Goal: Transaction & Acquisition: Purchase product/service

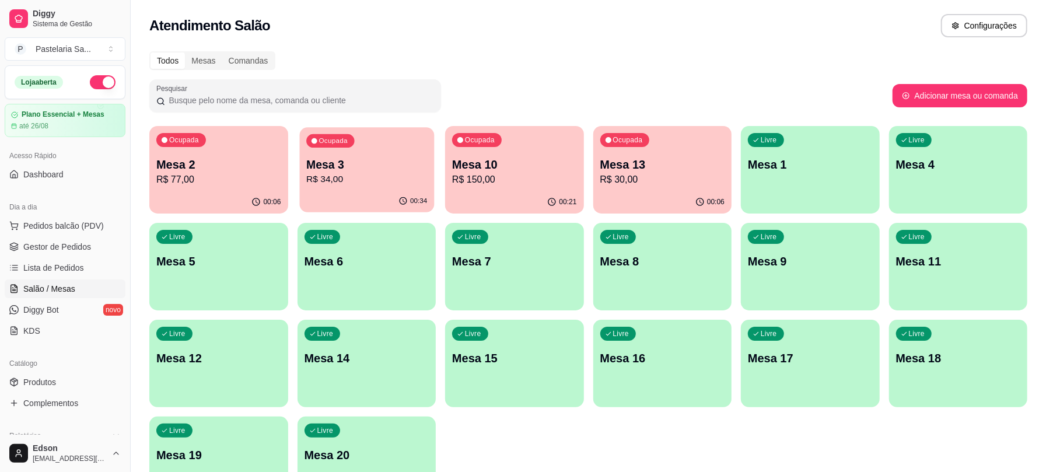
click at [408, 175] on p "R$ 34,00" at bounding box center [366, 179] width 121 height 13
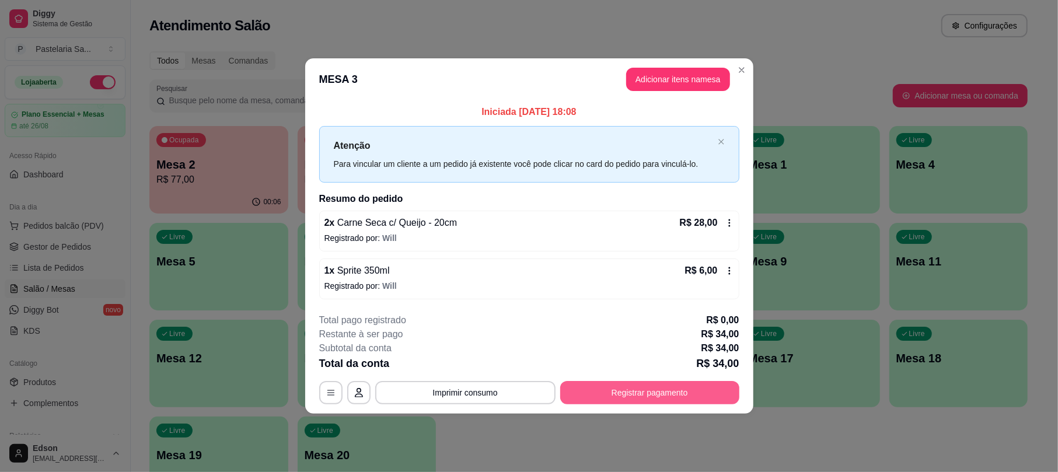
click at [722, 402] on button "Registrar pagamento" at bounding box center [649, 392] width 179 height 23
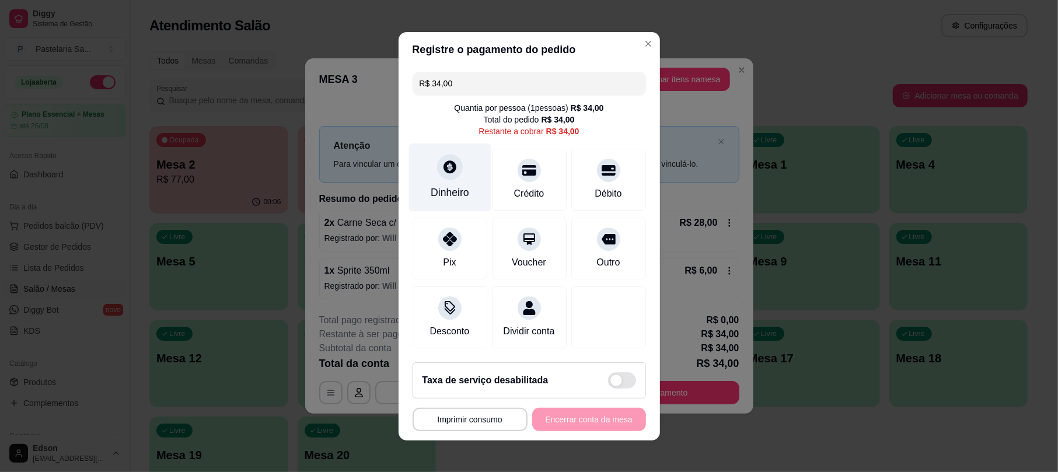
click at [442, 201] on div "Dinheiro" at bounding box center [449, 177] width 82 height 68
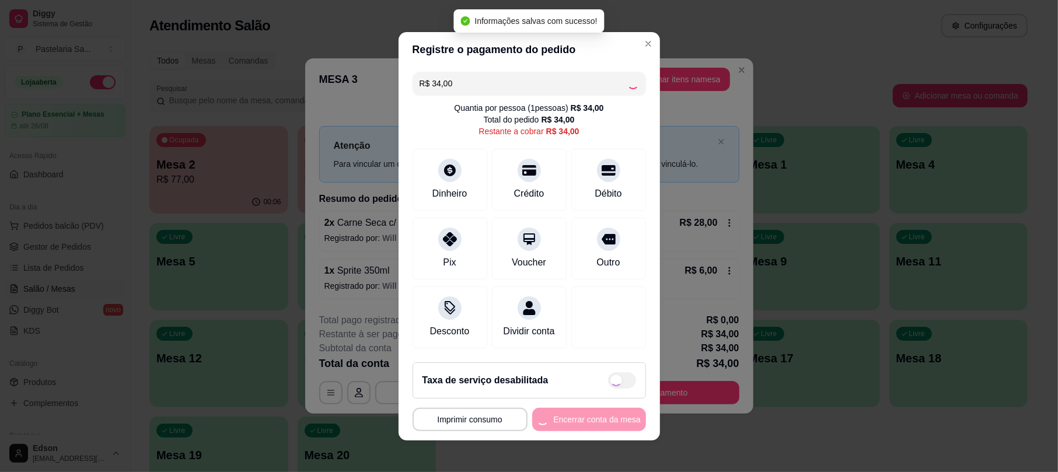
type input "R$ 0,00"
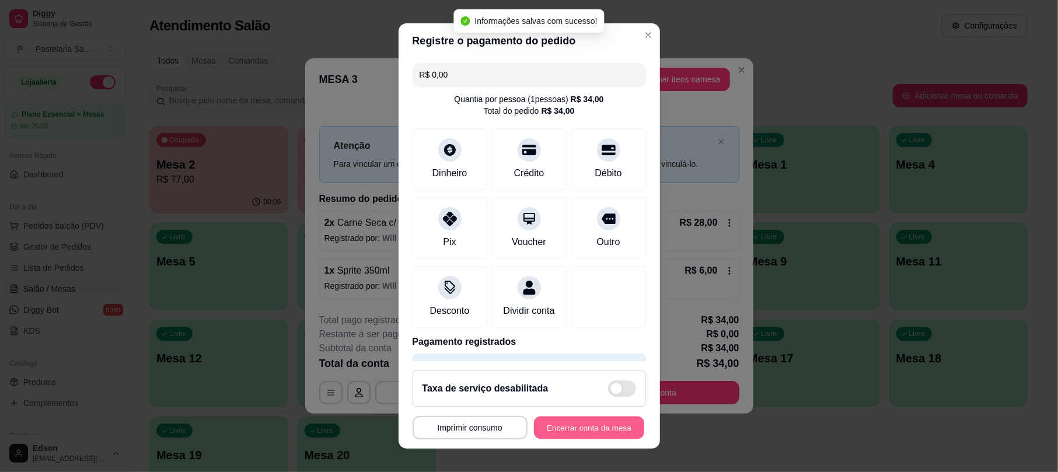
click at [597, 434] on button "Encerrar conta da mesa" at bounding box center [589, 427] width 110 height 23
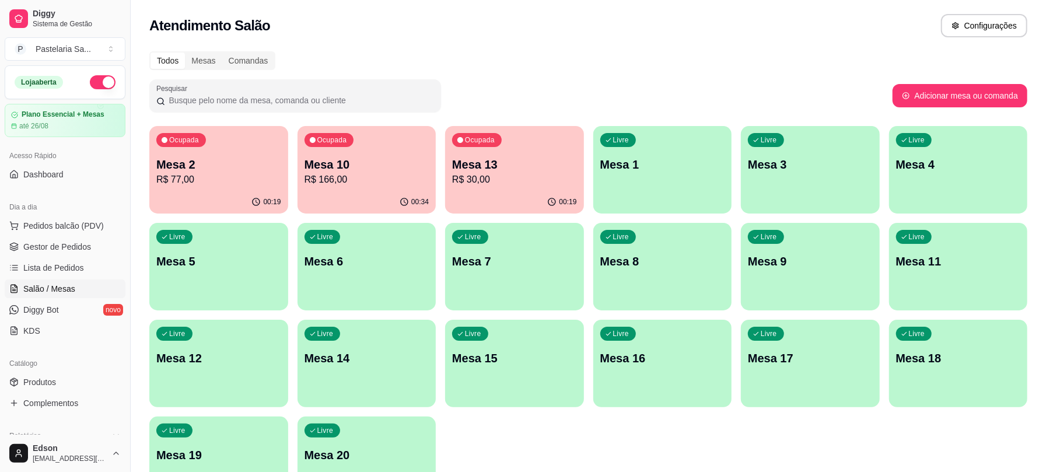
click at [346, 152] on div "Ocupada Mesa 10 R$ 166,00" at bounding box center [366, 158] width 139 height 65
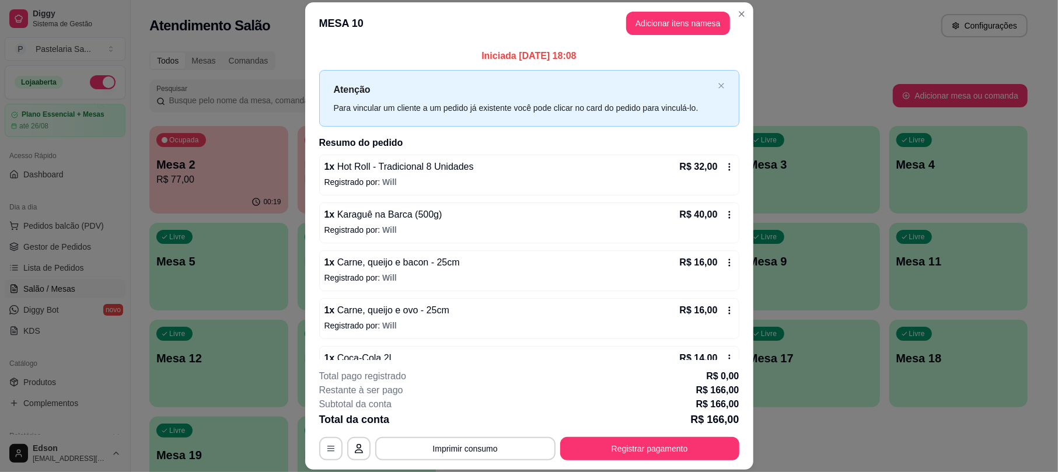
click at [544, 148] on h2 "Resumo do pedido" at bounding box center [529, 143] width 420 height 14
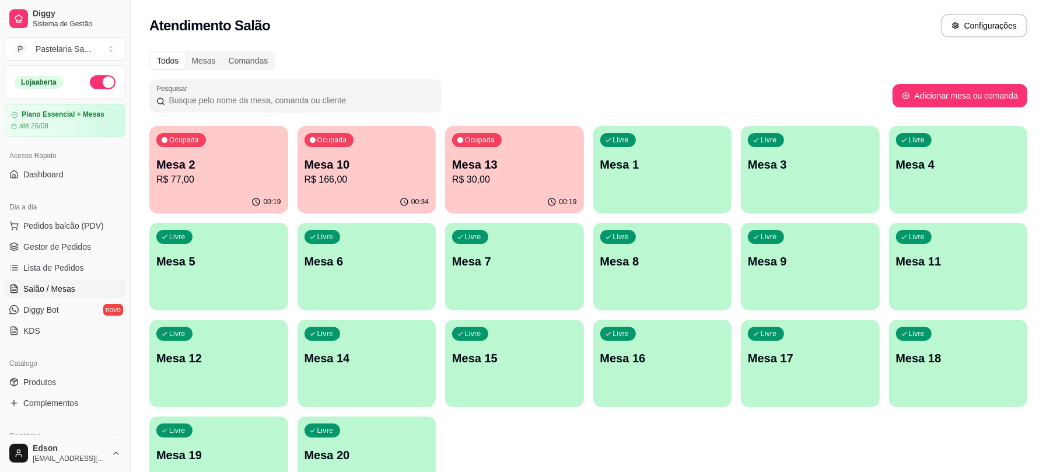
click at [511, 166] on p "Mesa 13" at bounding box center [514, 164] width 125 height 16
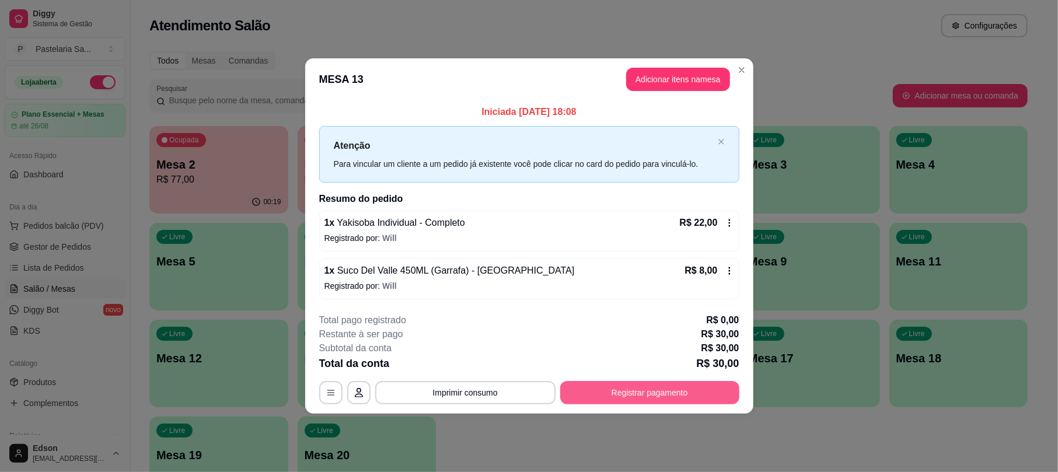
click at [639, 384] on button "Registrar pagamento" at bounding box center [649, 392] width 179 height 23
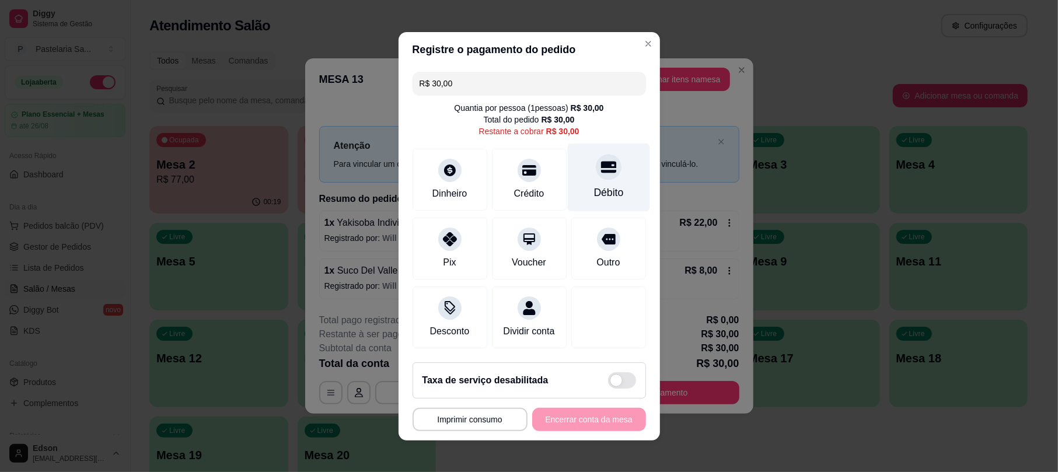
click at [574, 159] on div "Débito" at bounding box center [608, 177] width 82 height 68
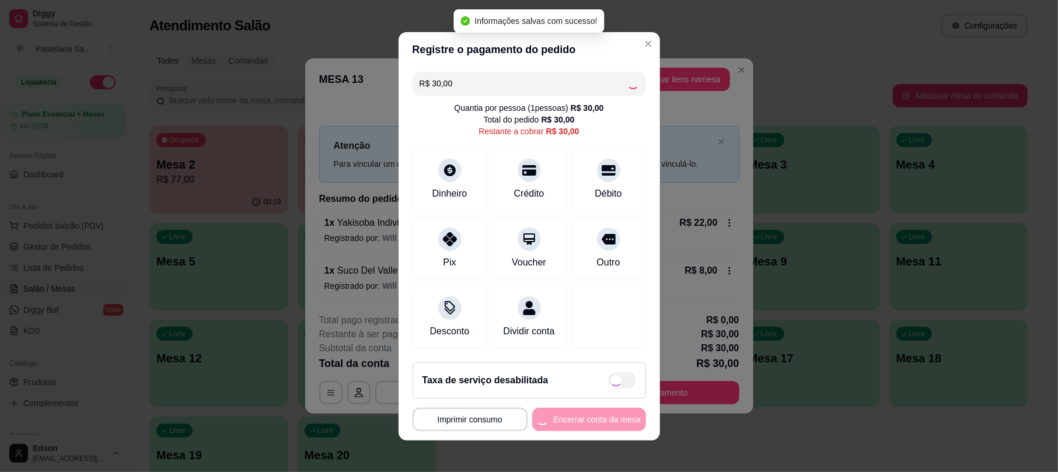
type input "R$ 0,00"
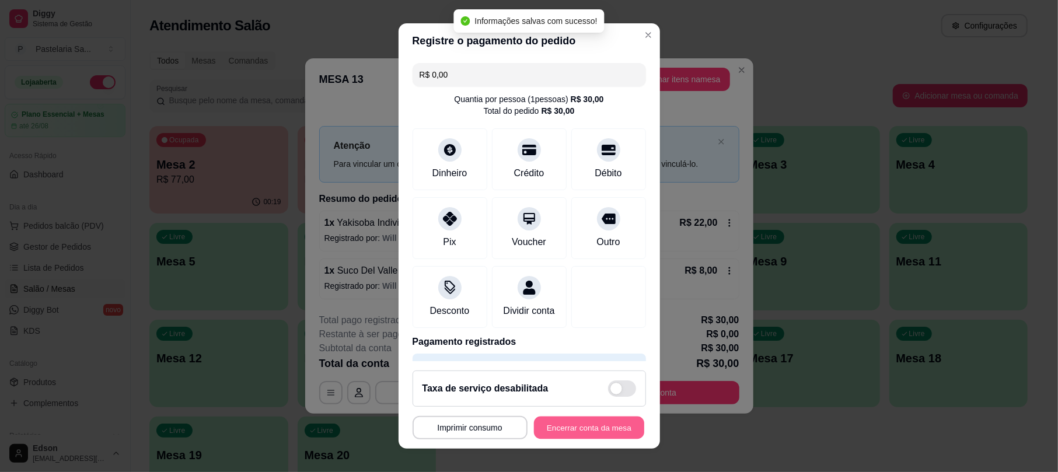
click at [568, 430] on button "Encerrar conta da mesa" at bounding box center [589, 427] width 110 height 23
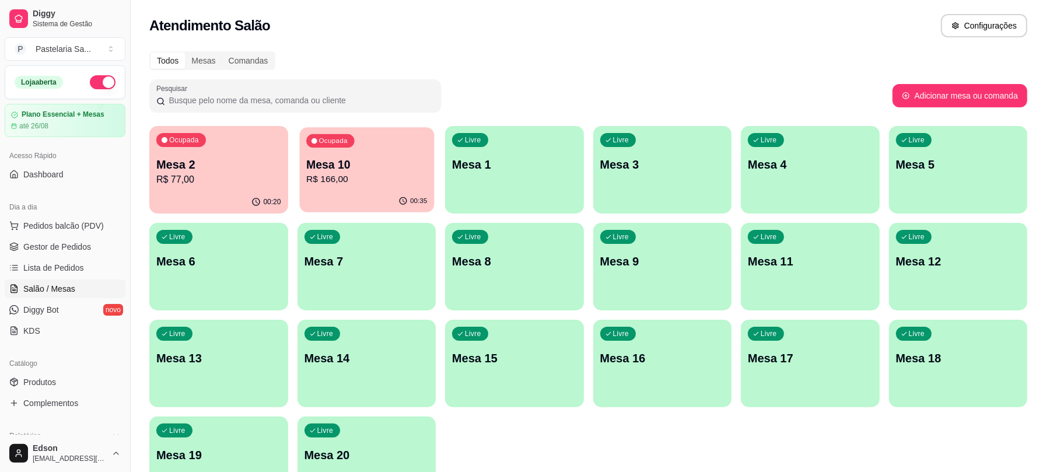
click at [360, 175] on p "R$ 166,00" at bounding box center [366, 179] width 121 height 13
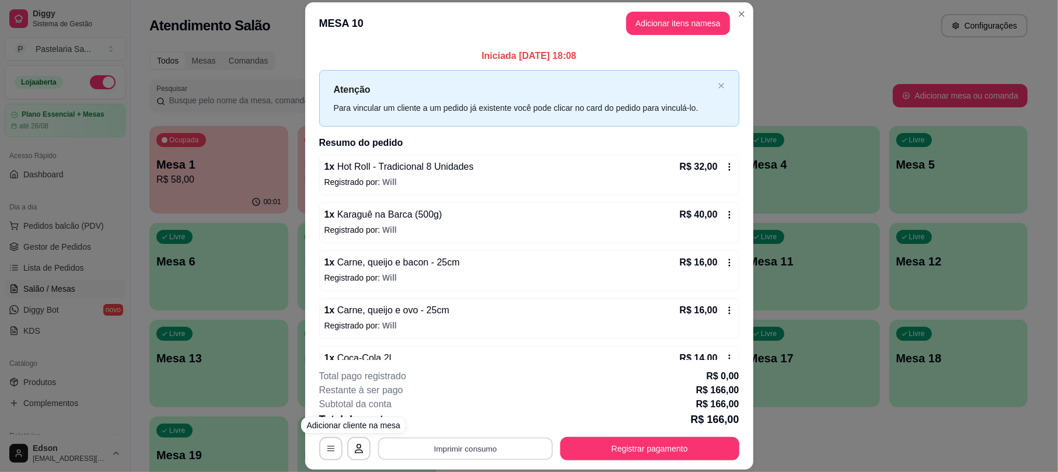
click at [407, 449] on button "Imprimir consumo" at bounding box center [464, 448] width 175 height 23
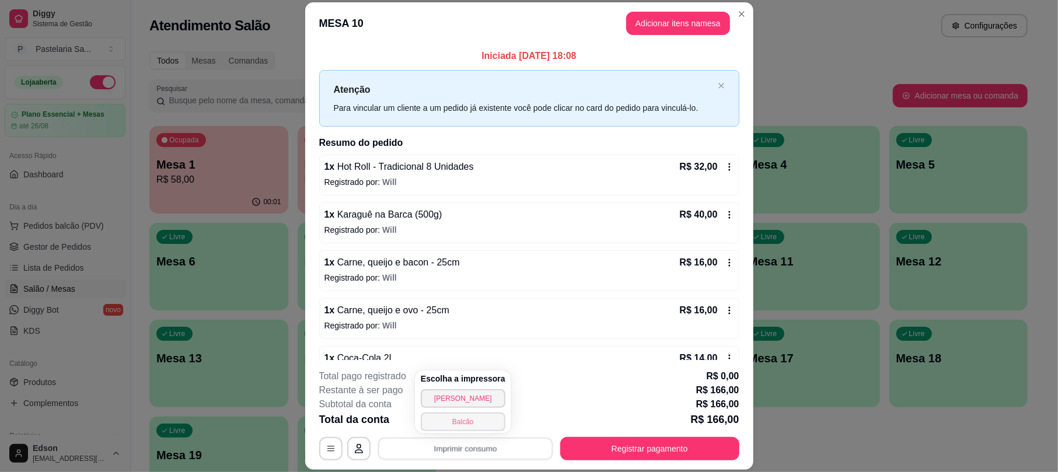
click at [449, 427] on button "Balcão" at bounding box center [463, 421] width 85 height 19
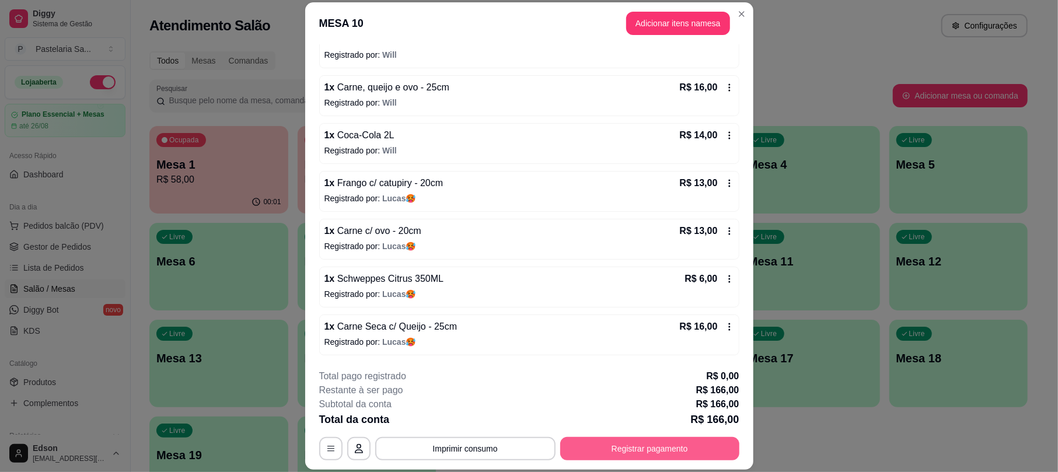
click at [670, 444] on button "Registrar pagamento" at bounding box center [649, 448] width 179 height 23
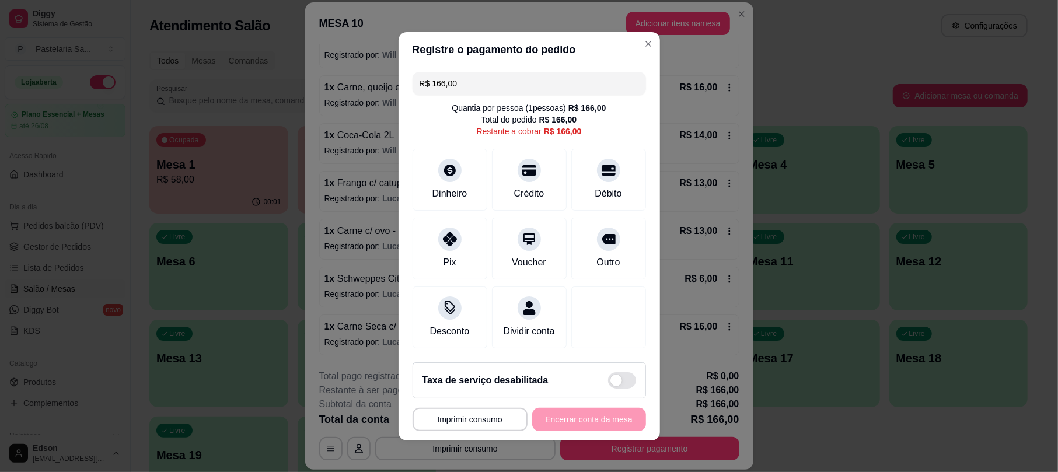
click at [478, 77] on input "R$ 166,00" at bounding box center [528, 83] width 219 height 23
click at [444, 185] on div "Dinheiro" at bounding box center [449, 192] width 38 height 15
click at [554, 246] on div "Quantia à ser cobrada R$ 166,00" at bounding box center [528, 250] width 233 height 12
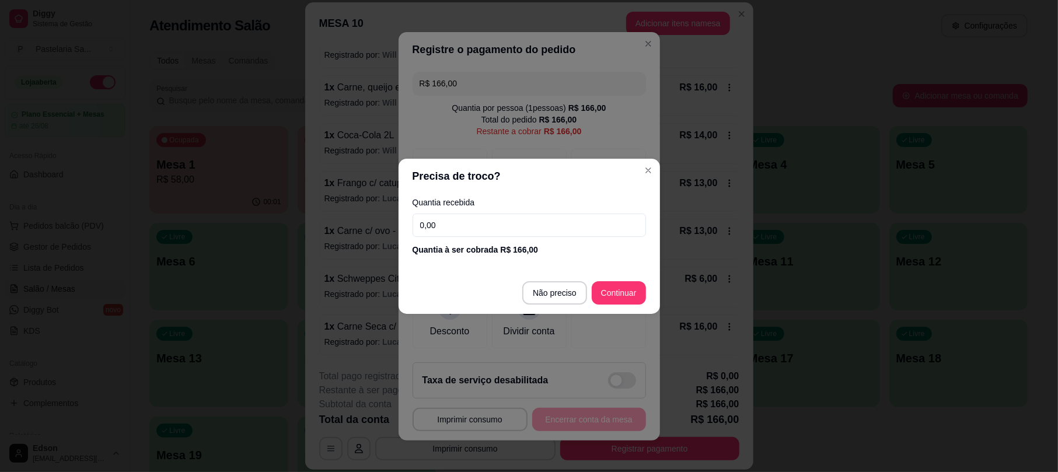
click at [551, 225] on input "0,00" at bounding box center [528, 224] width 233 height 23
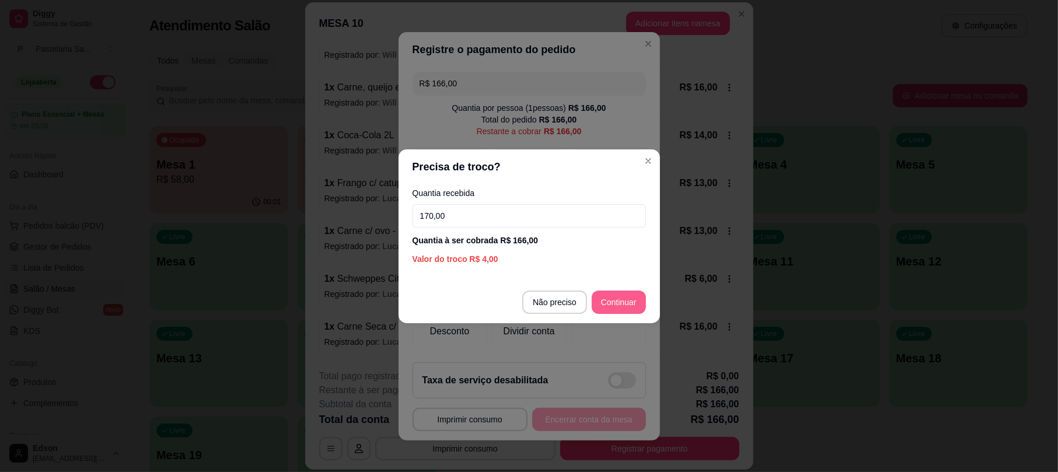
type input "170,00"
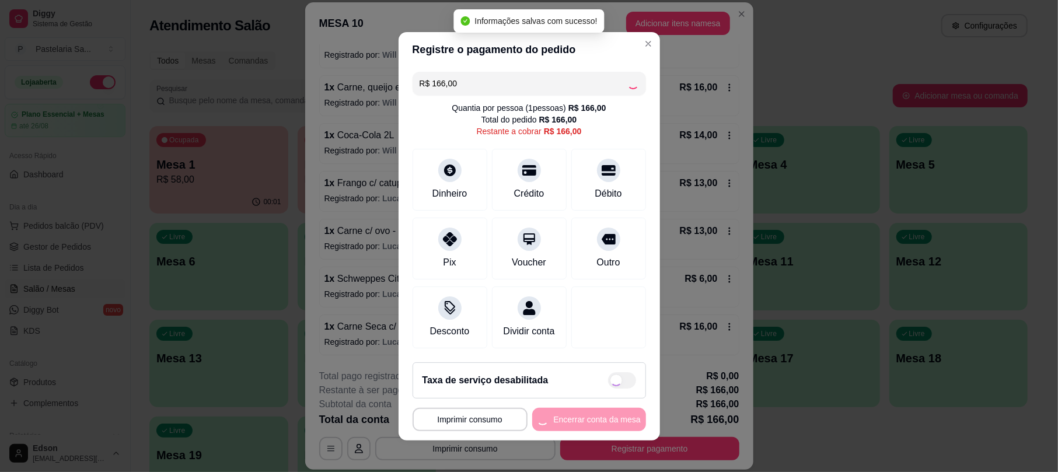
type input "R$ 0,00"
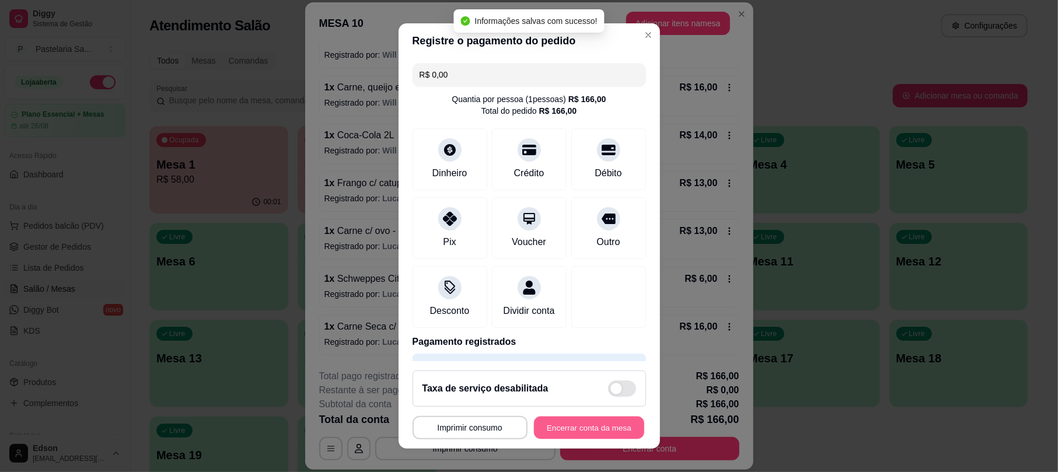
click at [603, 425] on button "Encerrar conta da mesa" at bounding box center [589, 427] width 110 height 23
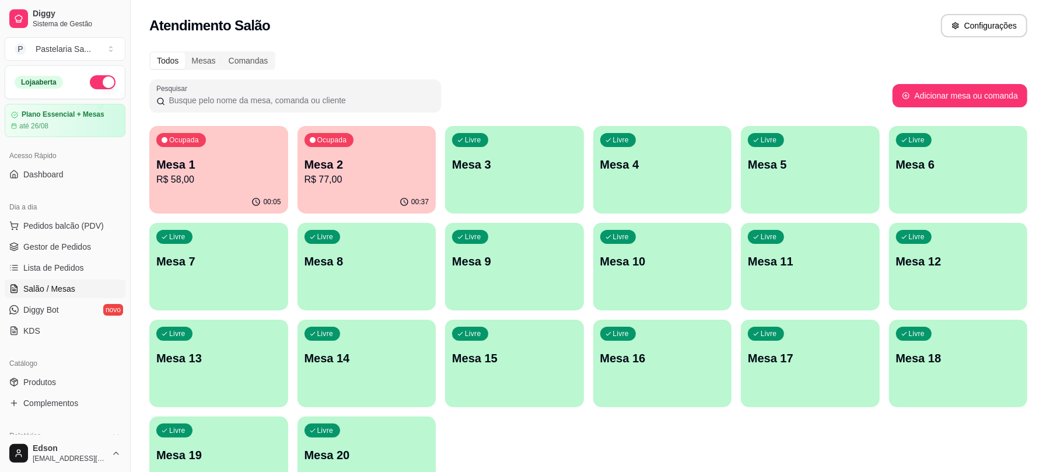
click at [241, 160] on p "Mesa 1" at bounding box center [218, 164] width 125 height 16
click at [65, 231] on span "Pedidos balcão (PDV)" at bounding box center [63, 226] width 80 height 12
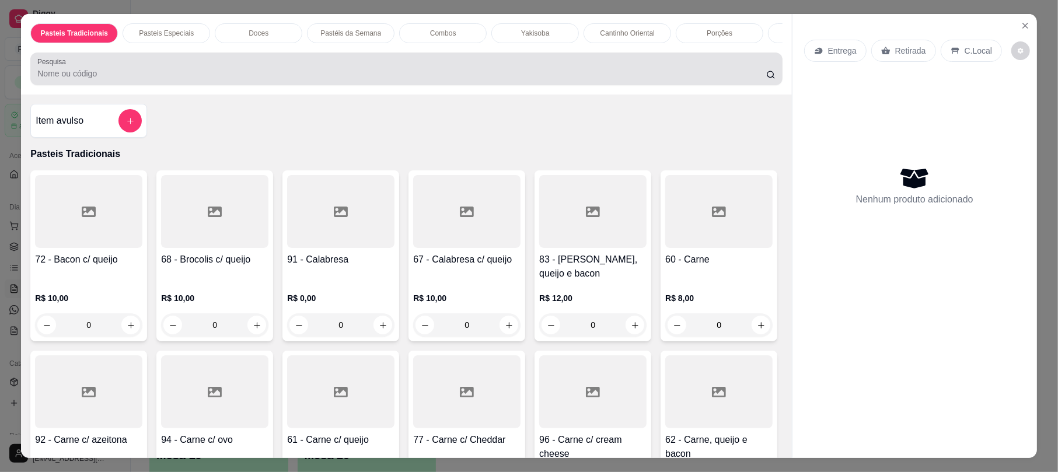
click at [357, 75] on div at bounding box center [405, 68] width 737 height 23
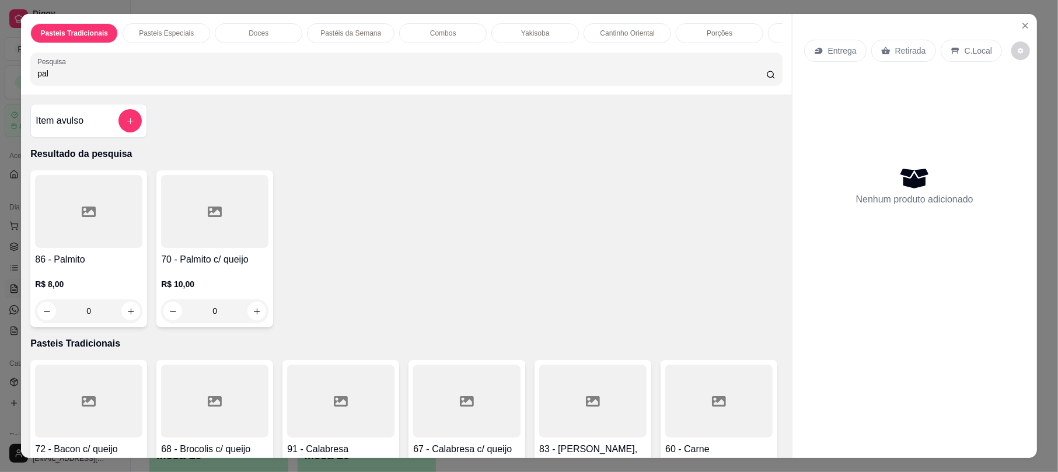
type input "pal"
click at [219, 248] on div at bounding box center [214, 211] width 107 height 73
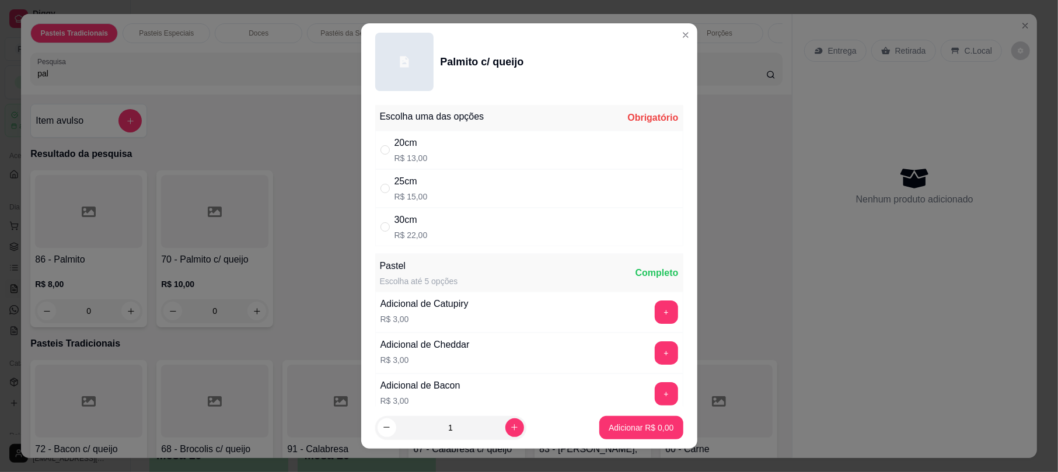
click at [554, 206] on div "25cm R$ 15,00" at bounding box center [529, 188] width 308 height 38
radio input "true"
click at [520, 153] on div "20cm R$ 13,00" at bounding box center [529, 150] width 308 height 38
radio input "true"
radio input "false"
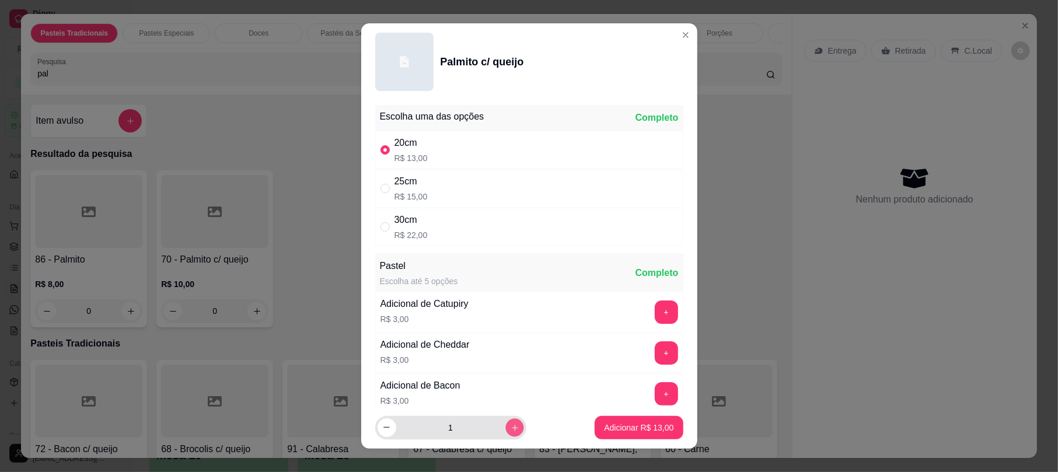
click at [505, 422] on button "increase-product-quantity" at bounding box center [514, 427] width 18 height 18
type input "2"
click at [631, 430] on p "Adicionar R$ 26,00" at bounding box center [639, 427] width 68 height 11
type input "2"
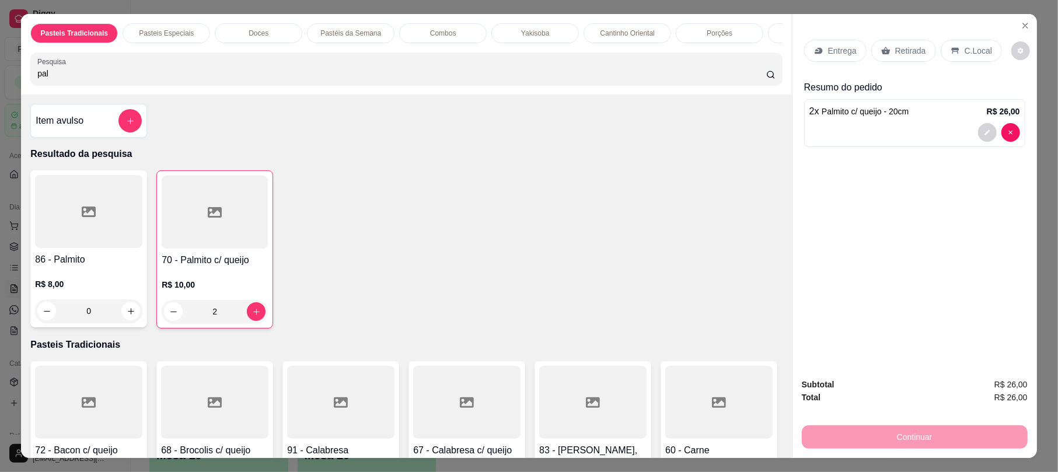
click at [842, 52] on p "Entrega" at bounding box center [842, 51] width 29 height 12
click at [892, 439] on div "Continuar" at bounding box center [914, 435] width 226 height 26
click at [834, 52] on p "Entrega" at bounding box center [842, 51] width 29 height 12
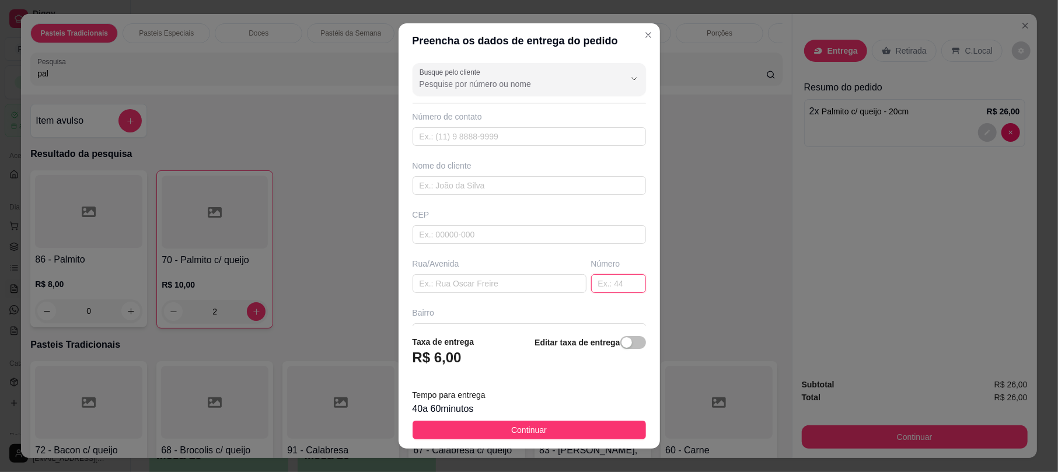
click at [596, 290] on input "text" at bounding box center [618, 283] width 55 height 19
type input "6"
click at [505, 285] on input "text" at bounding box center [499, 283] width 174 height 19
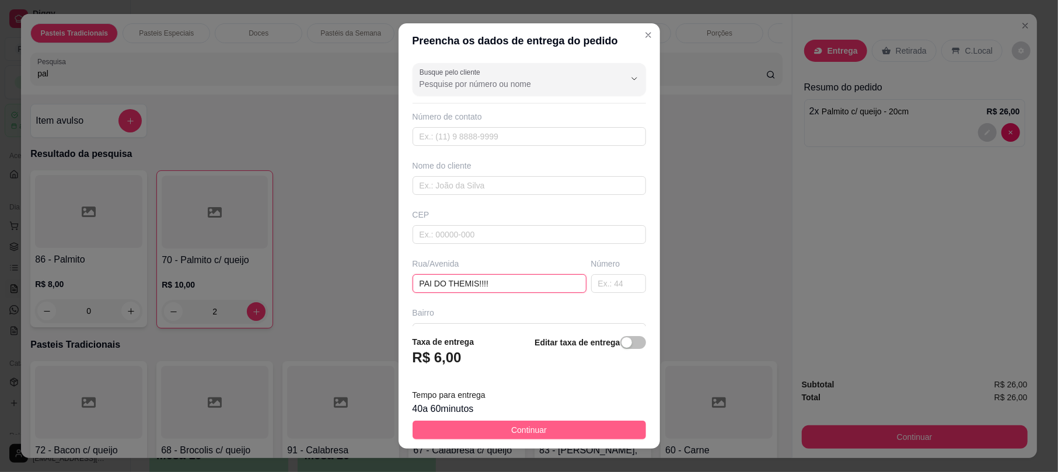
type input "PAI DO THEMIS!!!!"
click at [511, 433] on span "Continuar" at bounding box center [529, 429] width 36 height 13
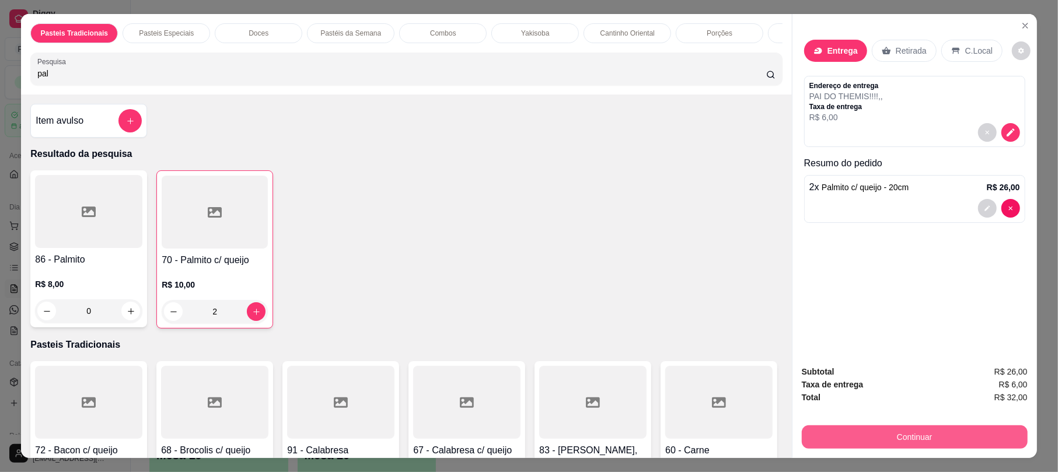
click at [922, 437] on button "Continuar" at bounding box center [914, 436] width 226 height 23
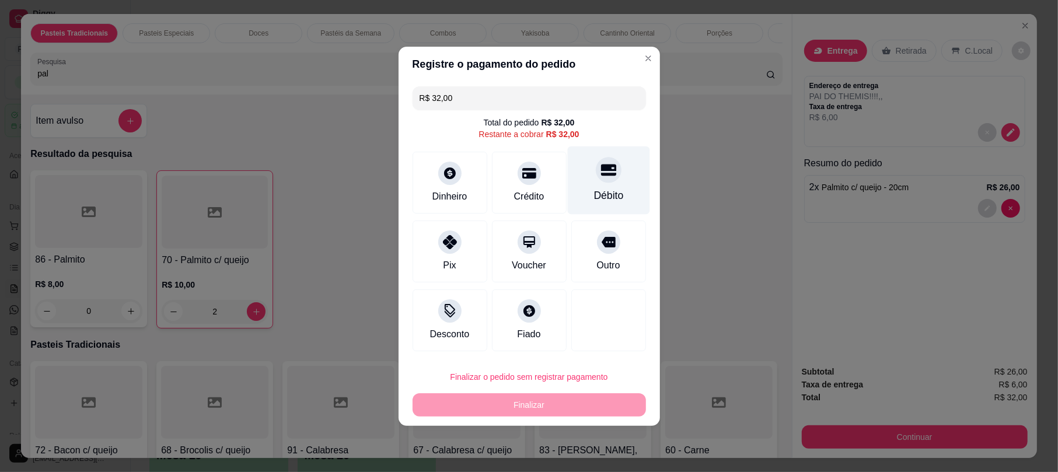
click at [612, 159] on div "Débito" at bounding box center [608, 180] width 82 height 68
type input "R$ 0,00"
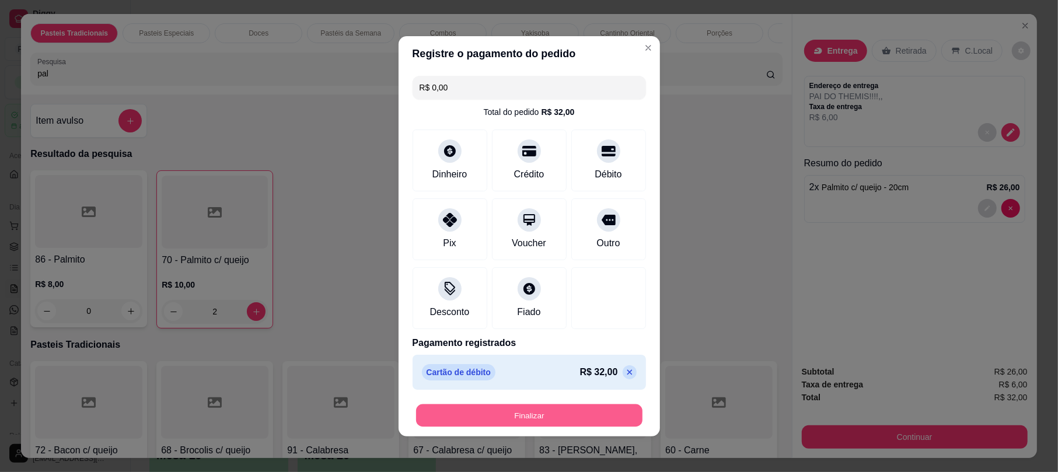
click at [570, 416] on button "Finalizar" at bounding box center [529, 415] width 226 height 23
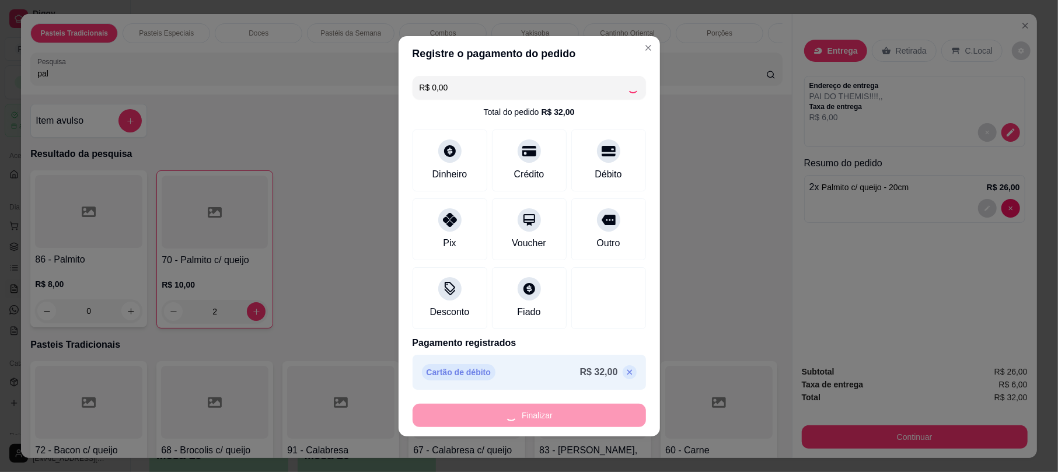
type input "0"
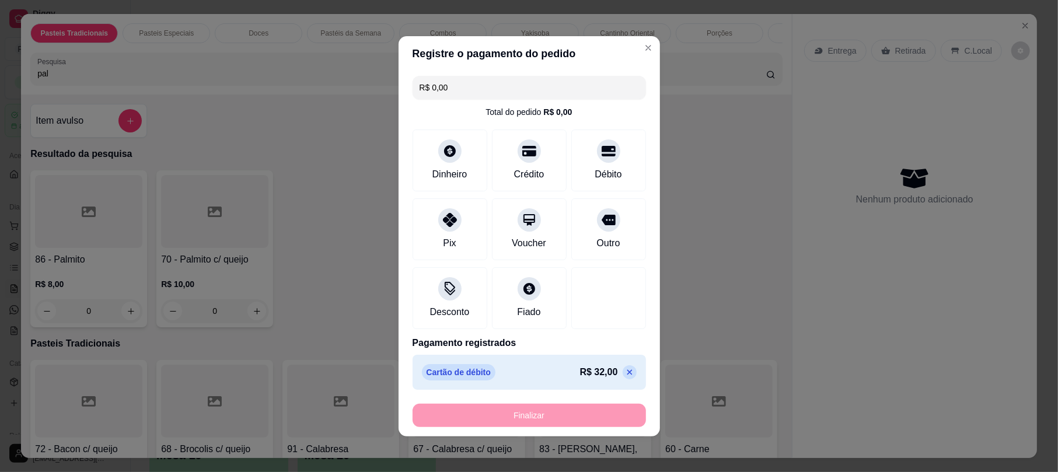
type input "-R$ 32,00"
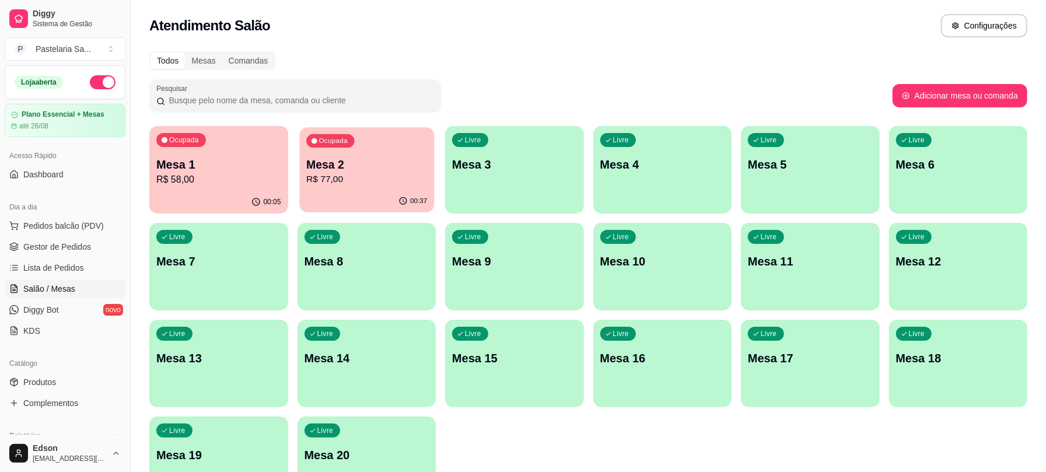
click at [405, 190] on button "Ocupada Mesa 2 R$ 77,00 00:37" at bounding box center [366, 169] width 134 height 85
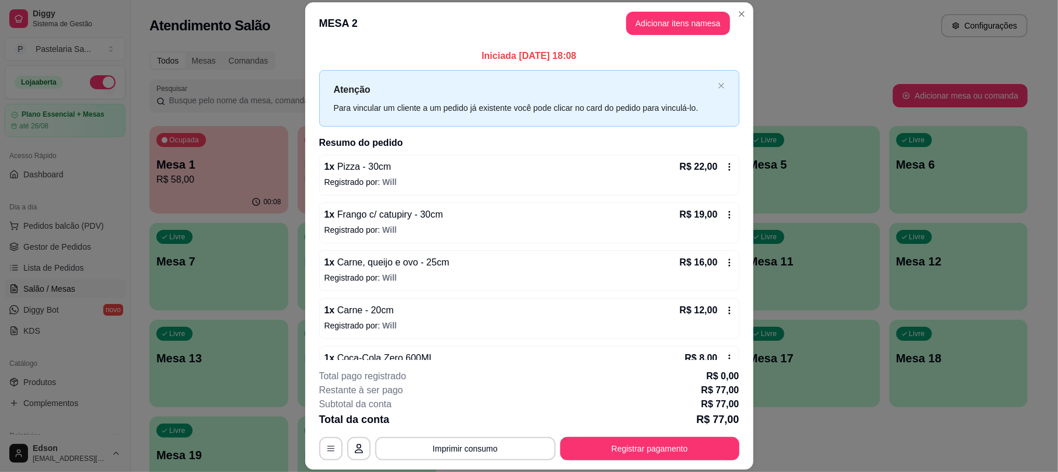
click at [692, 19] on button "Adicionar itens na mesa" at bounding box center [678, 23] width 104 height 23
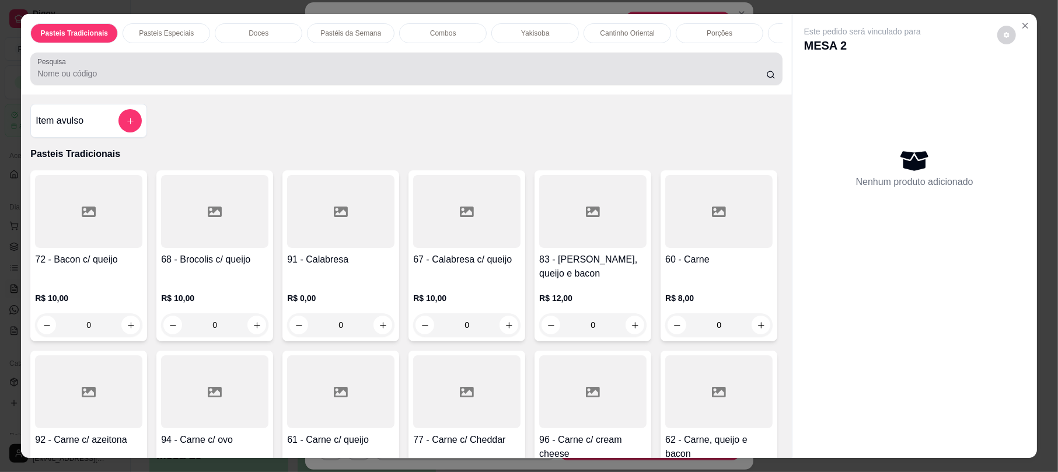
click at [533, 78] on div at bounding box center [405, 68] width 737 height 23
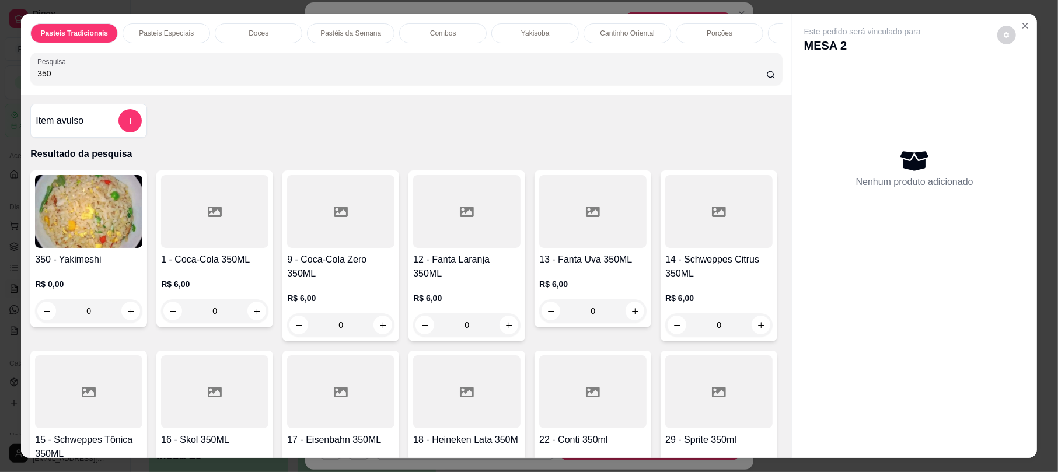
type input "350"
click at [373, 336] on div "0" at bounding box center [340, 324] width 107 height 23
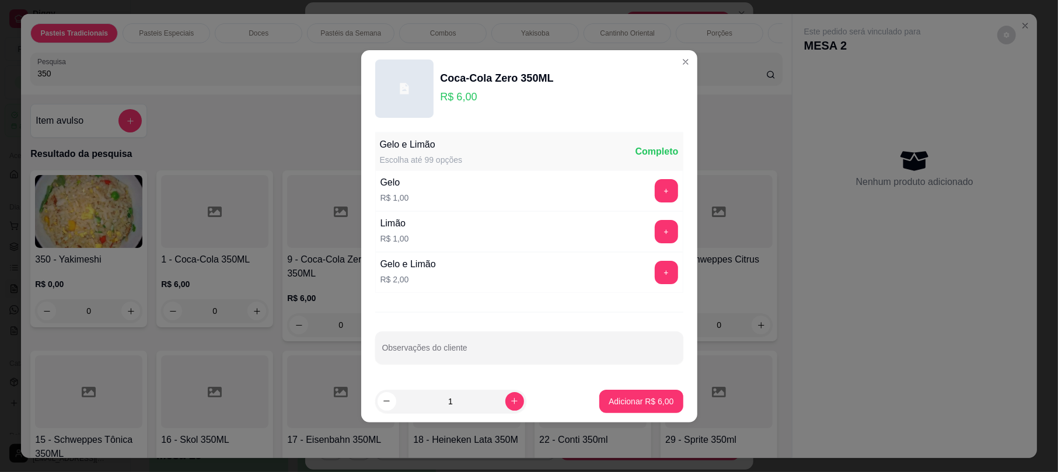
click at [670, 405] on footer "1 Adicionar R$ 6,00" at bounding box center [529, 401] width 336 height 42
click at [646, 400] on p "Adicionar R$ 6,00" at bounding box center [641, 400] width 63 height 11
type input "1"
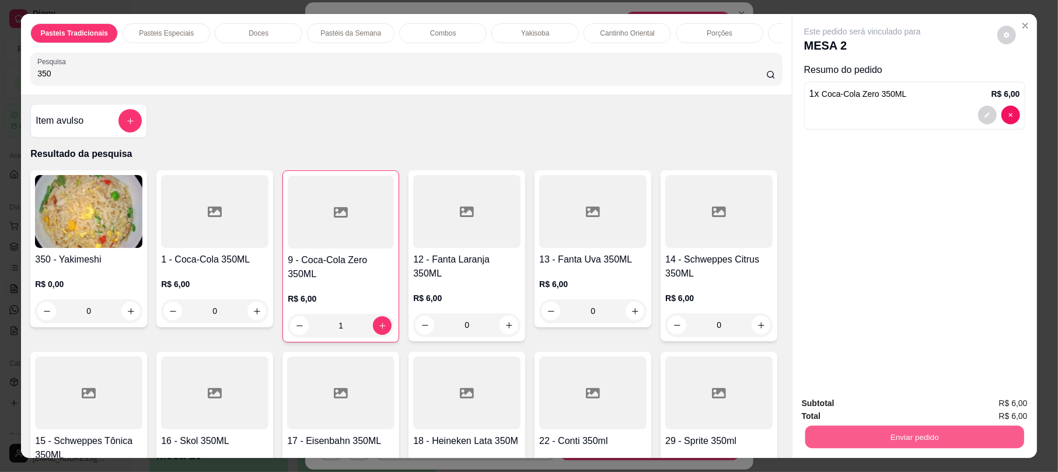
click at [888, 448] on button "Enviar pedido" at bounding box center [914, 436] width 219 height 23
click at [845, 409] on button "Não registrar e enviar pedido" at bounding box center [874, 408] width 118 height 22
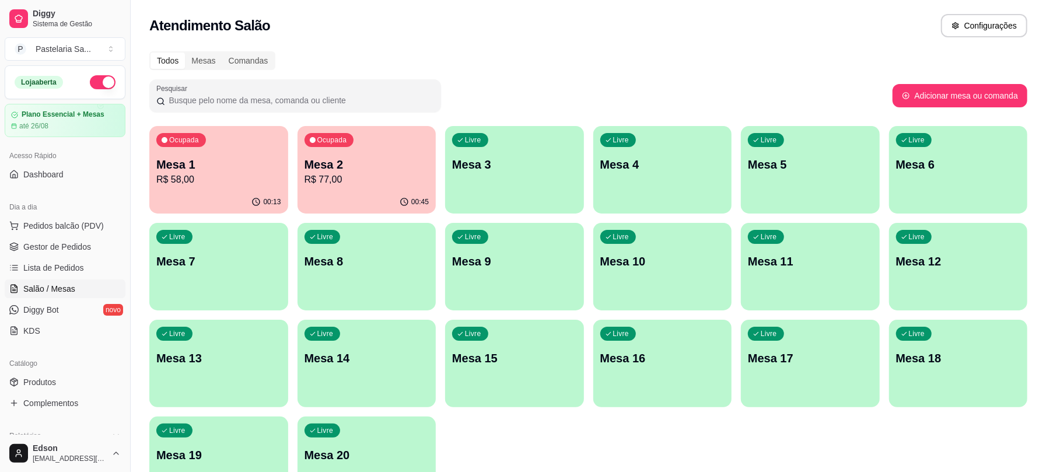
click at [325, 187] on div "Ocupada Mesa 2 R$ 77,00" at bounding box center [366, 158] width 139 height 65
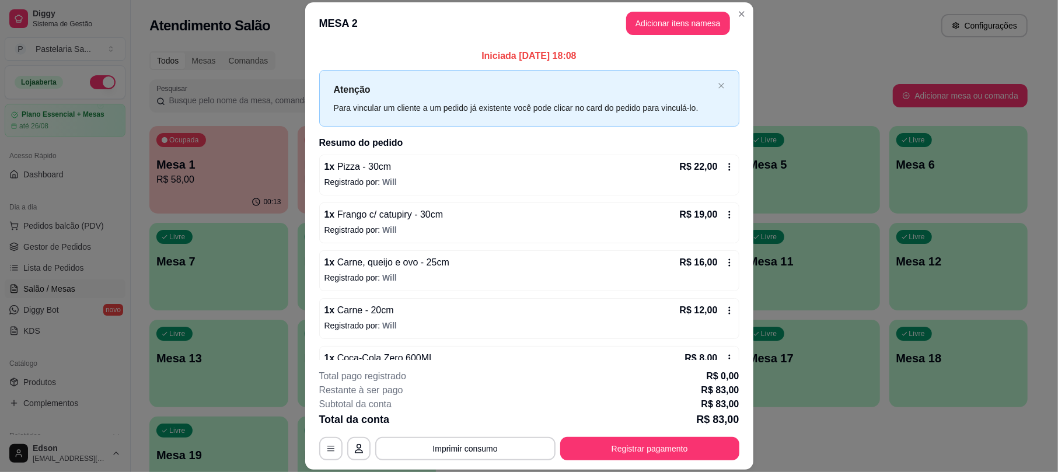
scroll to position [82, 0]
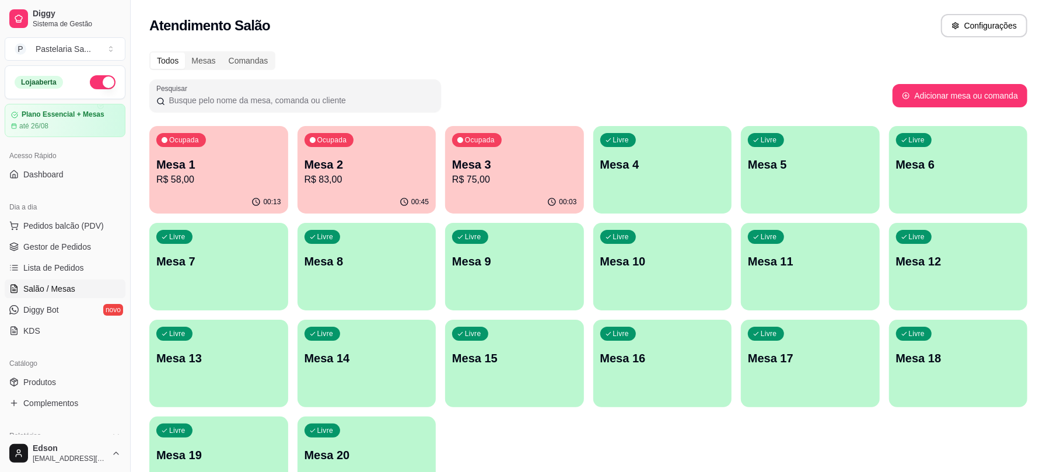
click at [380, 178] on p "R$ 83,00" at bounding box center [366, 180] width 125 height 14
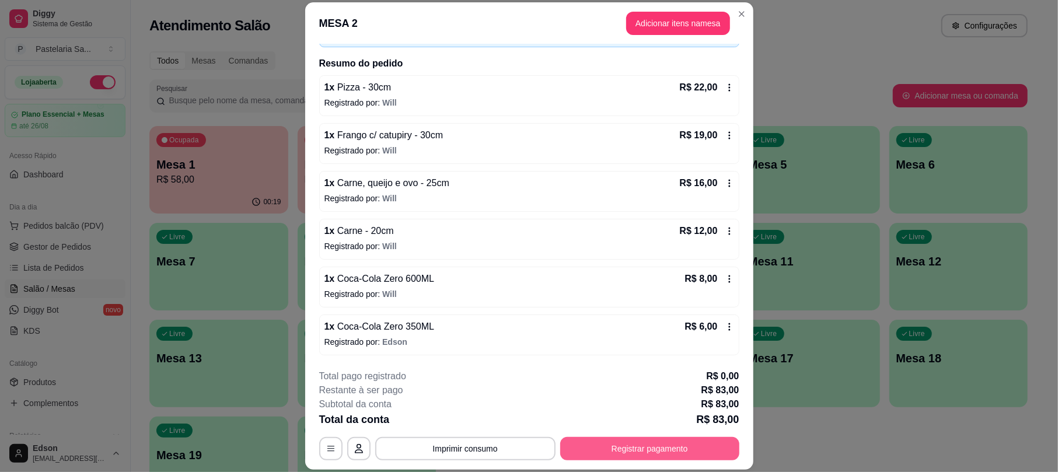
click at [656, 449] on button "Registrar pagamento" at bounding box center [649, 448] width 179 height 23
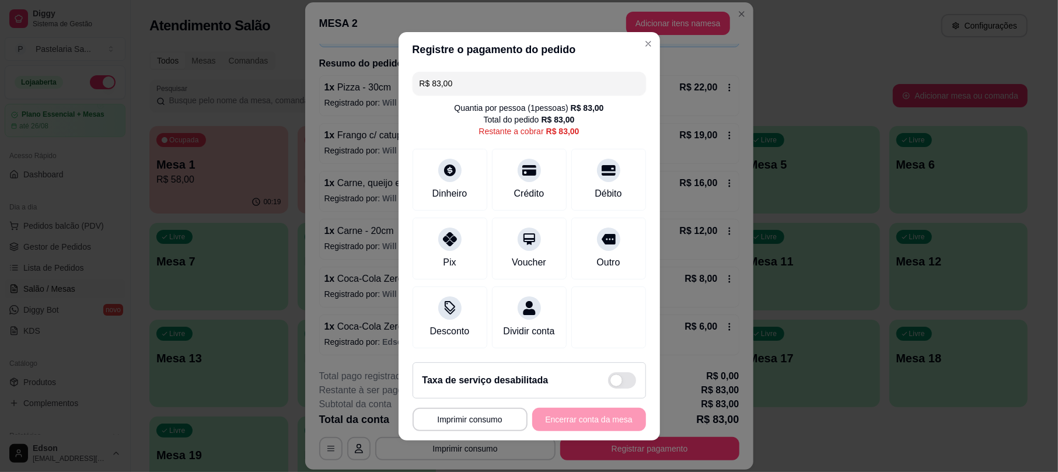
click at [511, 139] on div "R$ 83,00 Quantia por pessoa ( 1 pessoas) R$ 83,00 Total do pedido R$ 83,00 Rest…" at bounding box center [528, 210] width 261 height 286
click at [544, 156] on div "Crédito" at bounding box center [529, 177] width 82 height 68
type input "R$ 0,00"
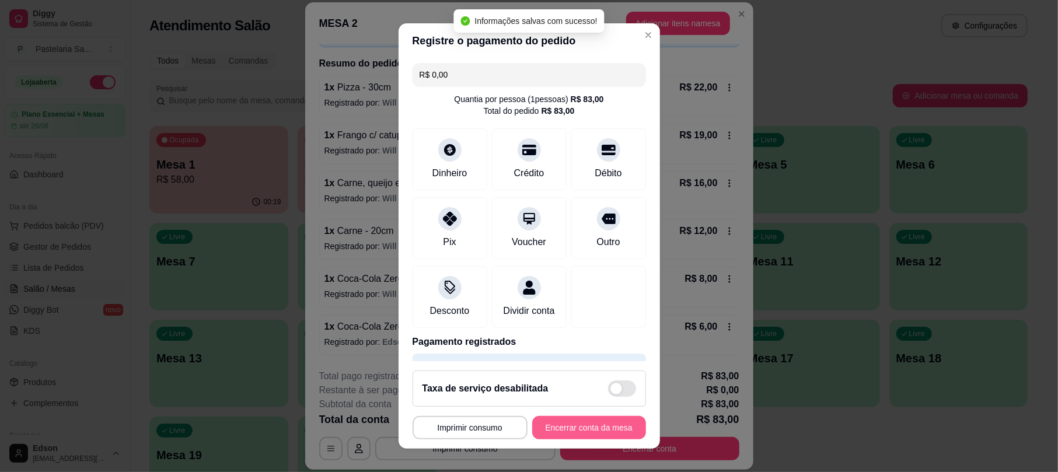
click at [584, 435] on button "Encerrar conta da mesa" at bounding box center [589, 427] width 114 height 23
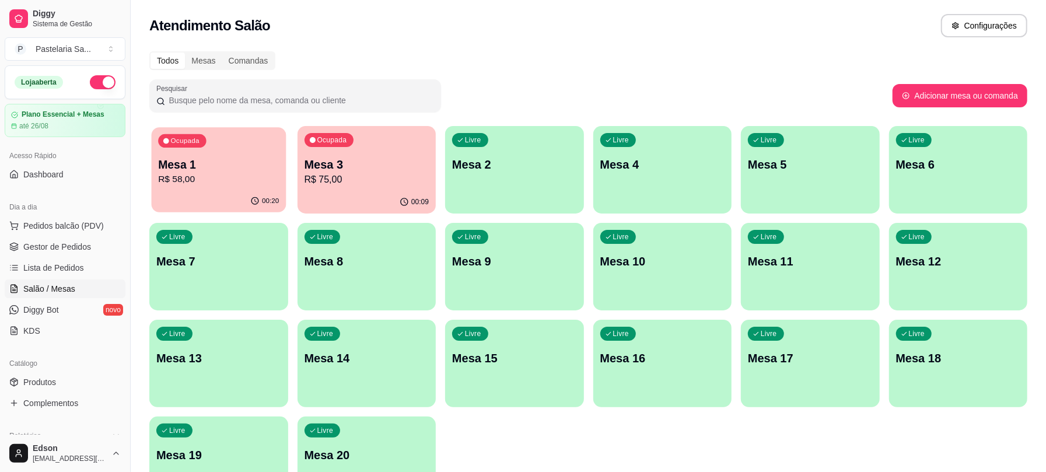
click at [197, 183] on p "R$ 58,00" at bounding box center [218, 179] width 121 height 13
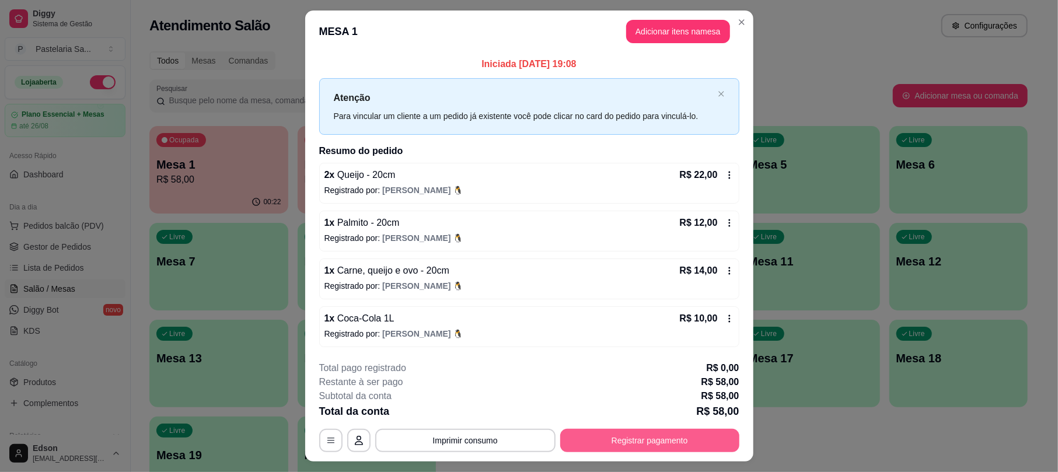
click at [667, 439] on button "Registrar pagamento" at bounding box center [649, 440] width 179 height 23
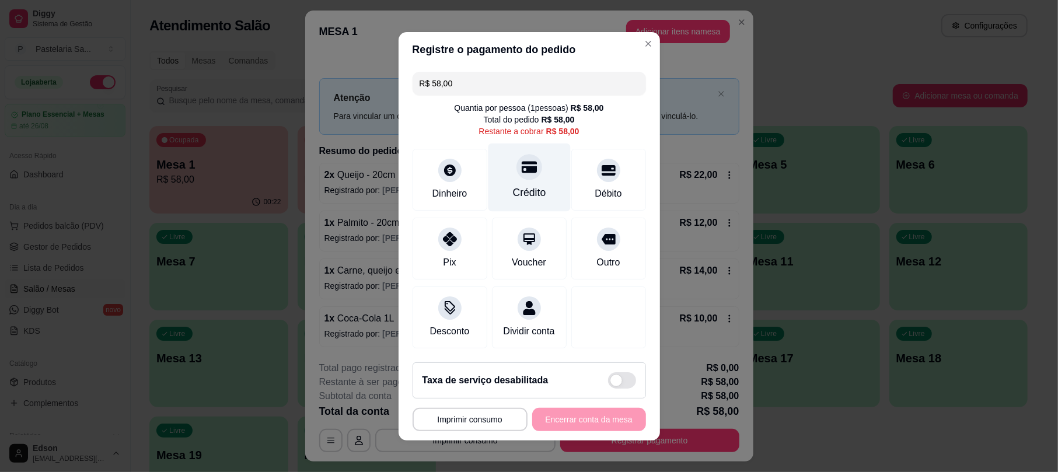
click at [499, 167] on div "Crédito" at bounding box center [529, 177] width 82 height 68
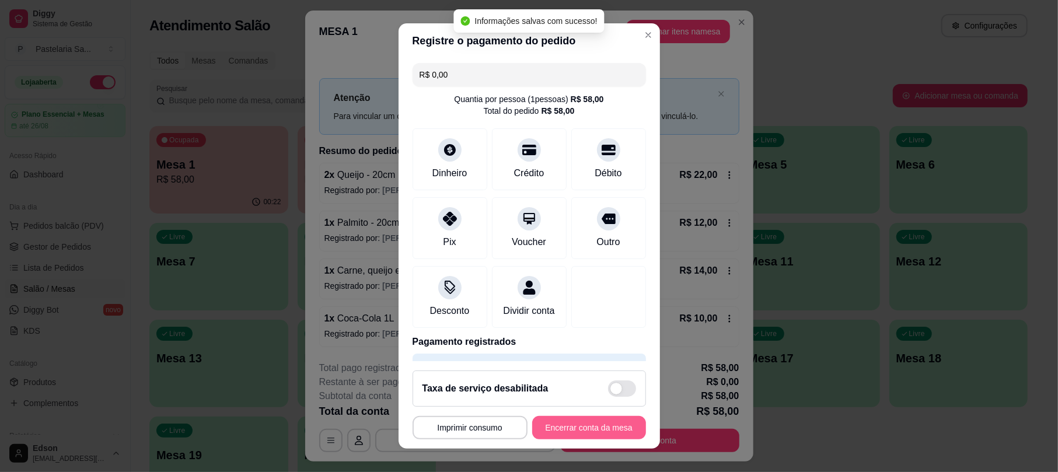
type input "R$ 0,00"
click at [589, 428] on button "Encerrar conta da mesa" at bounding box center [589, 427] width 110 height 23
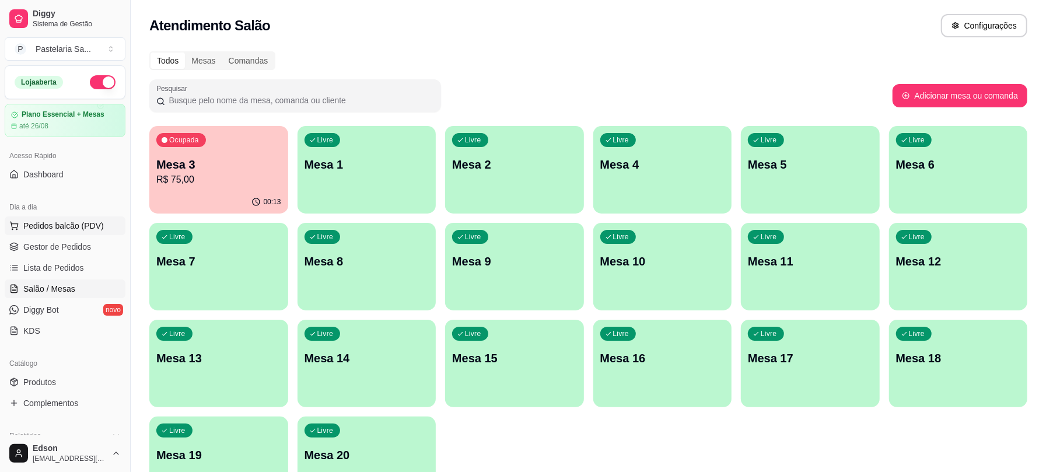
click at [82, 218] on button "Pedidos balcão (PDV)" at bounding box center [65, 225] width 121 height 19
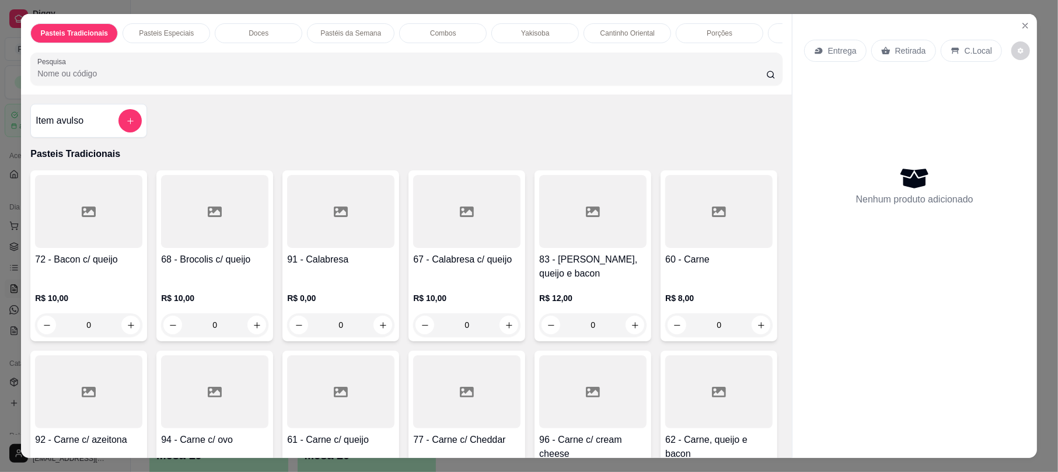
click at [899, 47] on p "Retirada" at bounding box center [910, 51] width 31 height 12
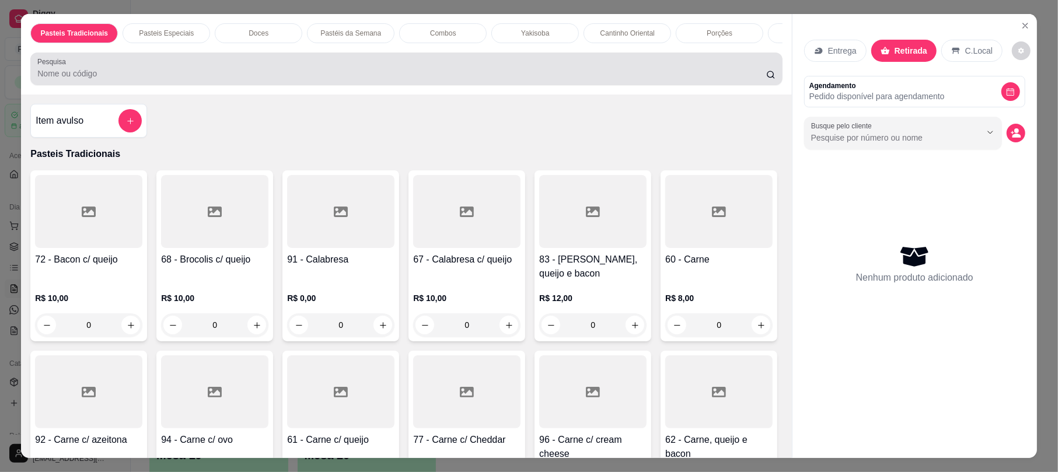
click at [344, 78] on div at bounding box center [405, 68] width 737 height 23
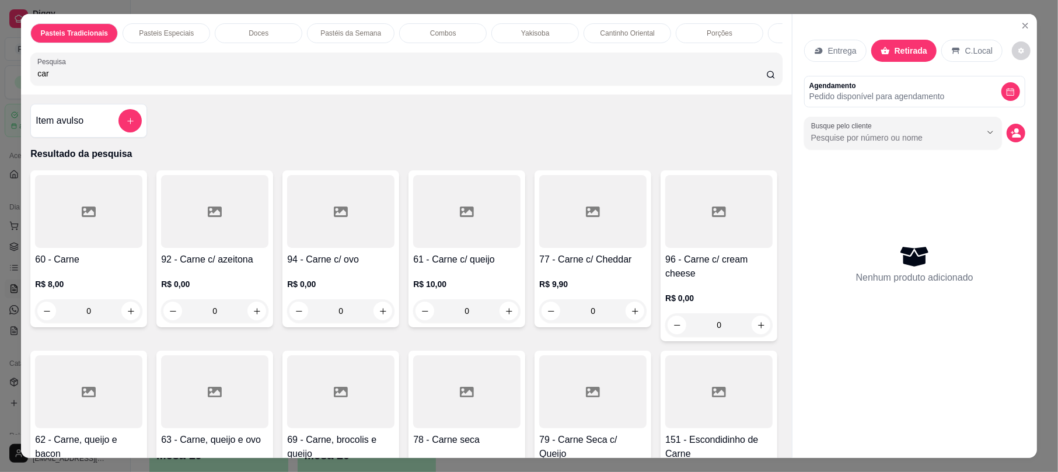
type input "car"
click at [110, 260] on div "60 - Carne R$ 8,00 0" at bounding box center [88, 248] width 117 height 157
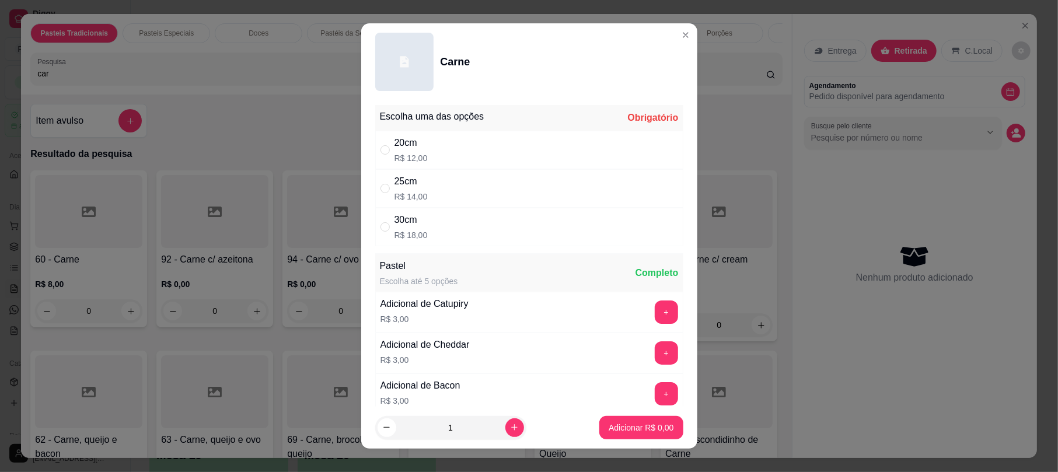
click at [455, 152] on div "20cm R$ 12,00" at bounding box center [529, 150] width 308 height 38
click at [450, 191] on div "25cm R$ 14,00" at bounding box center [529, 188] width 308 height 38
radio input "false"
radio input "true"
click at [505, 421] on button "increase-product-quantity" at bounding box center [514, 427] width 18 height 18
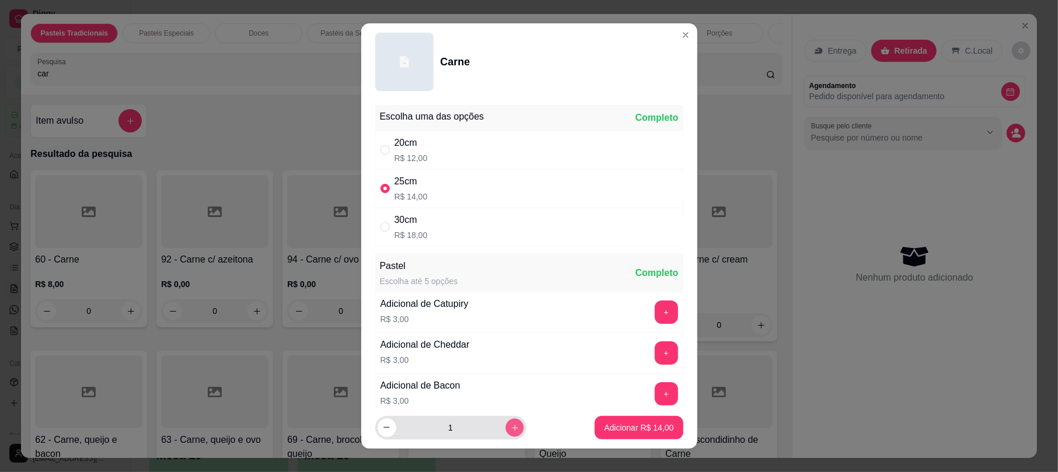
type input "2"
click at [635, 430] on p "Adicionar R$ 28,00" at bounding box center [638, 428] width 69 height 12
type input "2"
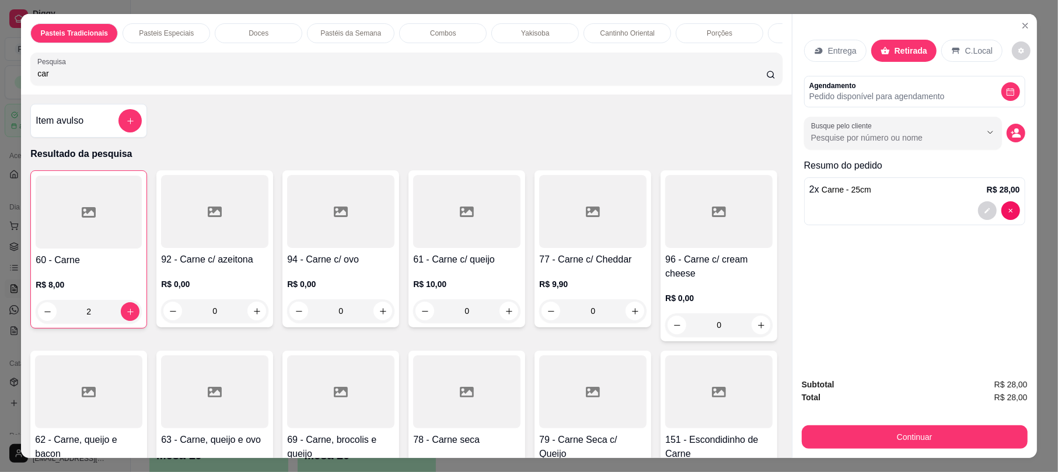
click at [857, 52] on div "Entrega" at bounding box center [835, 51] width 62 height 22
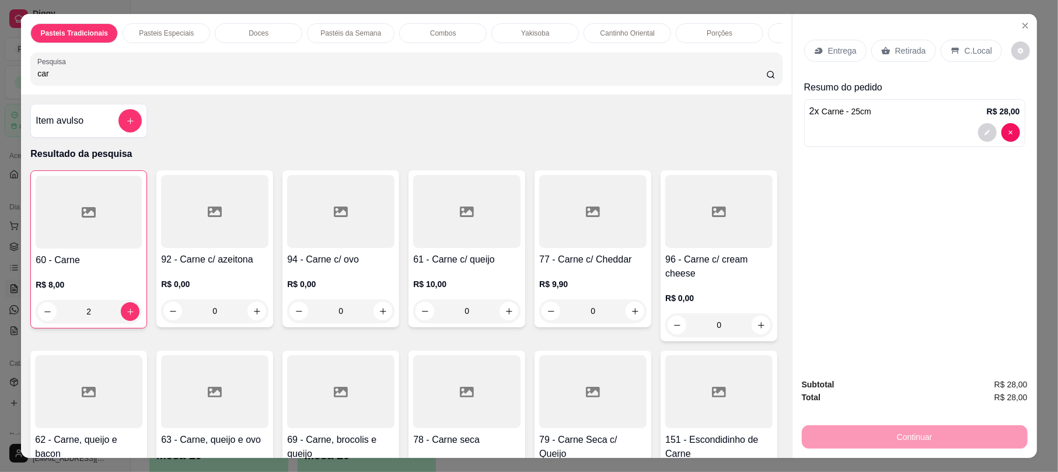
click at [867, 91] on p "Resumo do pedido" at bounding box center [914, 87] width 221 height 14
click at [904, 55] on p "Retirada" at bounding box center [910, 51] width 31 height 12
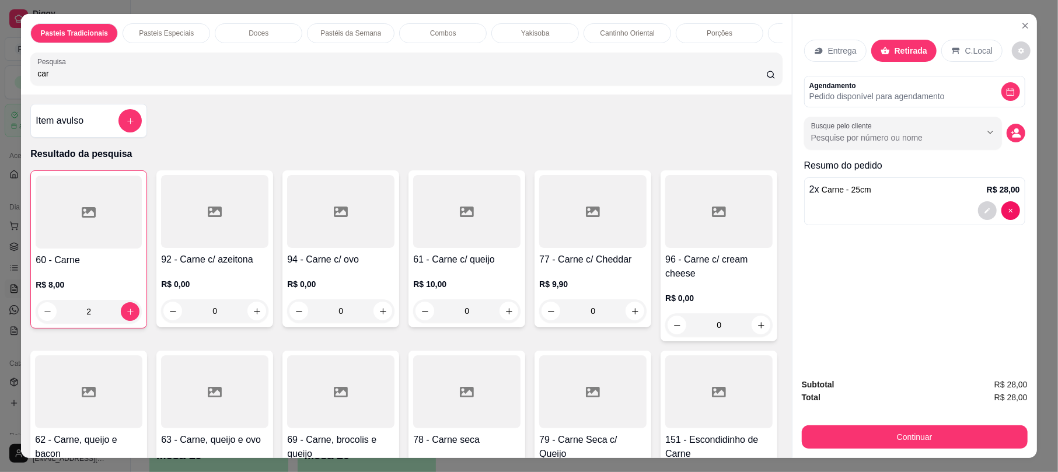
click at [950, 339] on div "Entrega Retirada C.Local Agendamento Pedido disponível para agendamento Busque …" at bounding box center [914, 191] width 244 height 354
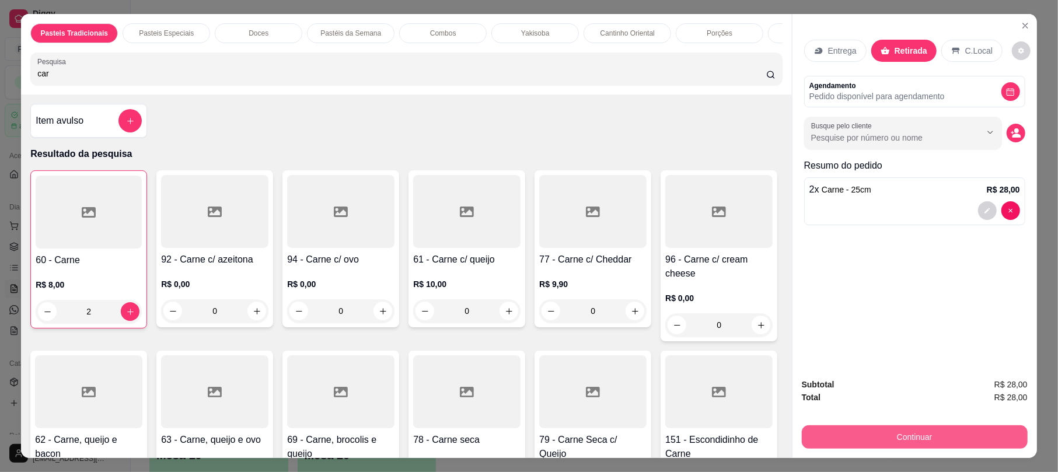
click at [929, 433] on button "Continuar" at bounding box center [914, 436] width 226 height 23
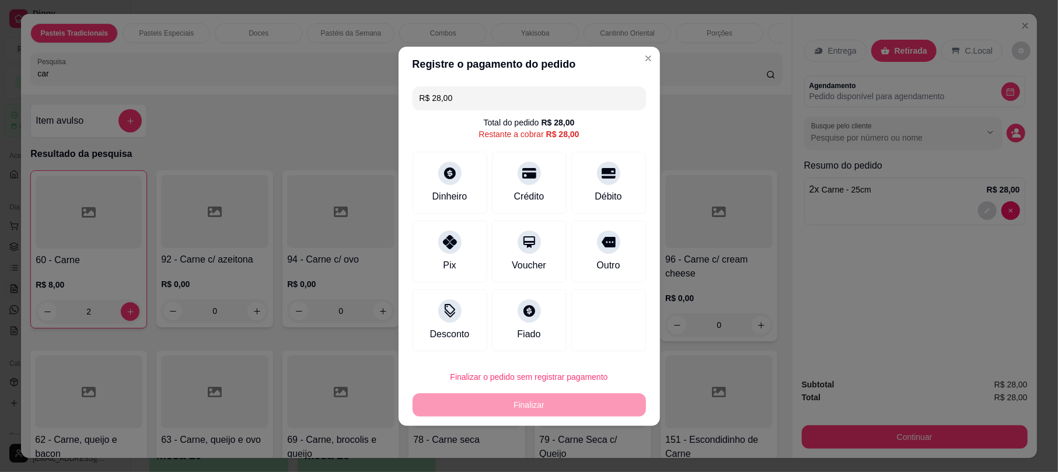
click at [549, 96] on input "R$ 28,00" at bounding box center [528, 97] width 219 height 23
click at [456, 184] on div "Dinheiro" at bounding box center [449, 180] width 82 height 68
click at [488, 101] on input "R$ 100,00" at bounding box center [528, 97] width 219 height 23
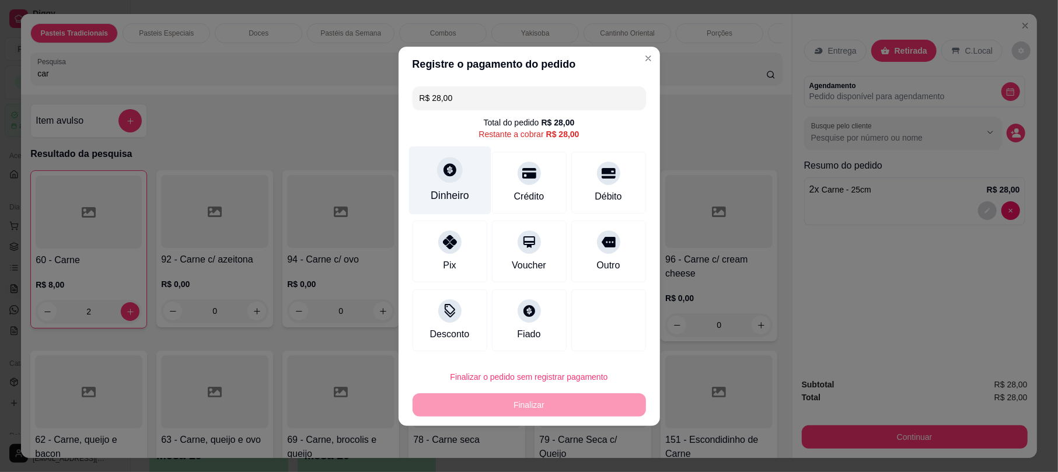
type input "R$ 28,00"
click at [436, 166] on div "Dinheiro" at bounding box center [449, 180] width 82 height 68
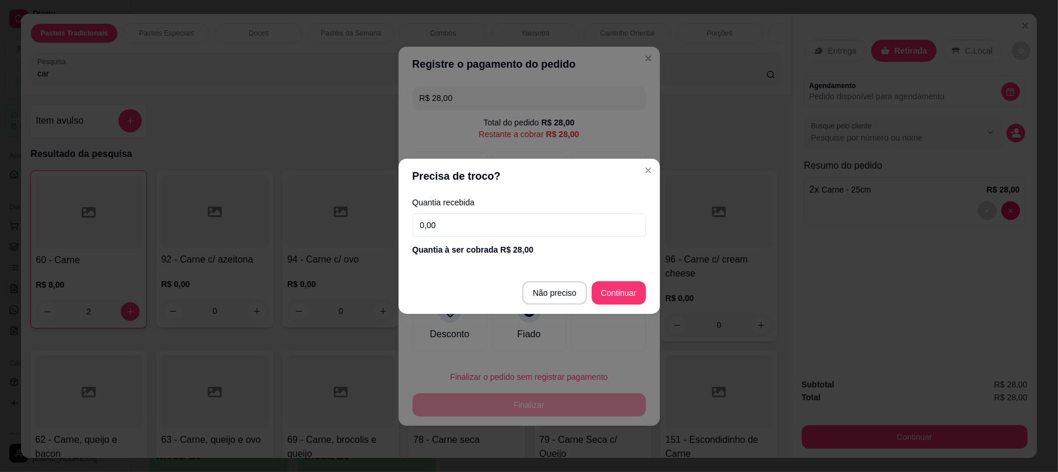
click at [526, 218] on input "0,00" at bounding box center [528, 224] width 233 height 23
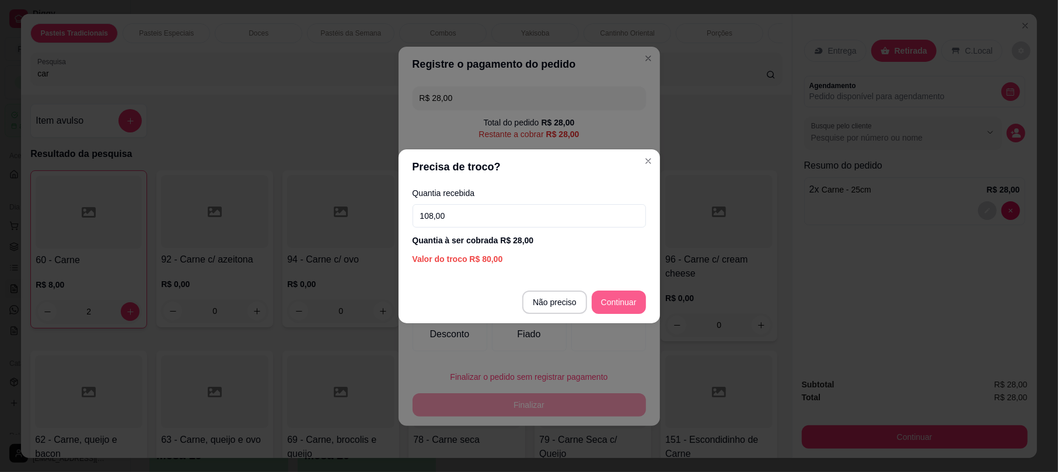
type input "108,00"
type input "R$ 0,00"
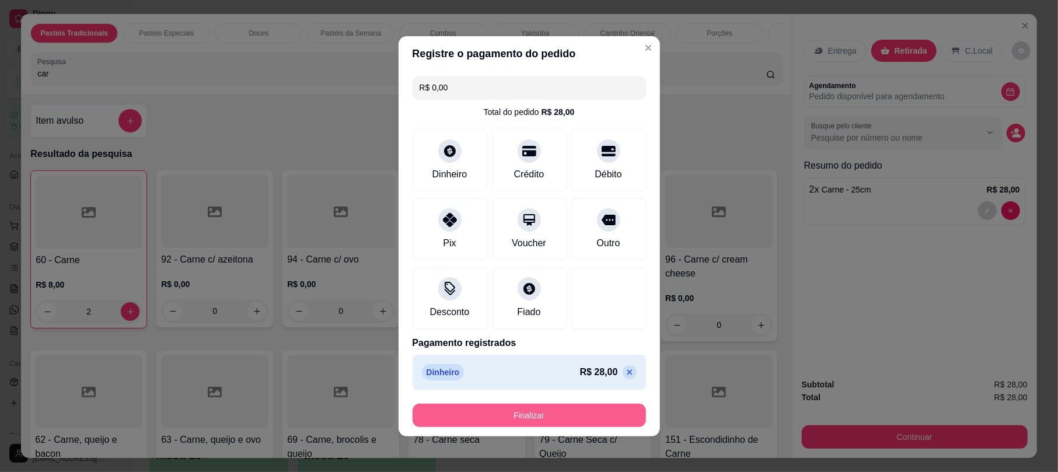
click at [596, 411] on button "Finalizar" at bounding box center [528, 415] width 233 height 23
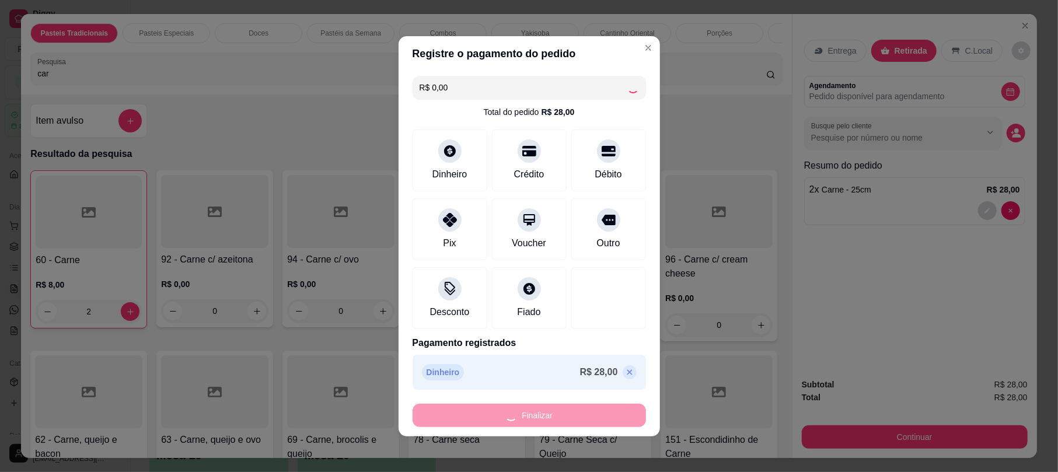
type input "0"
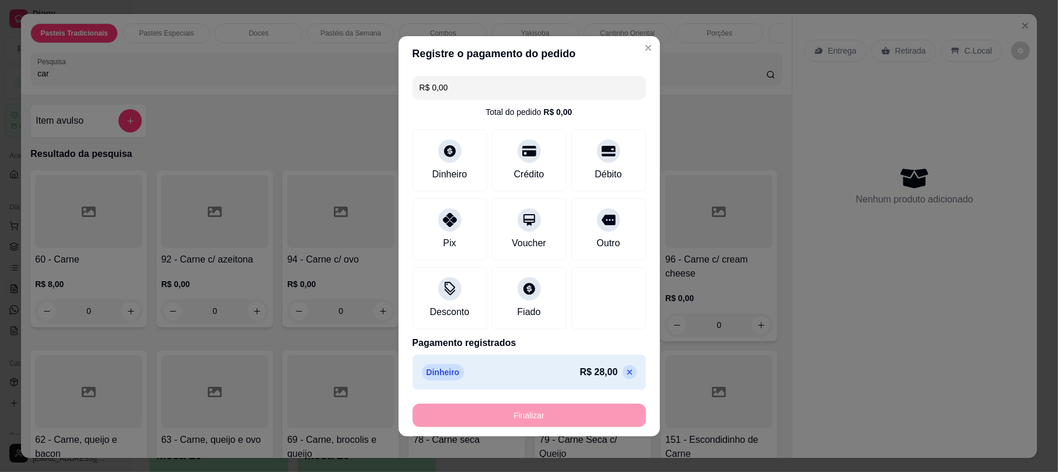
type input "-R$ 28,00"
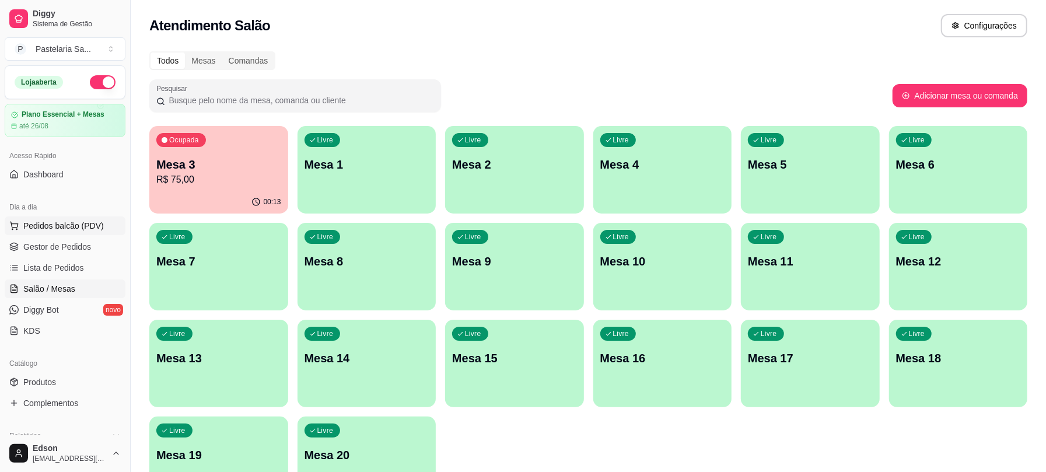
click at [52, 234] on button "Pedidos balcão (PDV)" at bounding box center [65, 225] width 121 height 19
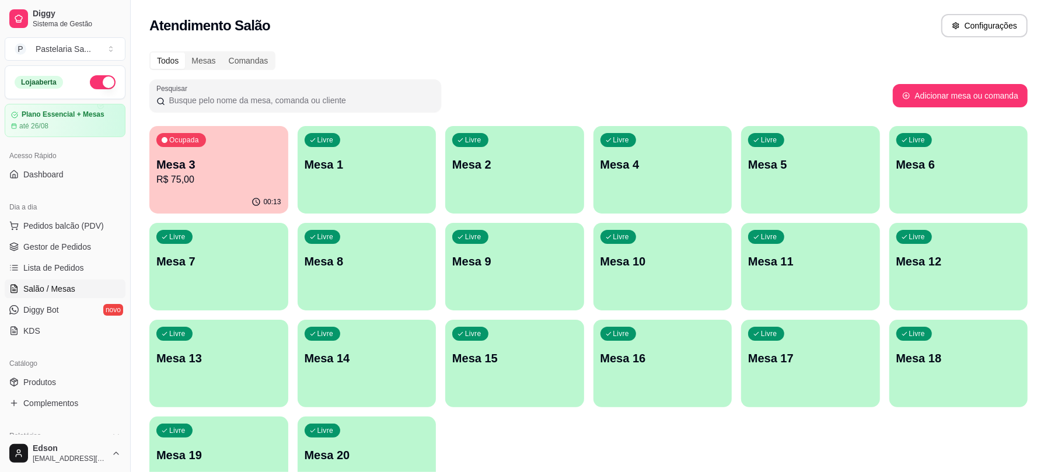
click at [895, 54] on p "Retirada" at bounding box center [910, 51] width 31 height 12
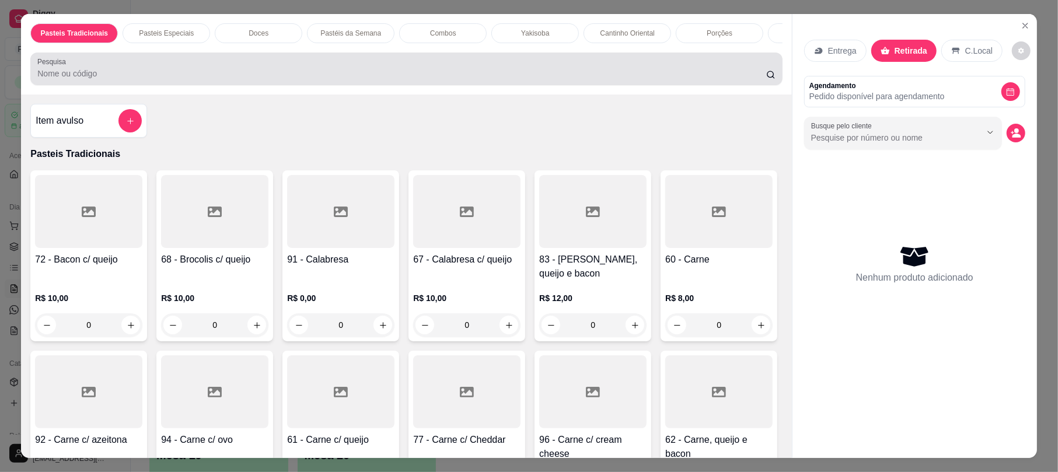
click at [649, 79] on input "Pesquisa" at bounding box center [401, 74] width 729 height 12
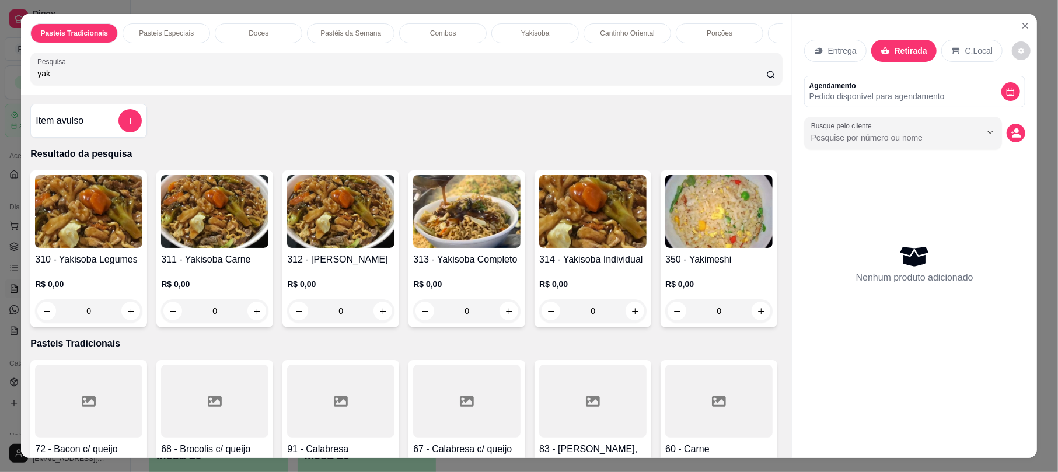
type input "yak"
click at [484, 264] on div "313 - Yakisoba Completo R$ 0,00 0" at bounding box center [466, 248] width 117 height 157
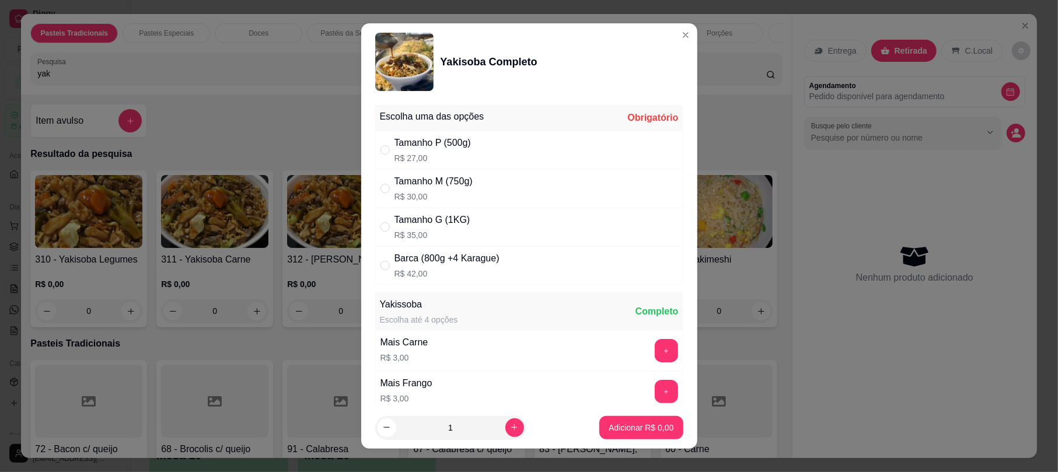
click at [461, 183] on div "Tamanho M (750g)" at bounding box center [433, 181] width 78 height 14
radio input "true"
click at [629, 416] on button "Adicionar R$ 30,00" at bounding box center [638, 427] width 88 height 23
type input "1"
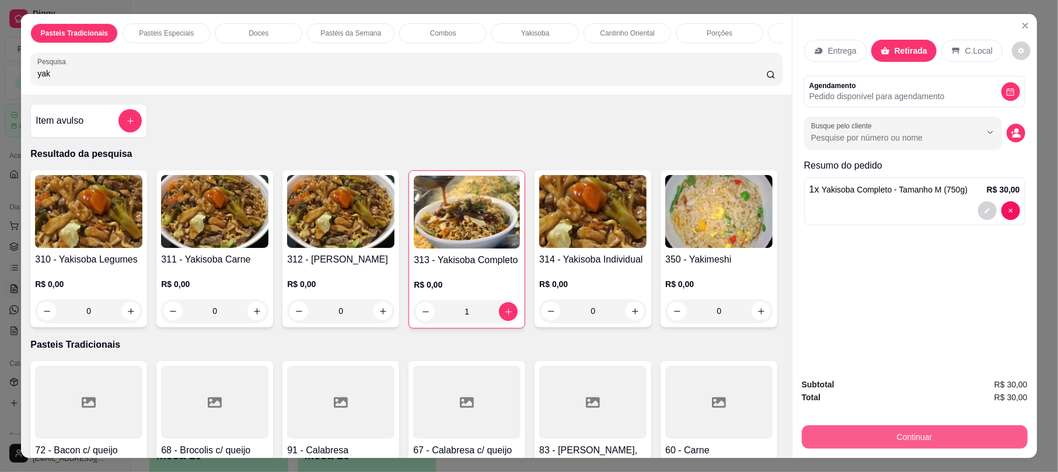
click at [931, 433] on button "Continuar" at bounding box center [914, 436] width 226 height 23
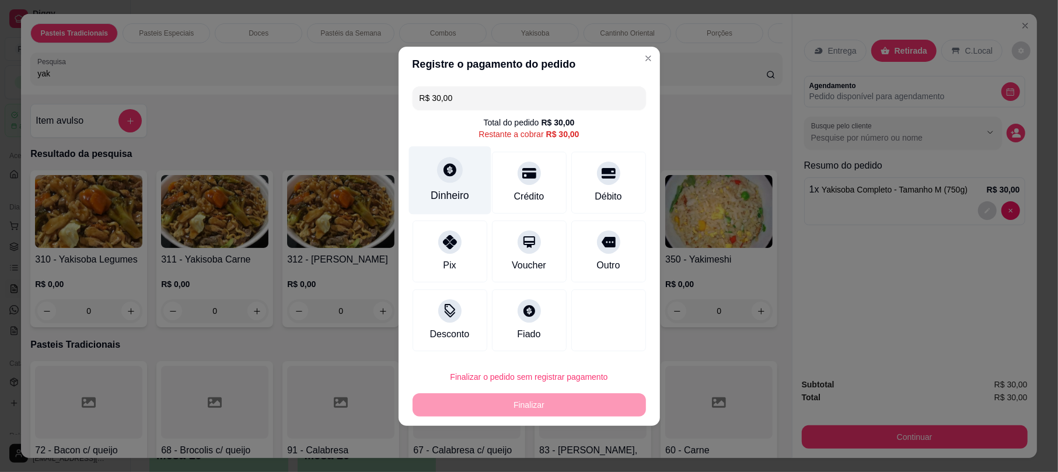
click at [446, 185] on div "Dinheiro" at bounding box center [449, 180] width 82 height 68
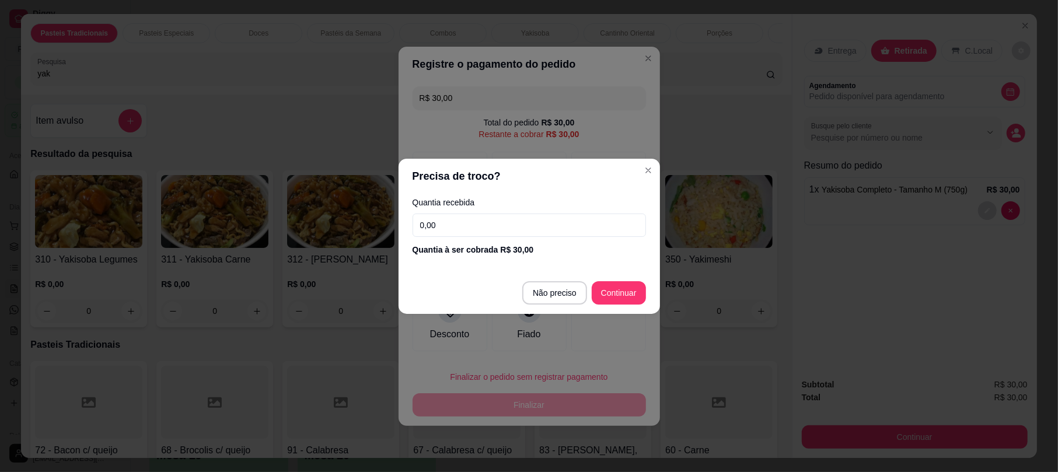
click at [464, 231] on input "0,00" at bounding box center [528, 224] width 233 height 23
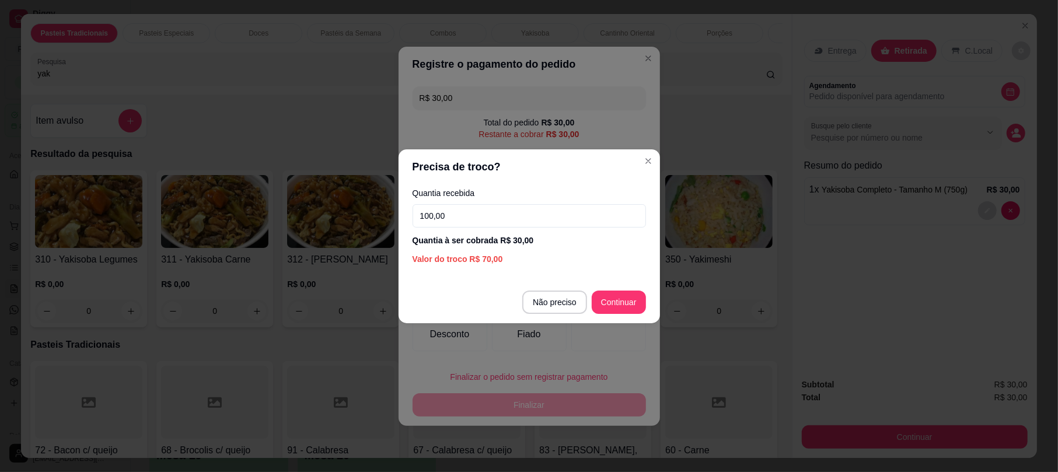
type input "100,00"
type input "R$ 0,00"
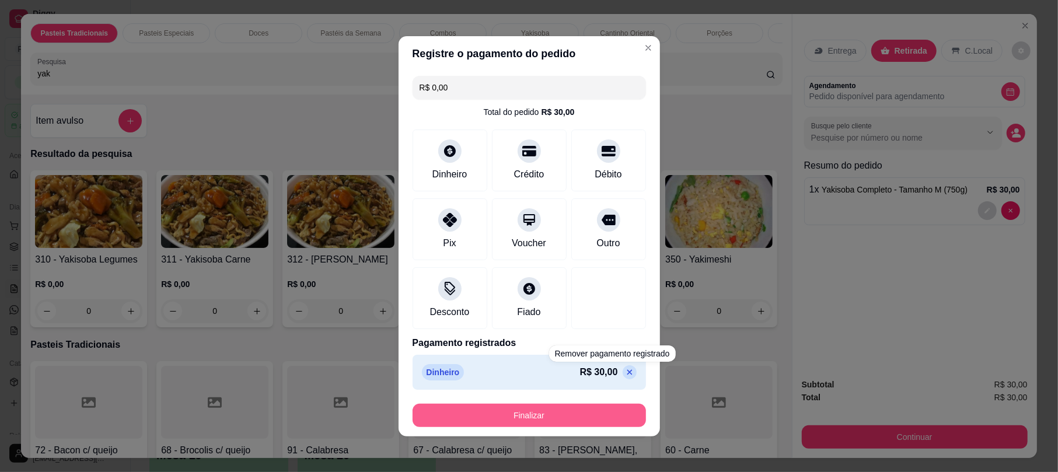
click at [572, 413] on button "Finalizar" at bounding box center [528, 415] width 233 height 23
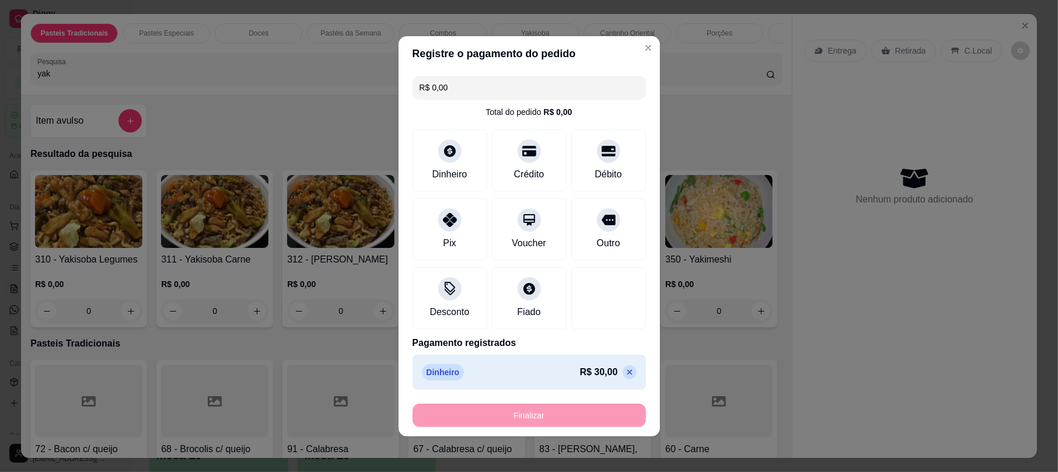
type input "0"
type input "-R$ 30,00"
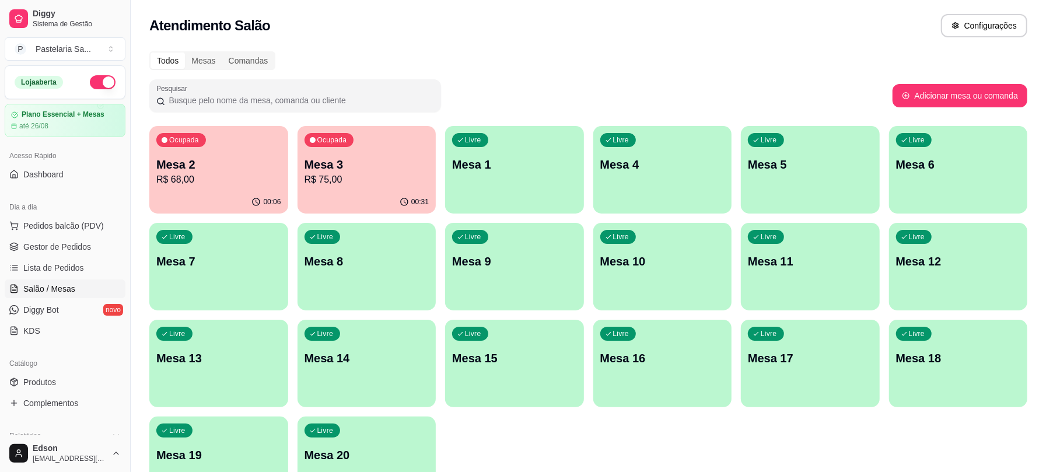
click at [349, 166] on p "Mesa 3" at bounding box center [366, 164] width 125 height 16
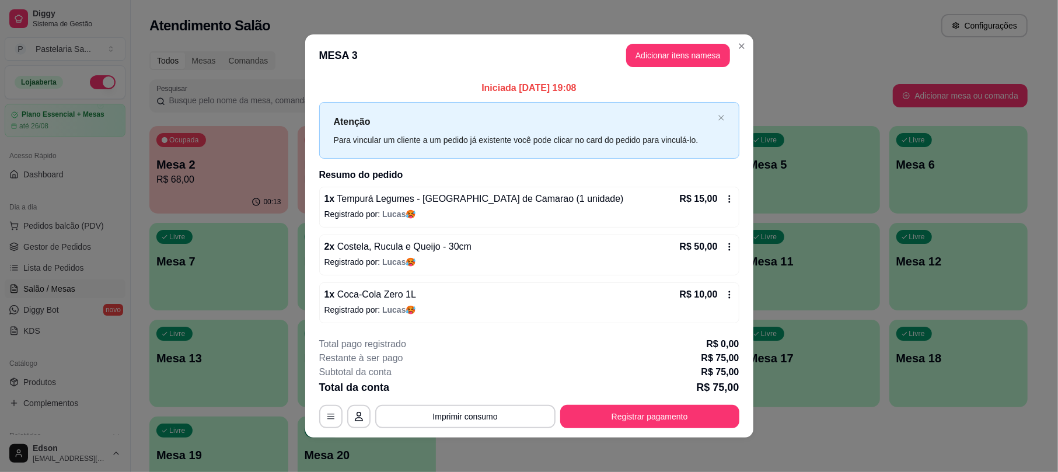
click at [647, 409] on button "Registrar pagamento" at bounding box center [649, 416] width 179 height 23
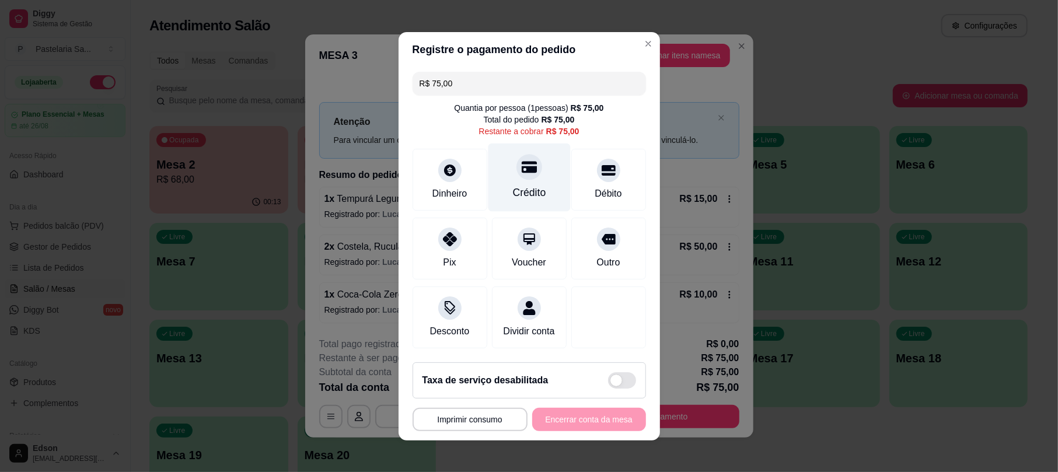
click at [502, 174] on div "Crédito" at bounding box center [529, 177] width 82 height 68
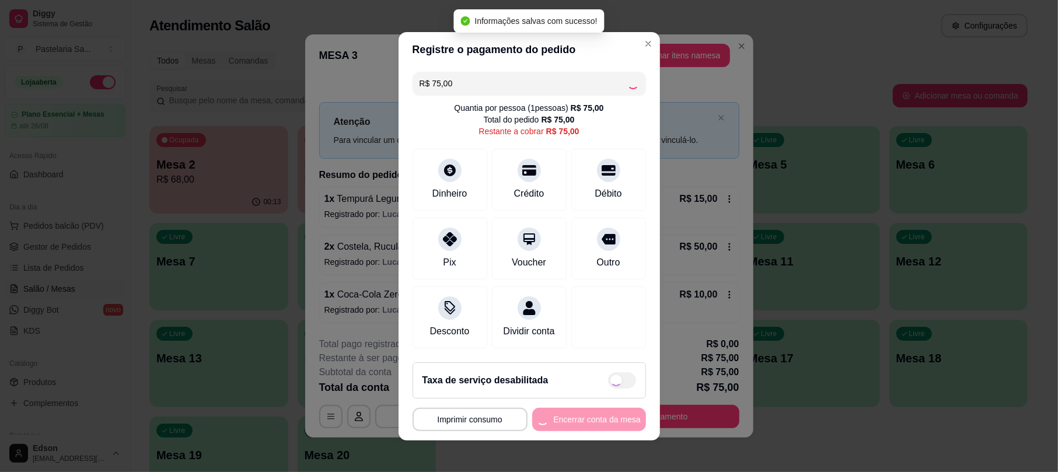
type input "R$ 0,00"
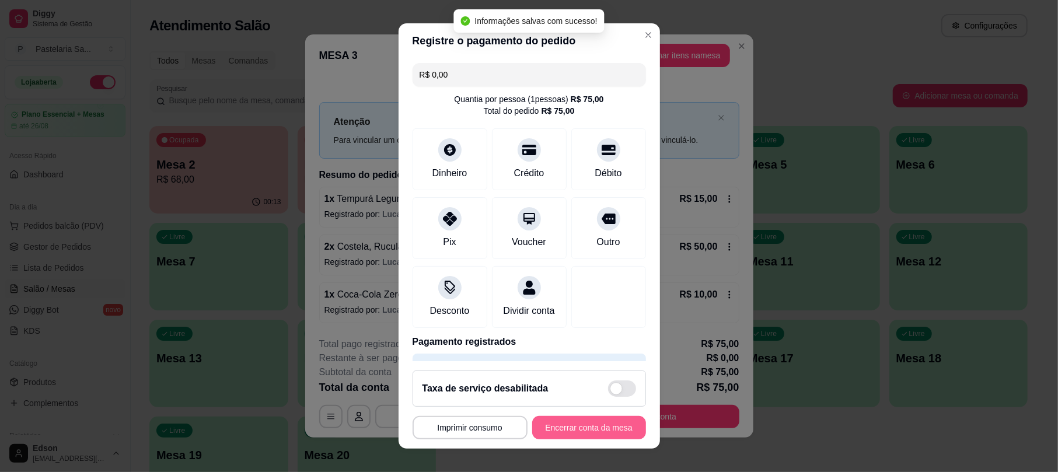
click at [558, 433] on button "Encerrar conta da mesa" at bounding box center [589, 427] width 114 height 23
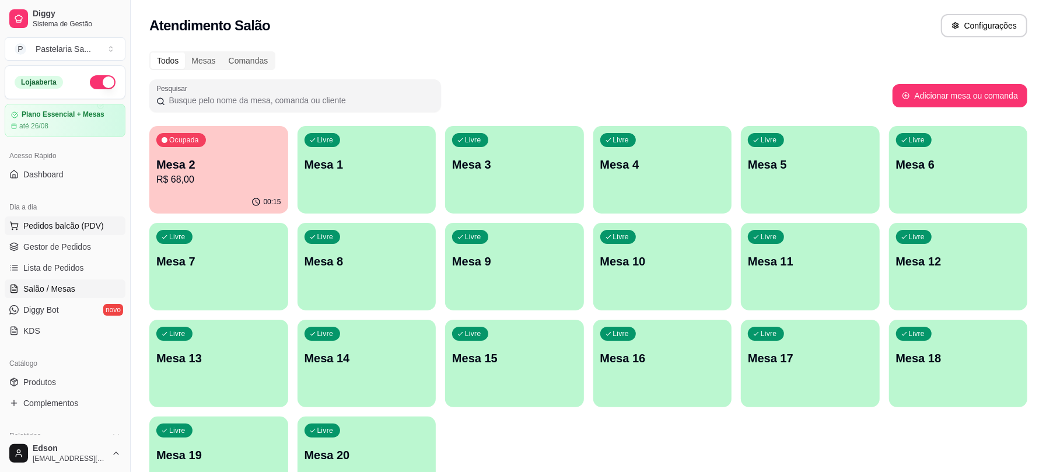
click at [73, 227] on span "Pedidos balcão (PDV)" at bounding box center [63, 226] width 80 height 12
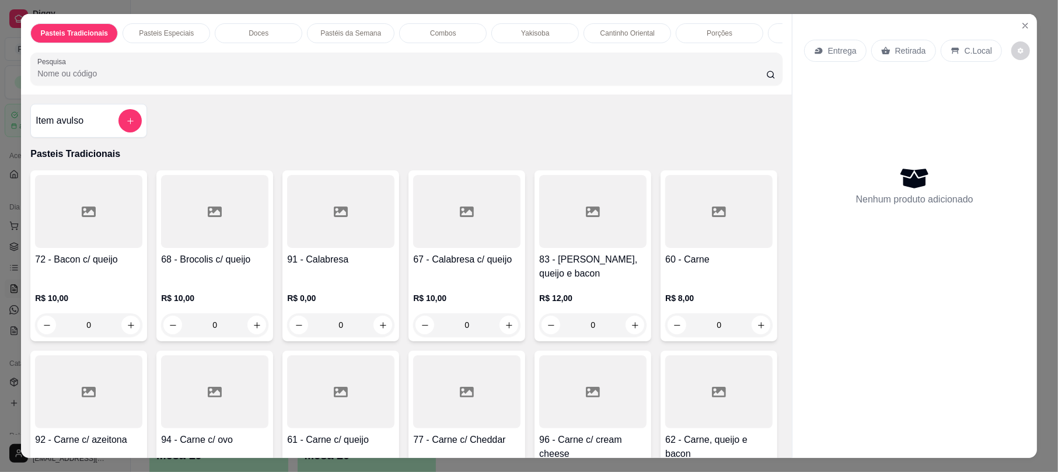
click at [897, 57] on p "Retirada" at bounding box center [910, 51] width 31 height 12
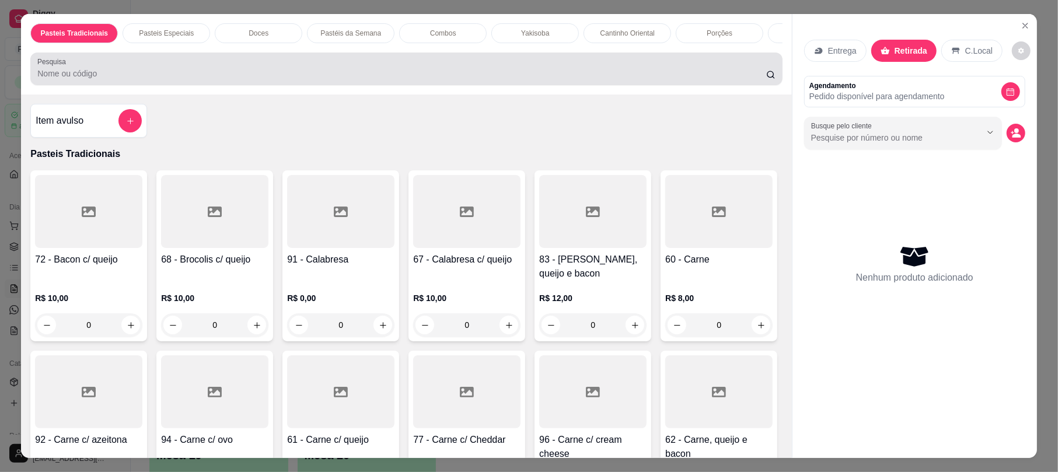
click at [672, 78] on div at bounding box center [405, 68] width 737 height 23
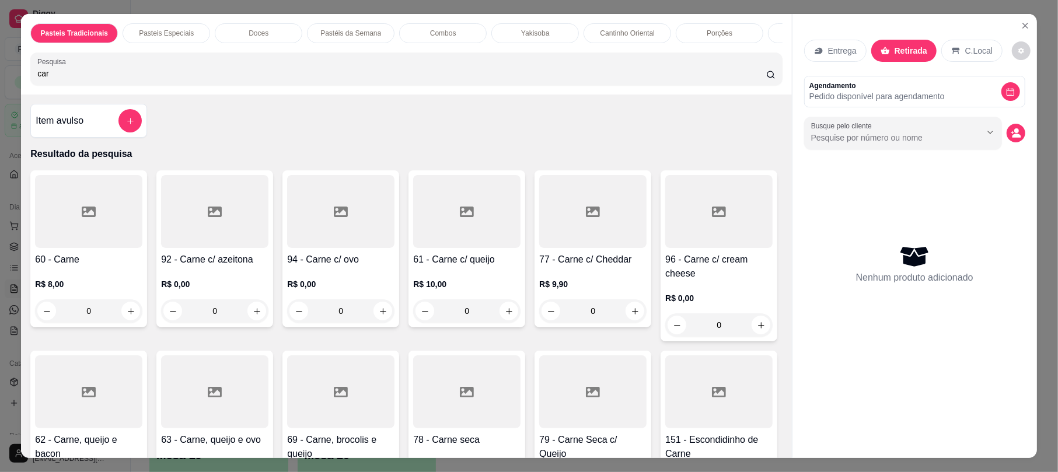
type input "car"
click at [394, 407] on div at bounding box center [340, 391] width 107 height 73
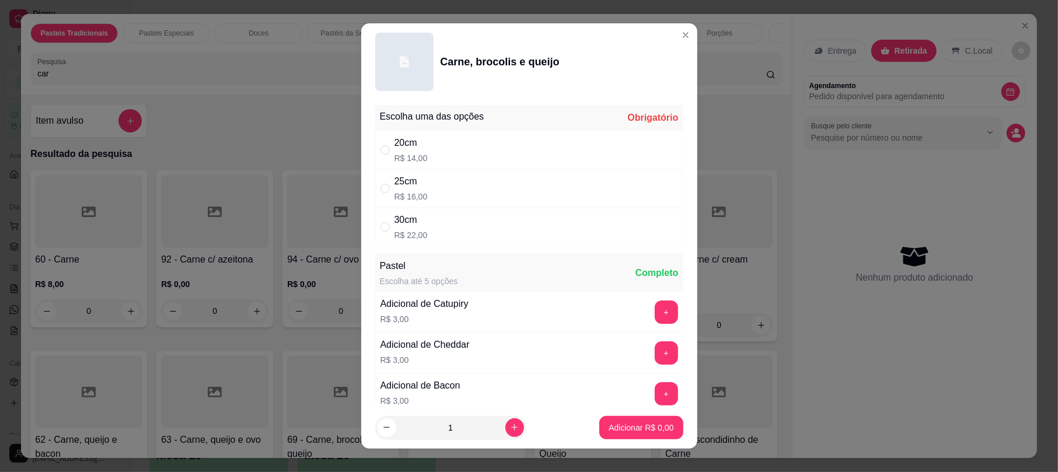
click at [427, 156] on div "20cm R$ 14,00" at bounding box center [529, 150] width 308 height 38
radio input "true"
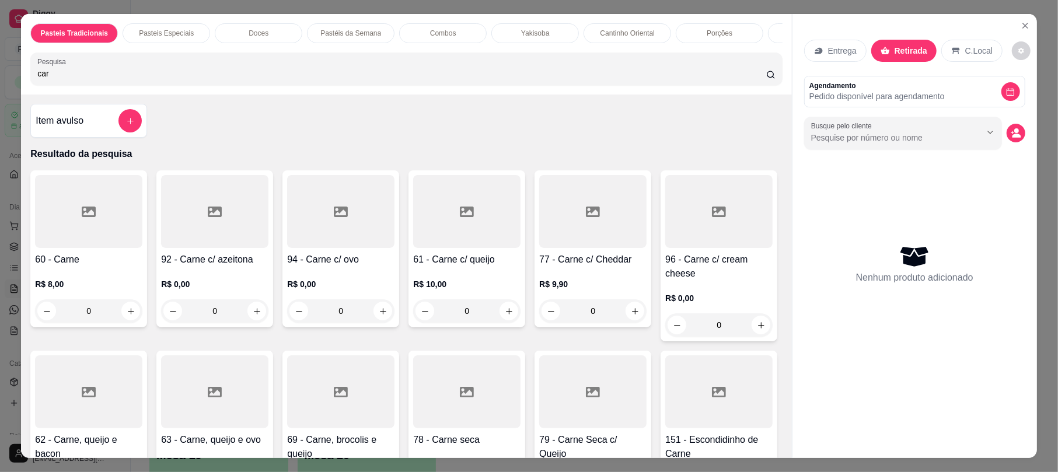
click at [394, 399] on div at bounding box center [340, 391] width 107 height 73
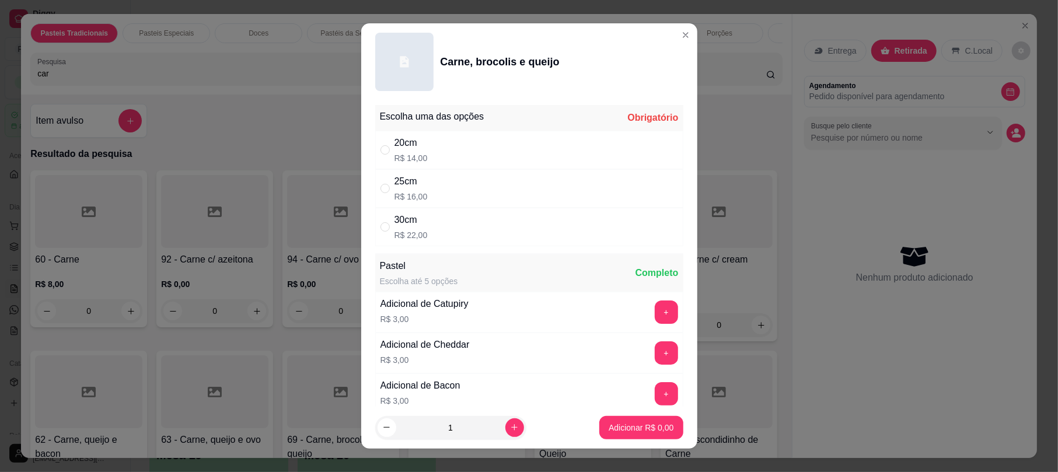
click at [509, 131] on div "20cm R$ 14,00" at bounding box center [529, 150] width 308 height 38
radio input "true"
click at [607, 435] on button "Adicionar R$ 14,00" at bounding box center [639, 427] width 86 height 23
type input "1"
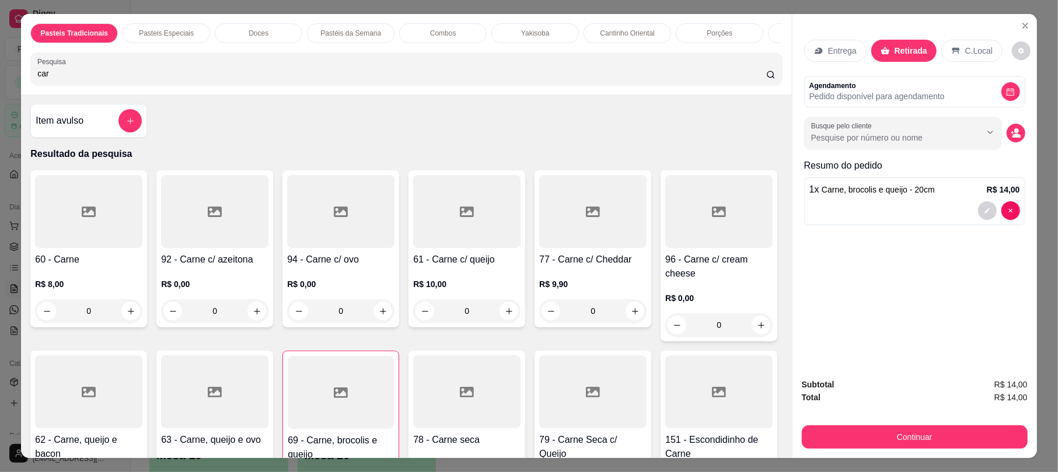
click at [394, 412] on div at bounding box center [341, 392] width 106 height 73
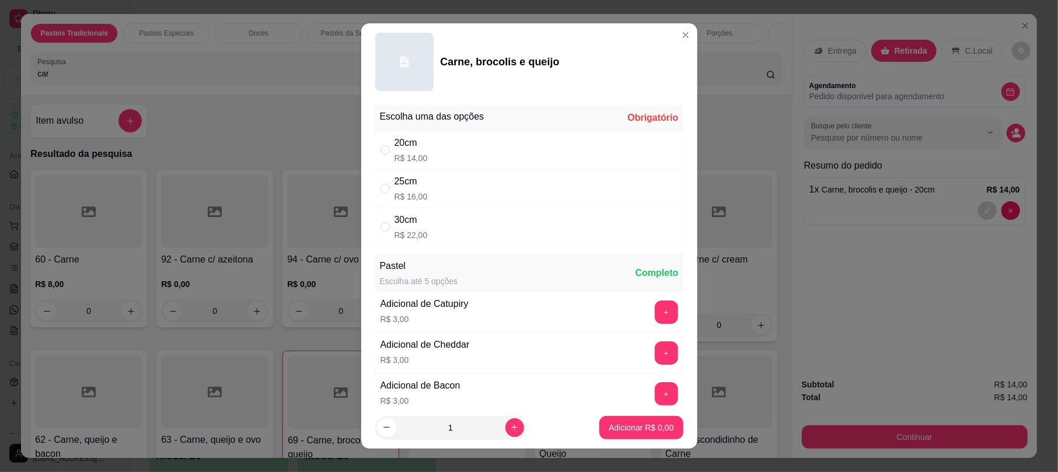
click at [493, 188] on div "25cm R$ 16,00" at bounding box center [529, 188] width 308 height 38
radio input "true"
click at [624, 428] on p "Adicionar R$ 16,00" at bounding box center [638, 428] width 69 height 12
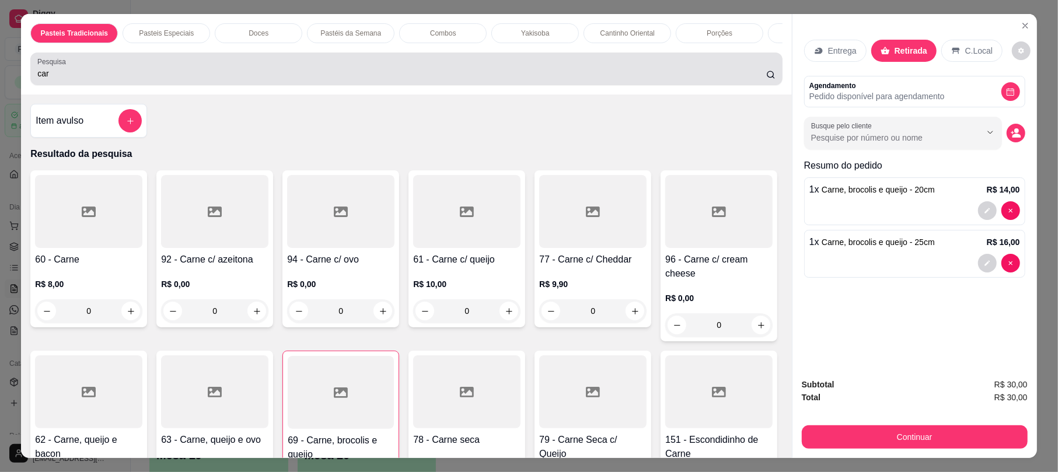
click at [226, 73] on div "car" at bounding box center [405, 68] width 737 height 23
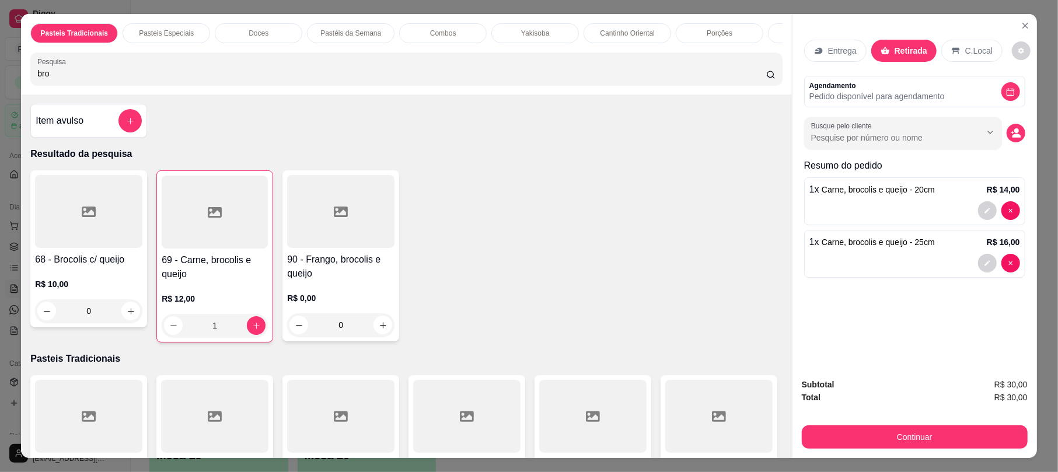
type input "bro"
click at [113, 287] on div "R$ 10,00 0" at bounding box center [88, 295] width 107 height 56
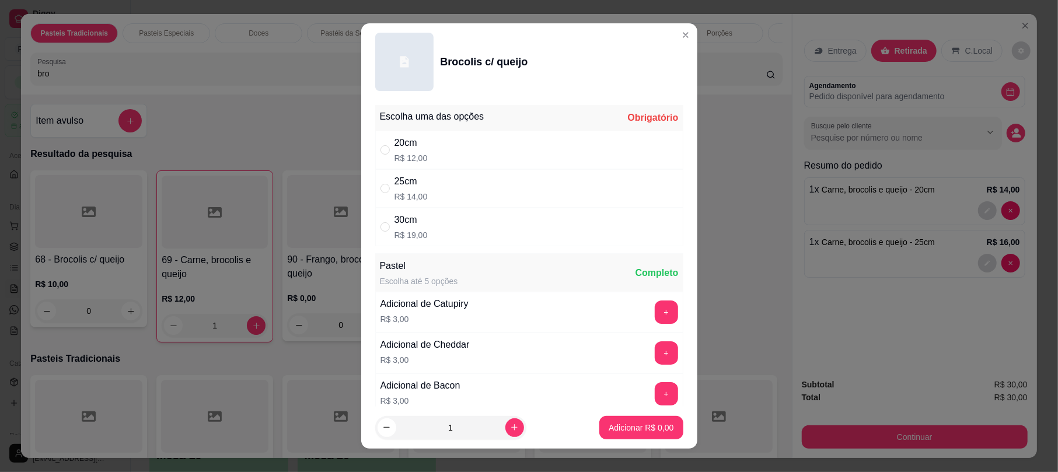
click at [475, 161] on div "20cm R$ 12,00" at bounding box center [529, 150] width 308 height 38
radio input "true"
click at [646, 432] on p "Adicionar R$ 12,00" at bounding box center [638, 428] width 69 height 12
type input "1"
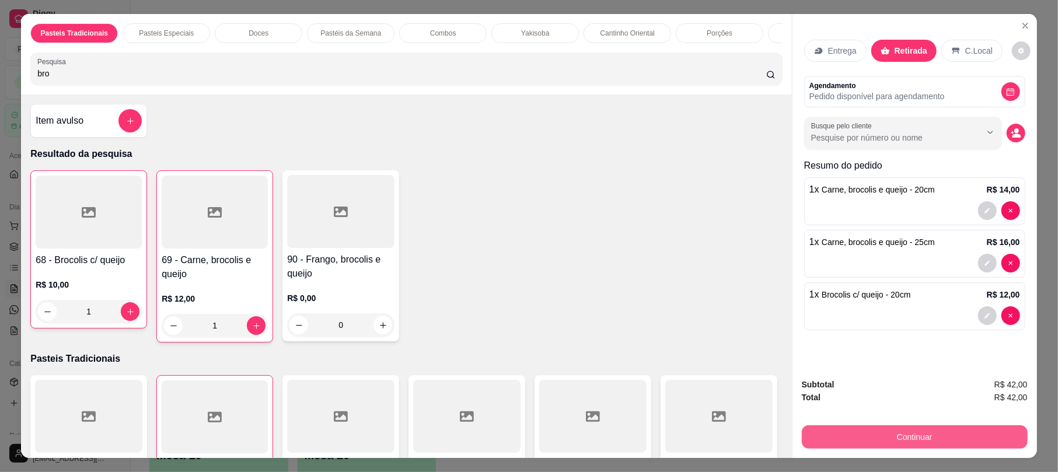
click at [871, 432] on button "Continuar" at bounding box center [914, 436] width 226 height 23
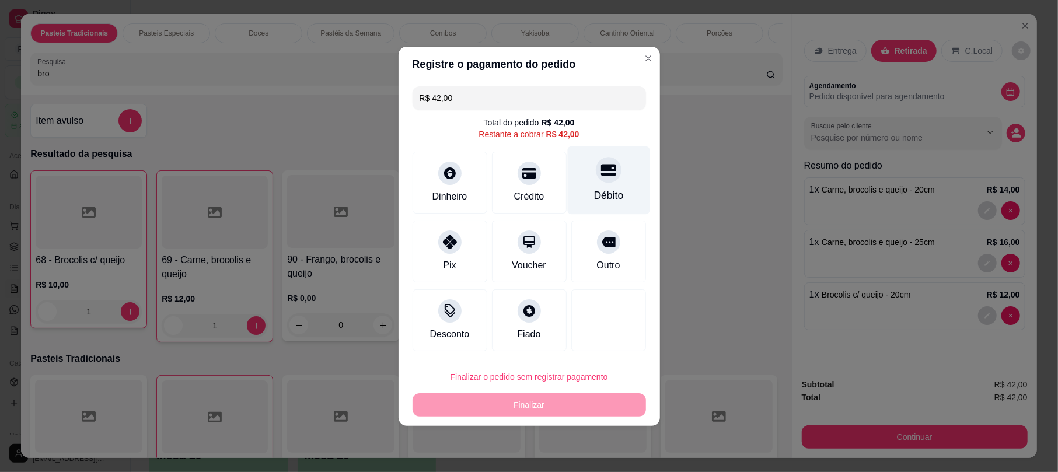
click at [596, 176] on div at bounding box center [609, 170] width 26 height 26
type input "R$ 0,00"
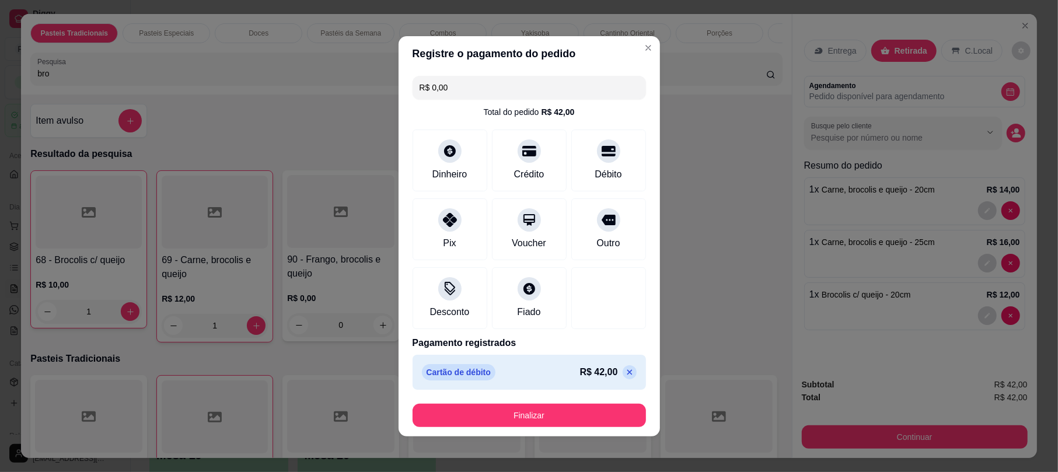
click at [566, 405] on button "Finalizar" at bounding box center [528, 415] width 233 height 23
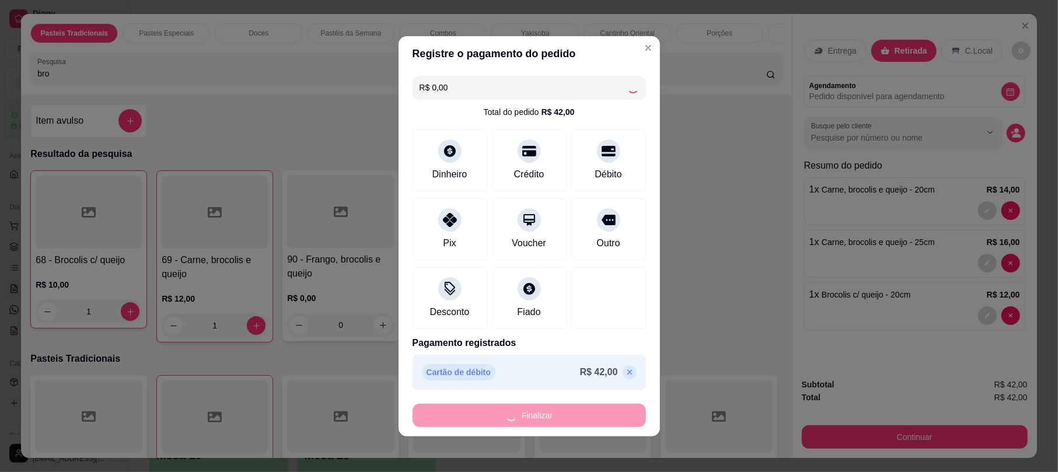
type input "0"
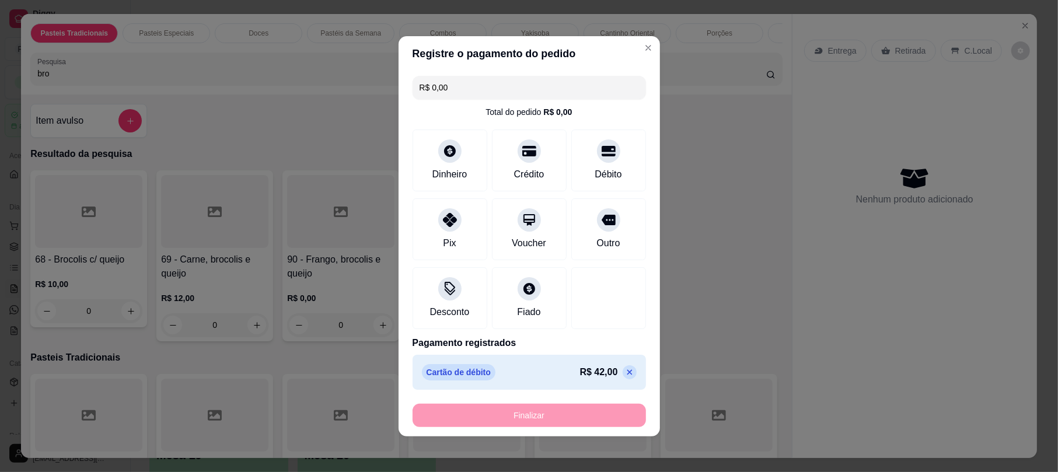
type input "-R$ 42,00"
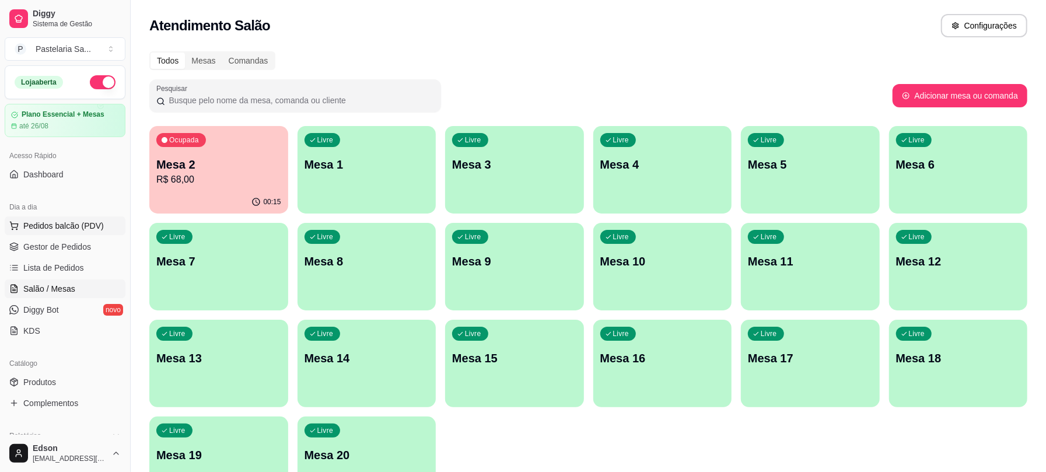
click at [82, 226] on span "Pedidos balcão (PDV)" at bounding box center [63, 226] width 80 height 12
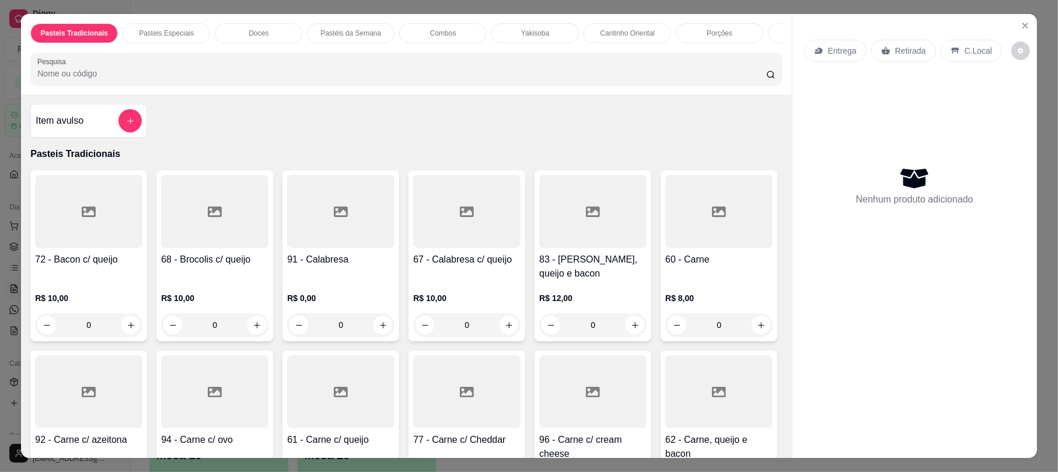
click at [905, 51] on p "Retirada" at bounding box center [910, 51] width 31 height 12
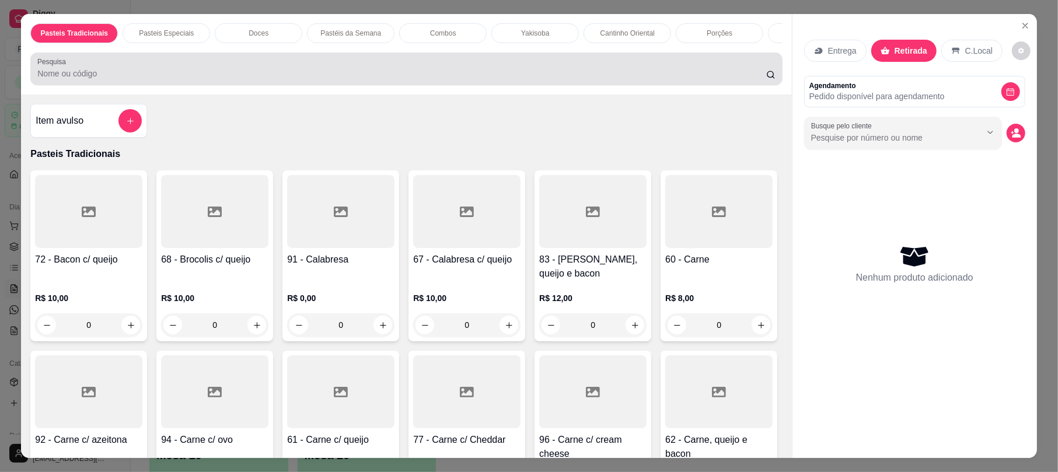
click at [580, 85] on div "Pesquisa" at bounding box center [405, 68] width 751 height 33
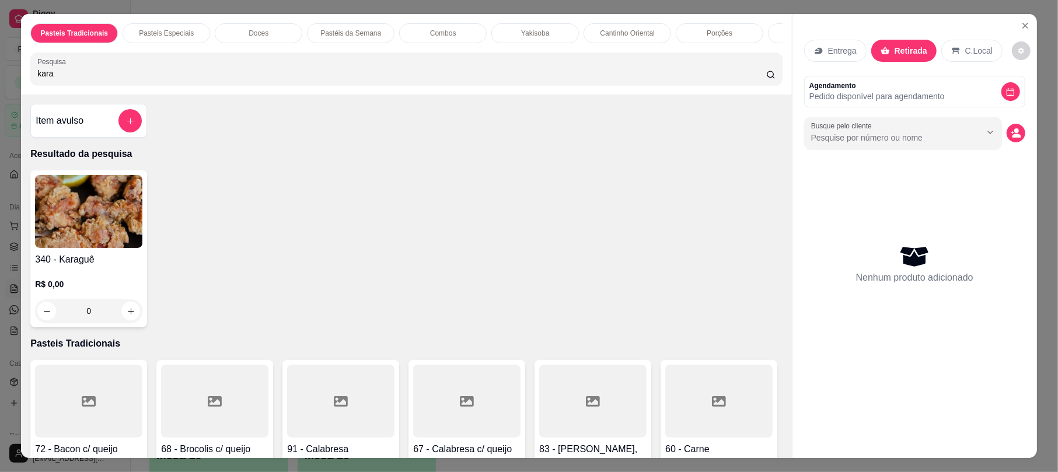
type input "kara"
click at [70, 267] on h4 "340 - Karaguê" at bounding box center [88, 260] width 107 height 14
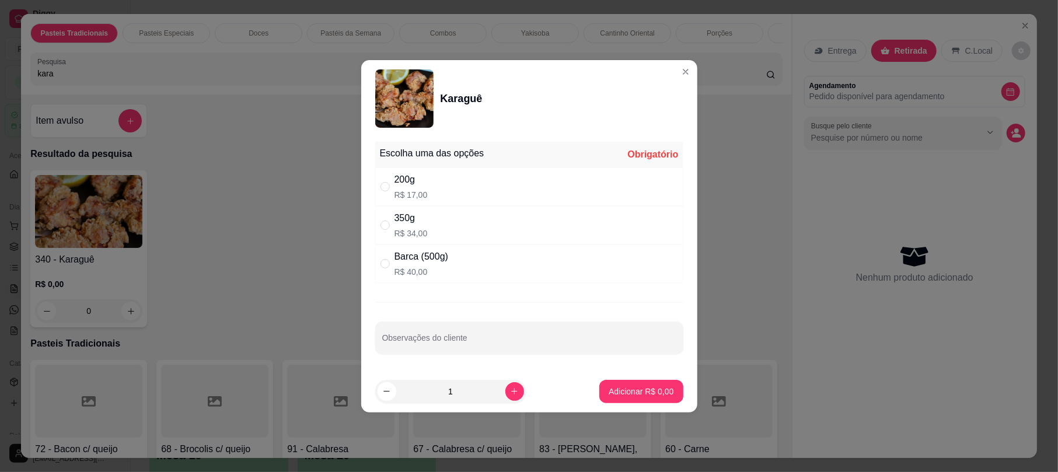
click at [439, 223] on div "350g R$ 34,00" at bounding box center [529, 225] width 308 height 38
radio input "true"
click at [617, 404] on footer "1 Adicionar R$ 34,00" at bounding box center [529, 391] width 336 height 42
click at [600, 400] on button "Adicionar R$ 34,00" at bounding box center [638, 391] width 88 height 23
type input "1"
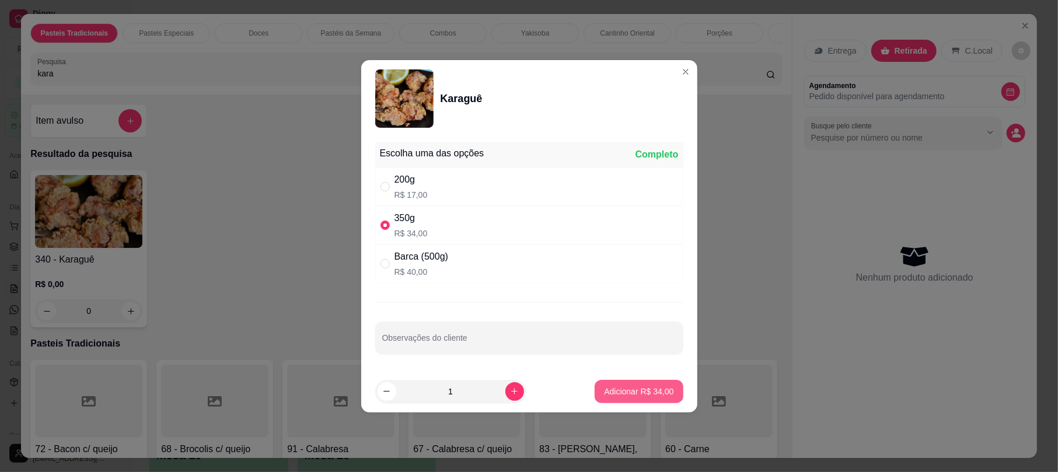
type input "1"
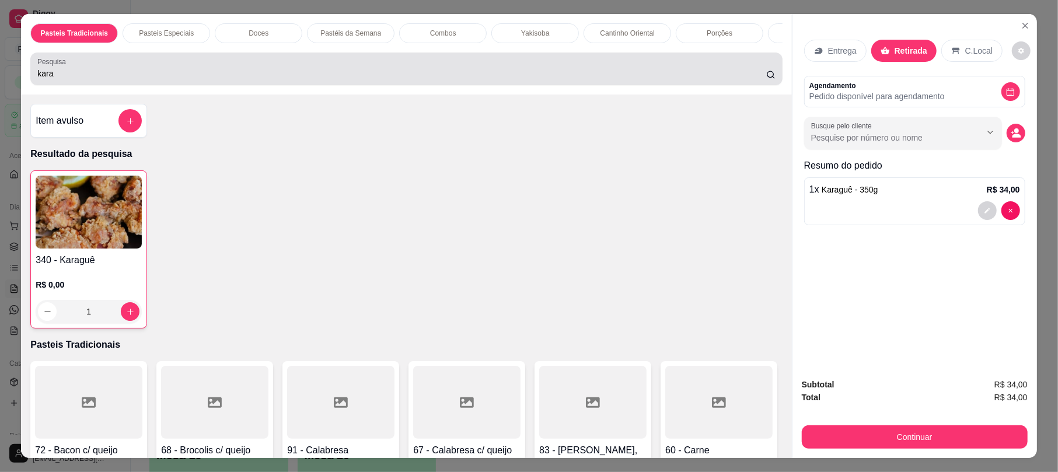
click at [309, 79] on input "kara" at bounding box center [401, 74] width 729 height 12
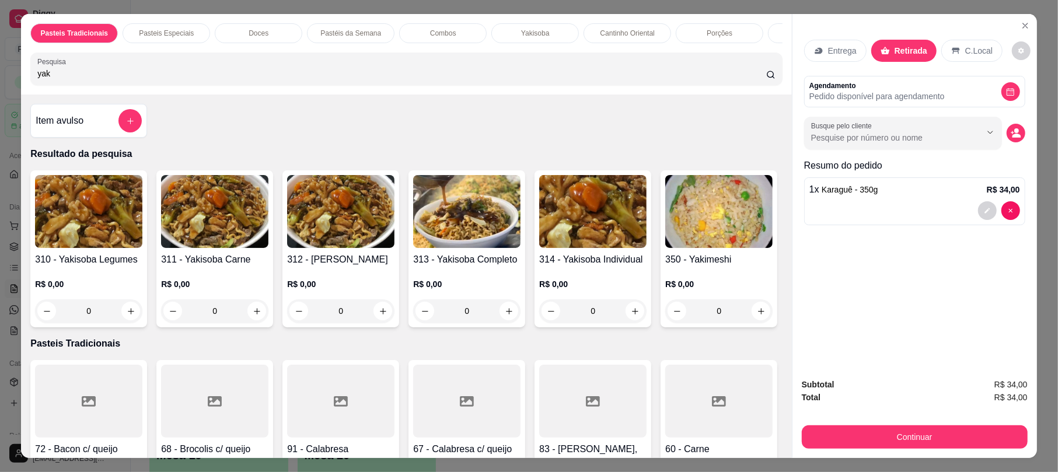
type input "yak"
click at [461, 248] on img at bounding box center [466, 211] width 107 height 73
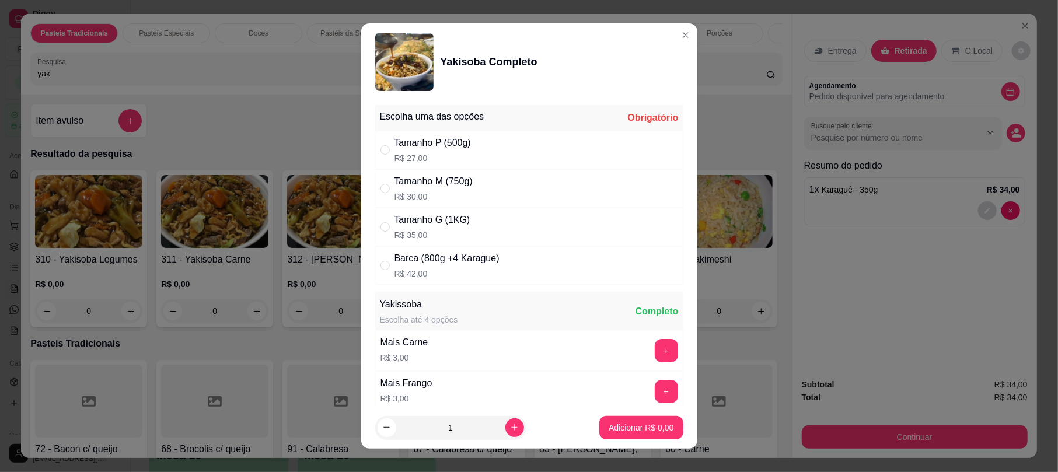
click at [443, 232] on p "R$ 35,00" at bounding box center [432, 235] width 76 height 12
radio input "true"
click at [652, 428] on p "Adicionar R$ 35,00" at bounding box center [638, 428] width 69 height 12
type input "1"
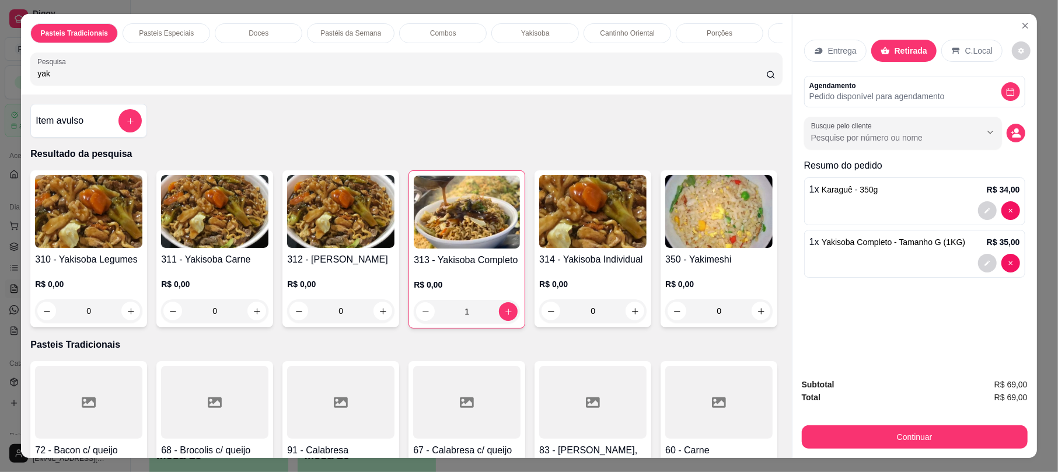
click at [941, 184] on div "1 x Karaguê - 350g R$ 34,00" at bounding box center [914, 190] width 211 height 14
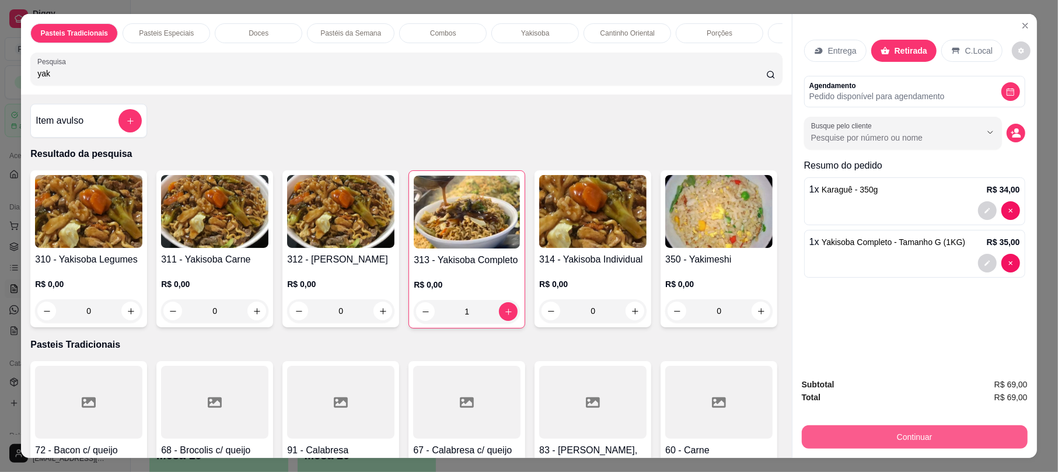
click at [934, 439] on button "Continuar" at bounding box center [914, 436] width 226 height 23
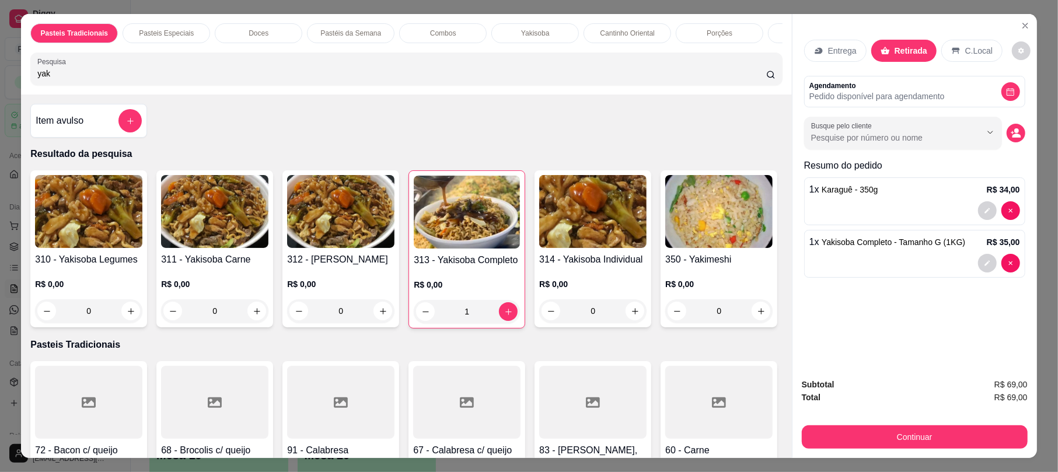
click at [849, 51] on p "Entrega" at bounding box center [842, 51] width 29 height 12
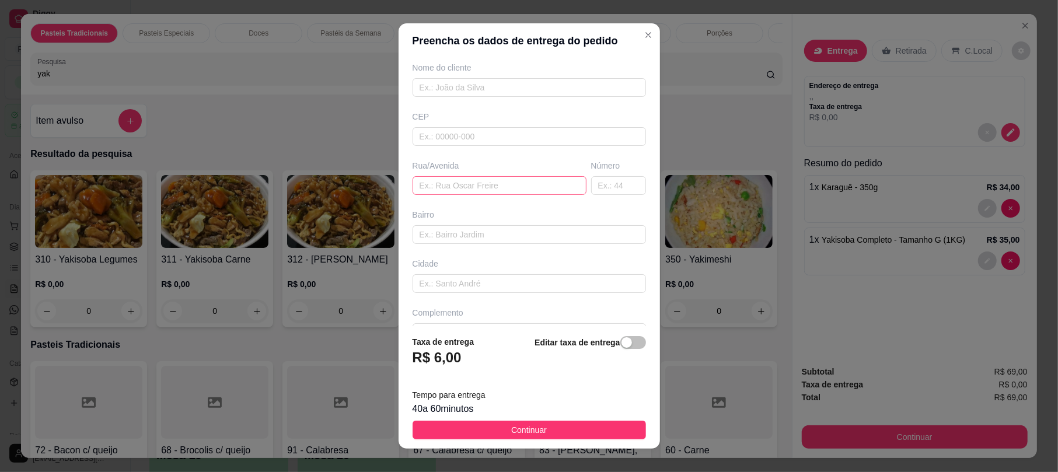
scroll to position [129, 0]
click at [512, 149] on input "text" at bounding box center [499, 157] width 174 height 19
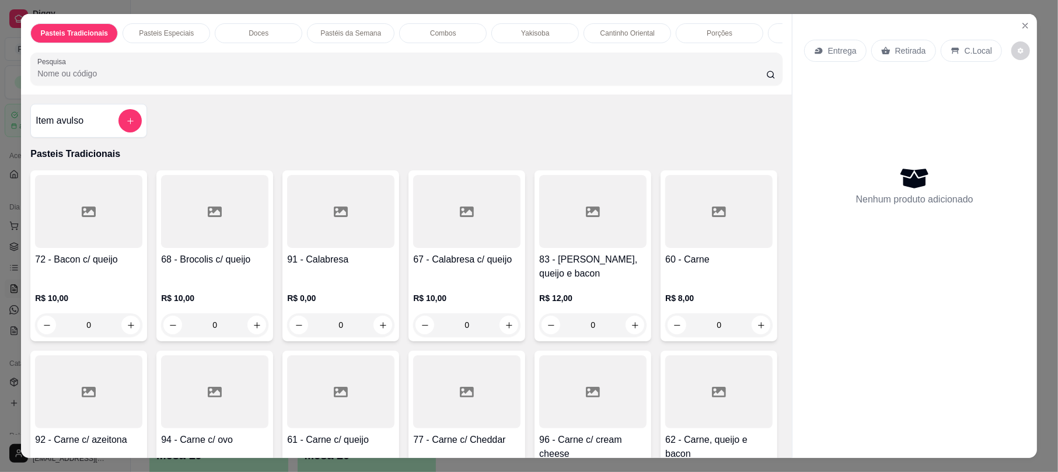
drag, startPoint x: 880, startPoint y: 45, endPoint x: 752, endPoint y: 64, distance: 129.6
click at [881, 46] on icon at bounding box center [885, 50] width 9 height 9
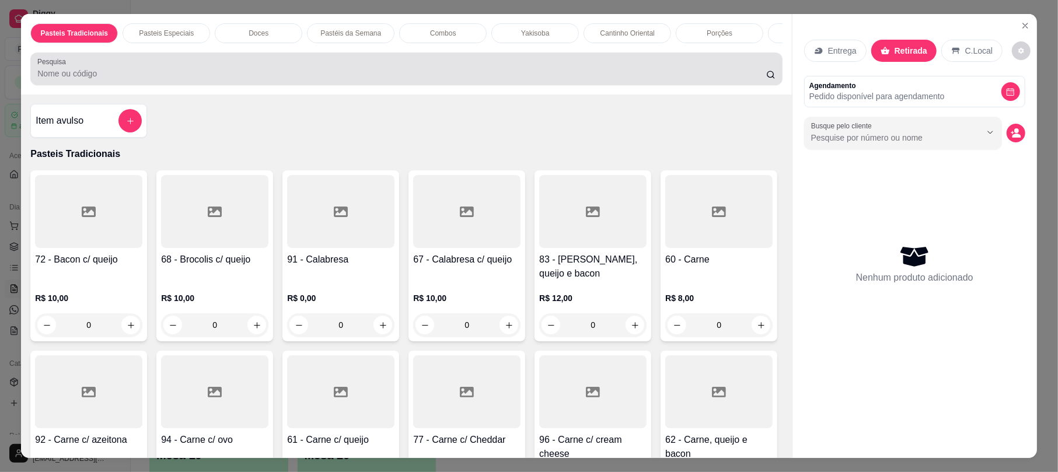
click at [661, 79] on input "Pesquisa" at bounding box center [401, 74] width 729 height 12
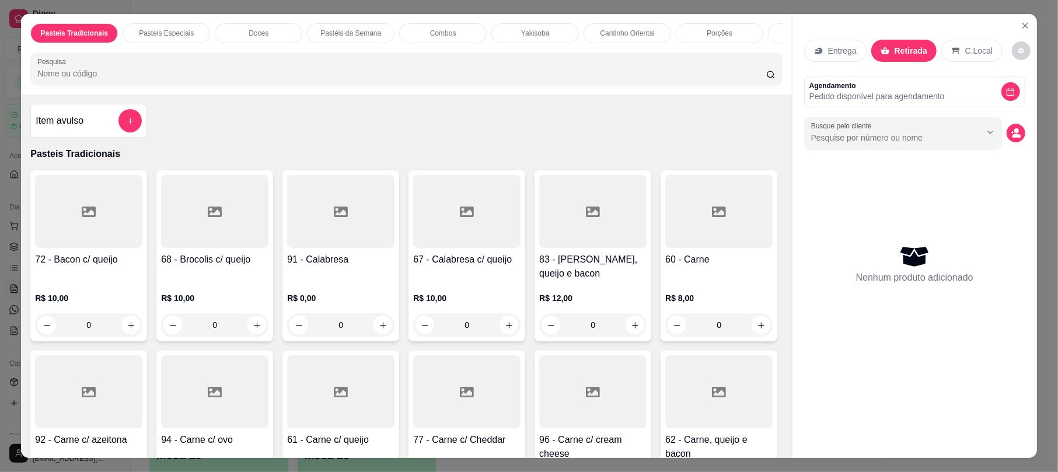
type input "c"
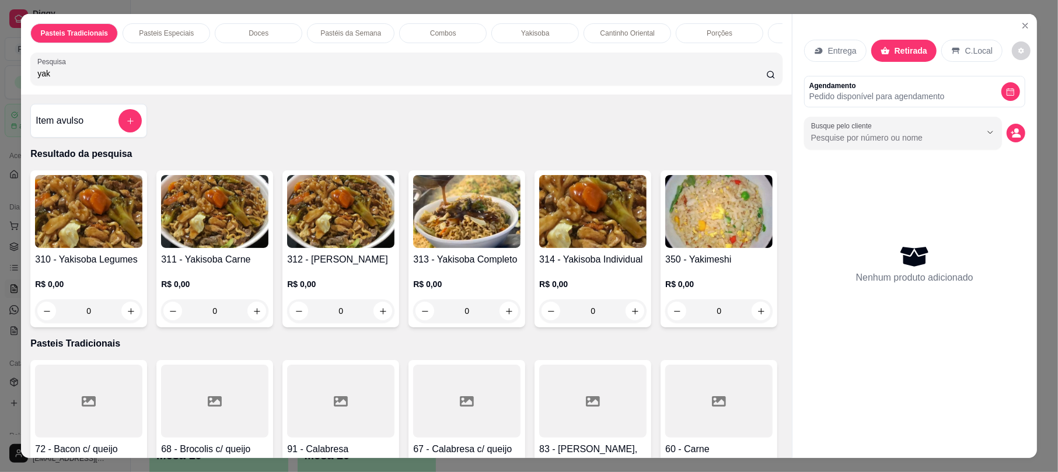
type input "yak"
click at [505, 233] on img at bounding box center [466, 211] width 107 height 73
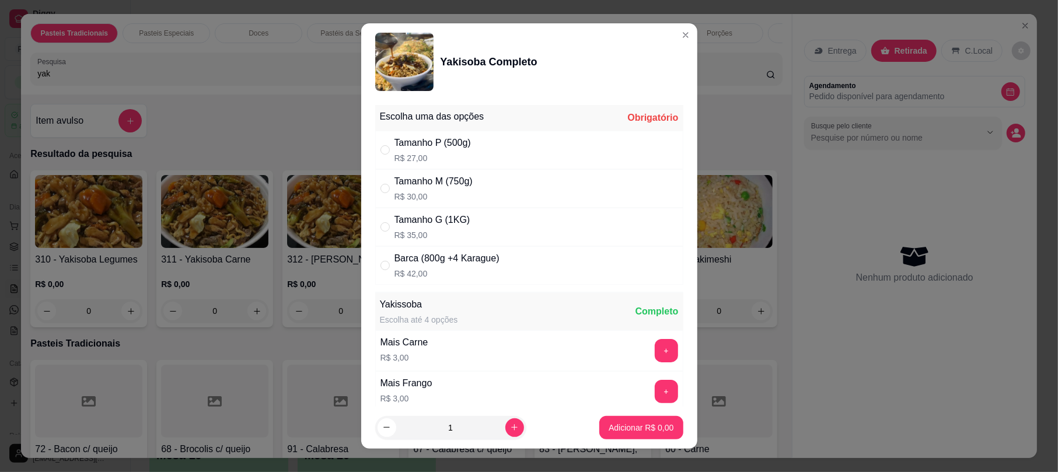
click at [462, 226] on div "Tamanho G (1KG) R$ 35,00" at bounding box center [529, 227] width 308 height 38
radio input "true"
click at [594, 422] on button "Adicionar R$ 35,00" at bounding box center [638, 427] width 88 height 23
type input "1"
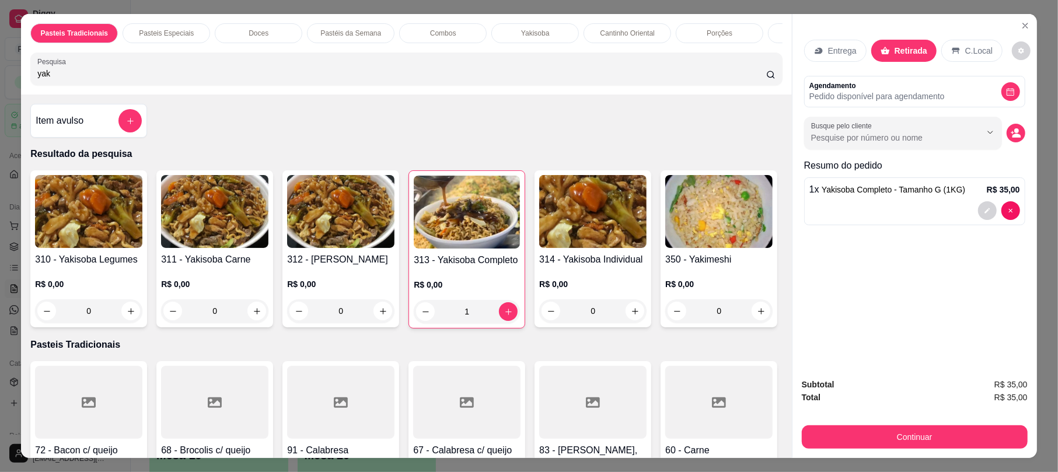
click at [327, 79] on input "yak" at bounding box center [401, 74] width 729 height 12
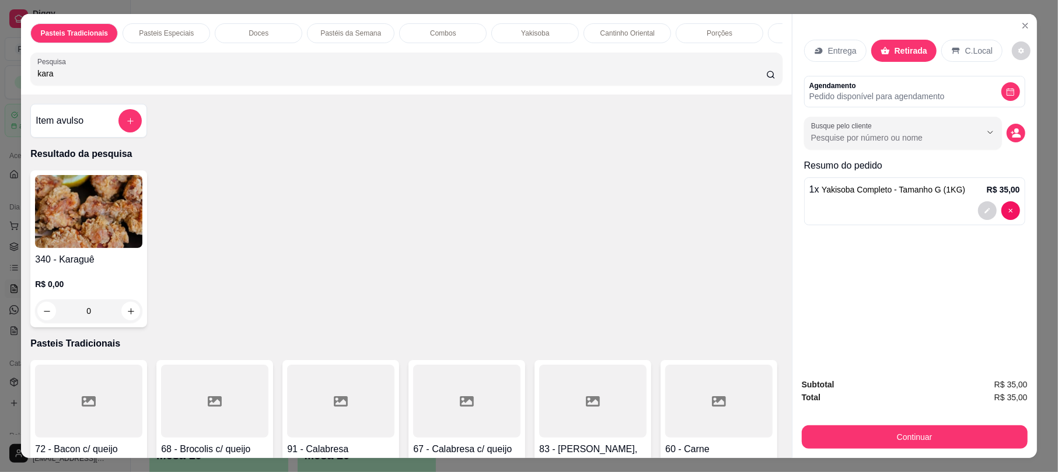
type input "kara"
click at [78, 264] on h4 "340 - Karaguê" at bounding box center [88, 260] width 107 height 14
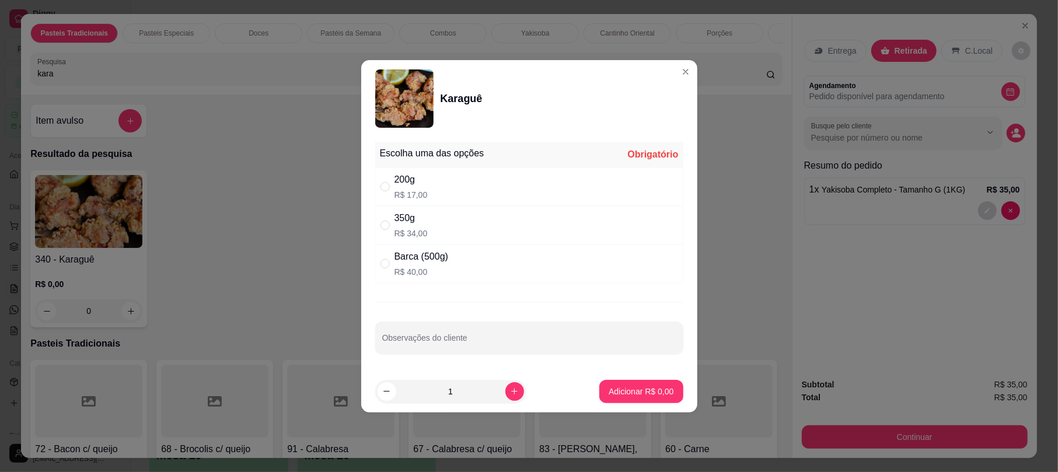
drag, startPoint x: 461, startPoint y: 229, endPoint x: 485, endPoint y: 247, distance: 30.5
click at [461, 230] on div "350g R$ 34,00" at bounding box center [529, 225] width 308 height 38
radio input "true"
click at [650, 400] on button "Adicionar R$ 34,00" at bounding box center [638, 391] width 88 height 23
type input "1"
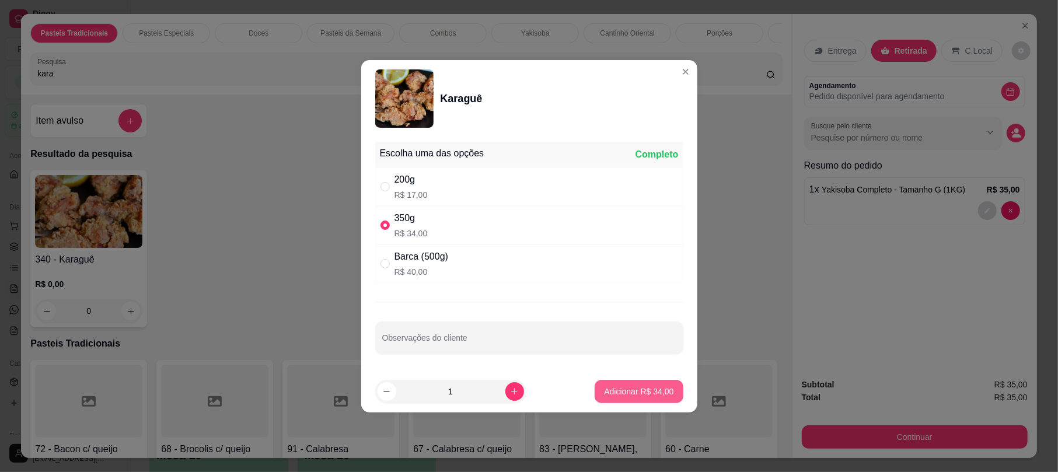
type input "1"
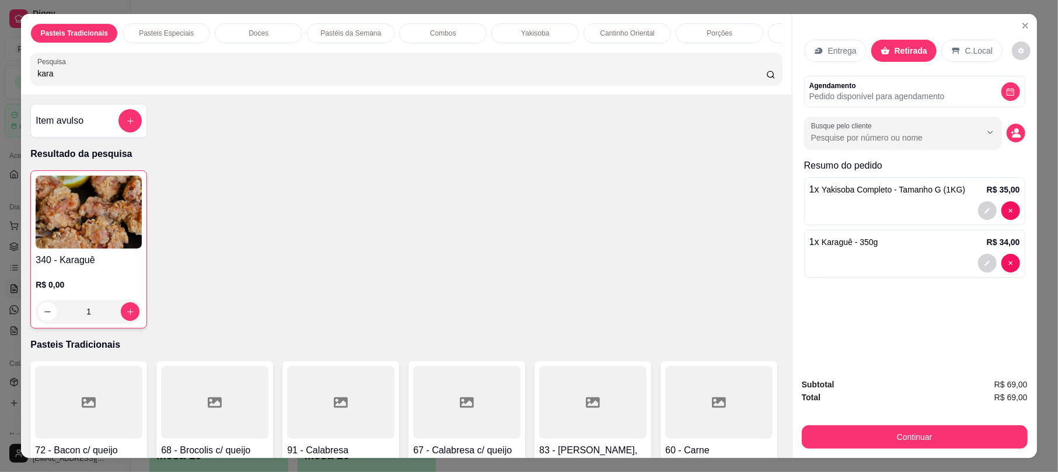
click at [920, 423] on div "Continuar" at bounding box center [914, 435] width 226 height 26
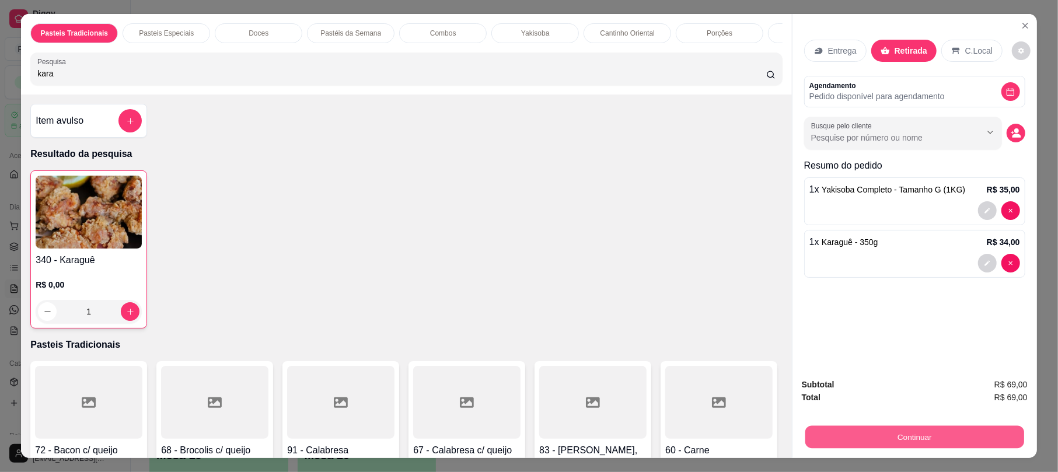
click at [932, 430] on button "Continuar" at bounding box center [914, 436] width 219 height 23
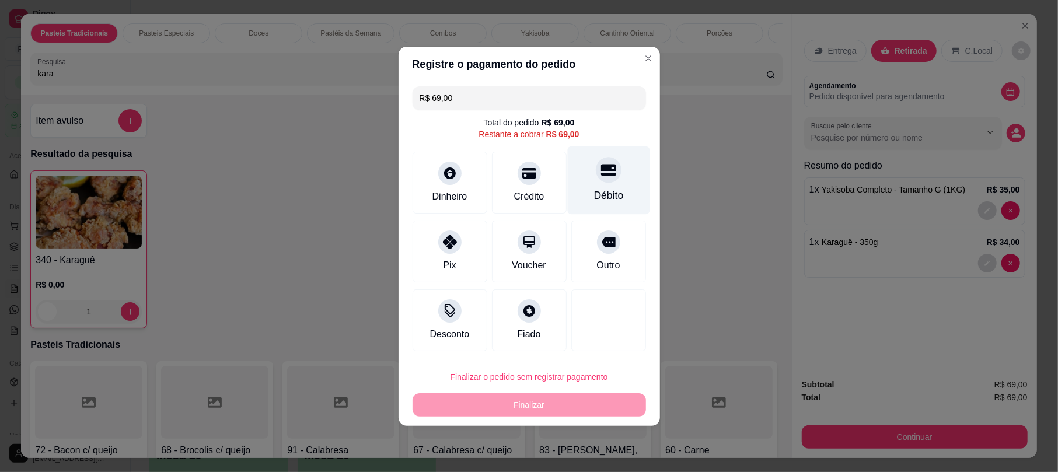
click at [593, 201] on div "Débito" at bounding box center [608, 195] width 30 height 15
type input "R$ 0,00"
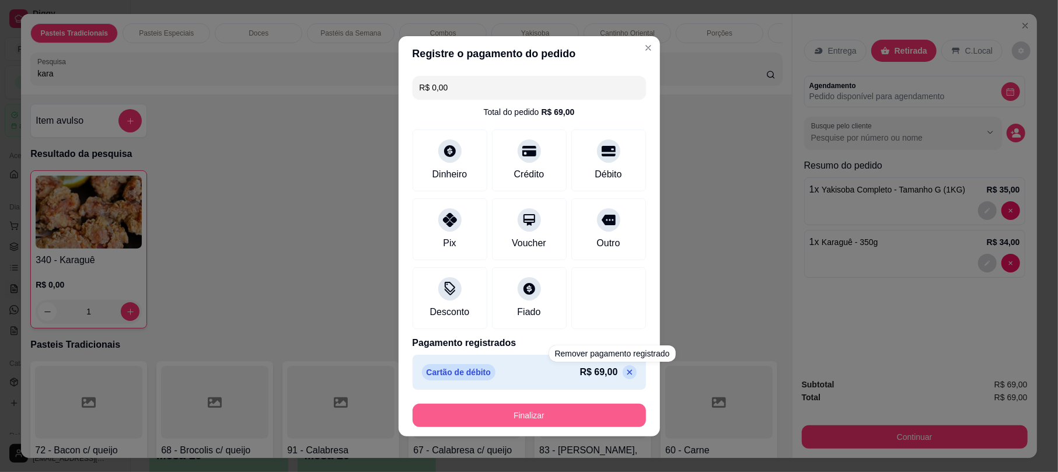
click at [609, 416] on button "Finalizar" at bounding box center [528, 415] width 233 height 23
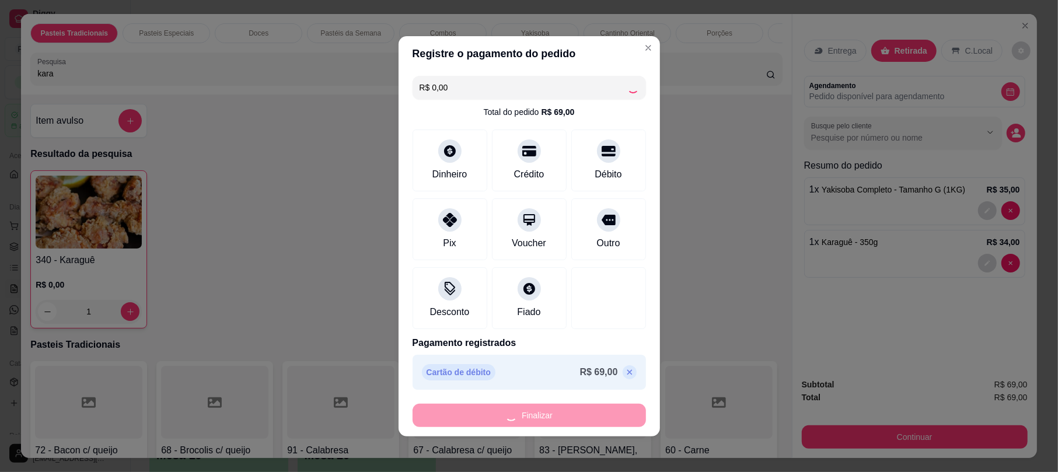
type input "0"
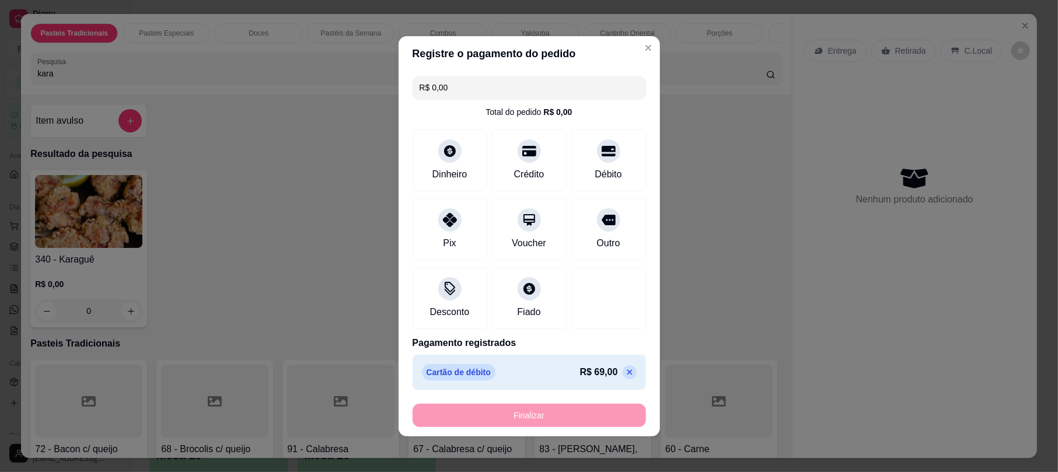
type input "-R$ 69,00"
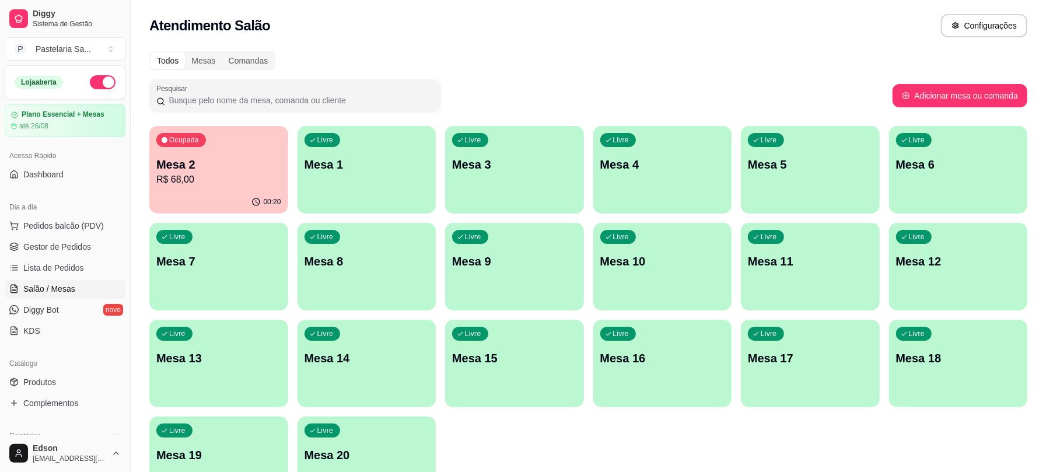
click at [223, 173] on p "R$ 68,00" at bounding box center [218, 180] width 125 height 14
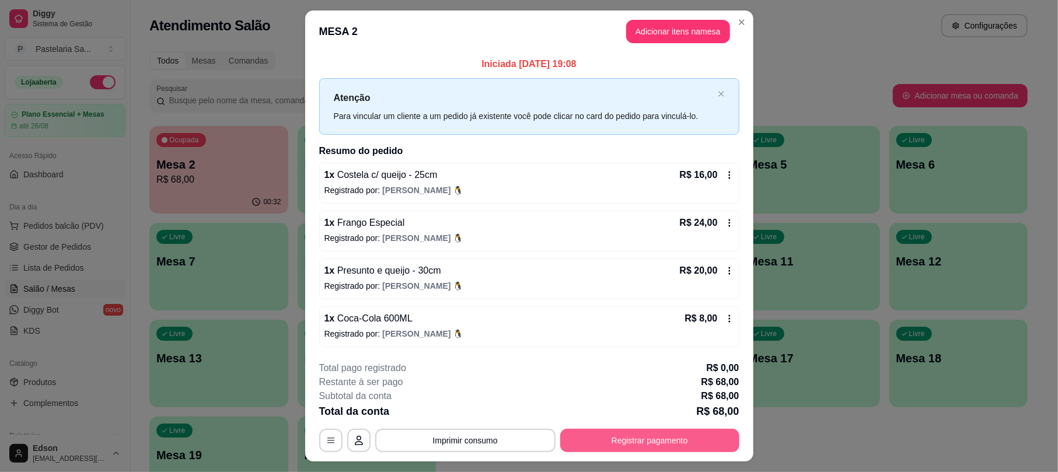
click at [619, 450] on button "Registrar pagamento" at bounding box center [649, 440] width 179 height 23
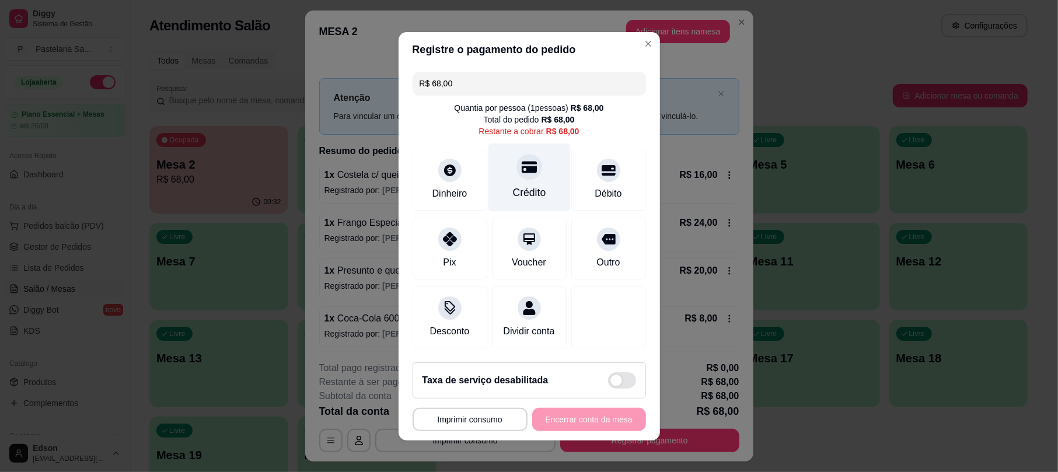
click at [533, 173] on div "Crédito" at bounding box center [529, 177] width 82 height 68
type input "R$ 0,00"
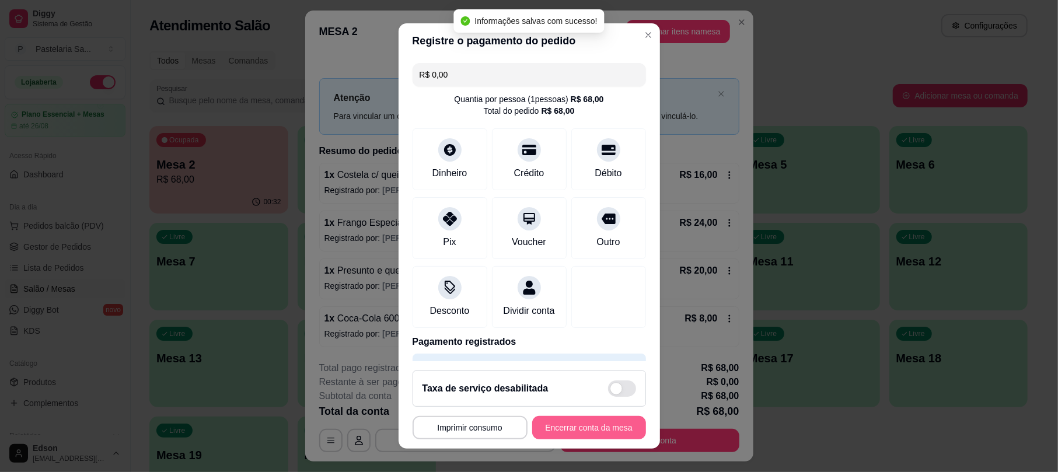
click at [574, 432] on button "Encerrar conta da mesa" at bounding box center [589, 427] width 114 height 23
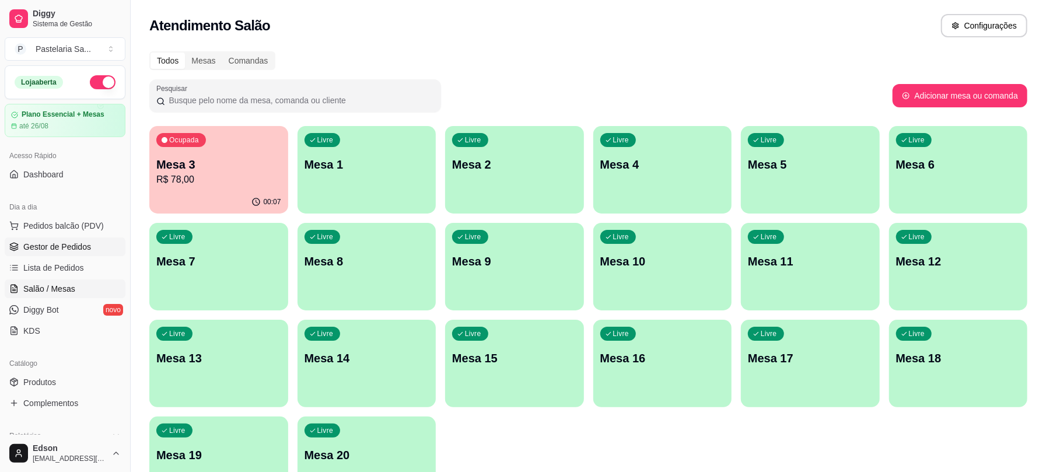
click at [56, 253] on link "Gestor de Pedidos" at bounding box center [65, 246] width 121 height 19
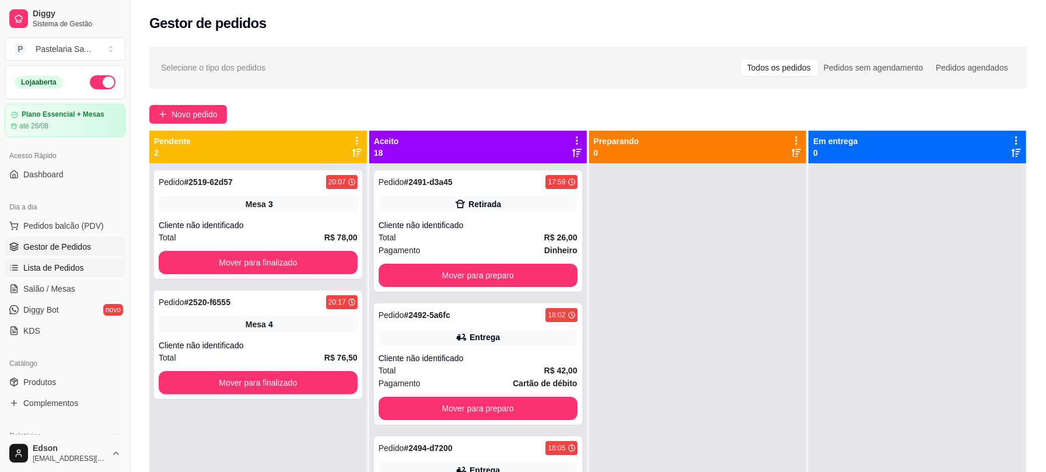
click at [68, 269] on span "Lista de Pedidos" at bounding box center [53, 268] width 61 height 12
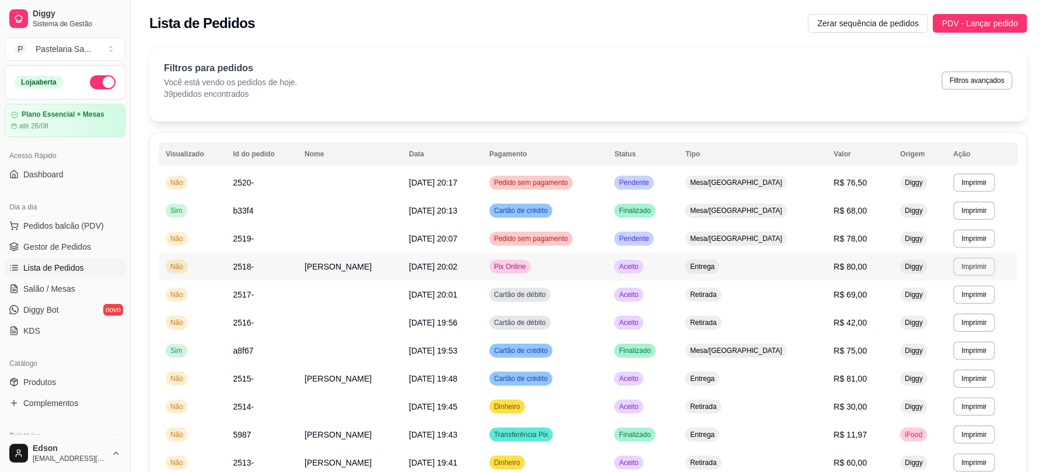
click at [974, 271] on button "Imprimir" at bounding box center [973, 266] width 41 height 19
click at [966, 332] on button "Balcão" at bounding box center [952, 331] width 82 height 18
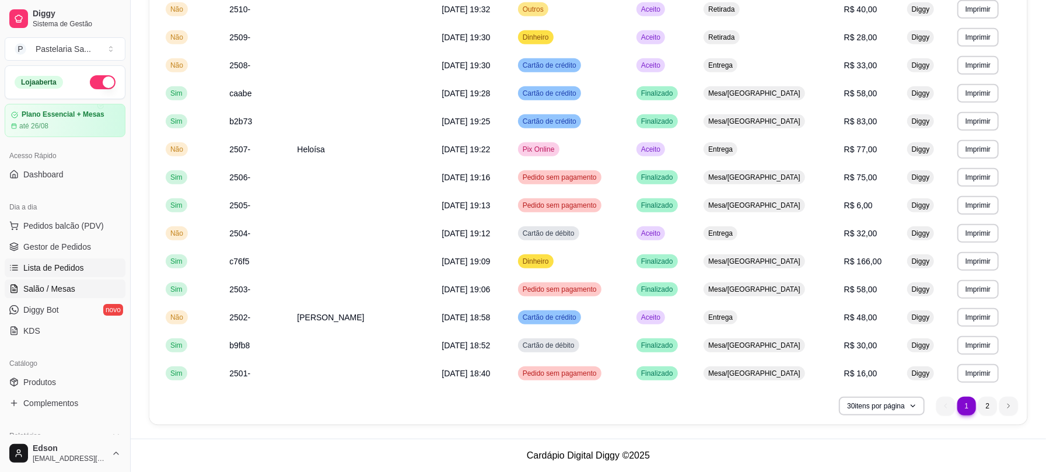
scroll to position [103, 0]
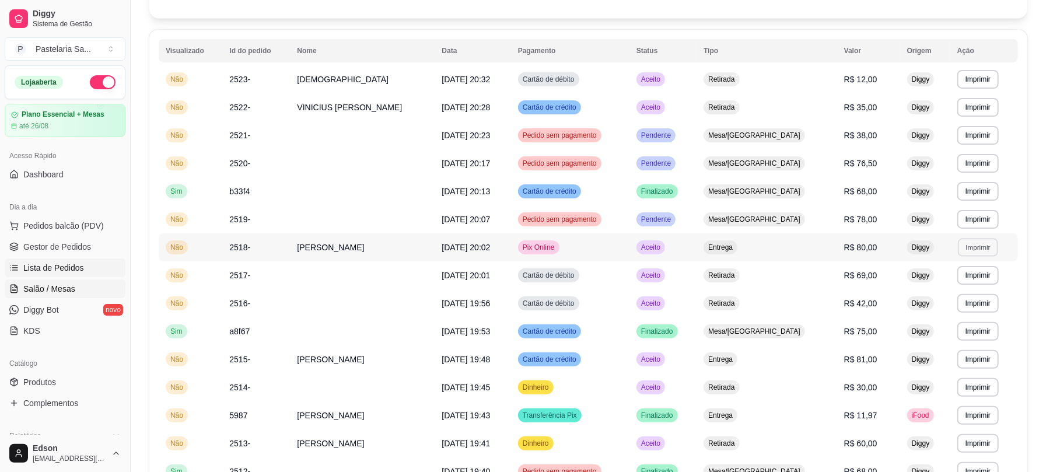
click at [70, 297] on link "Salão / Mesas" at bounding box center [65, 288] width 121 height 19
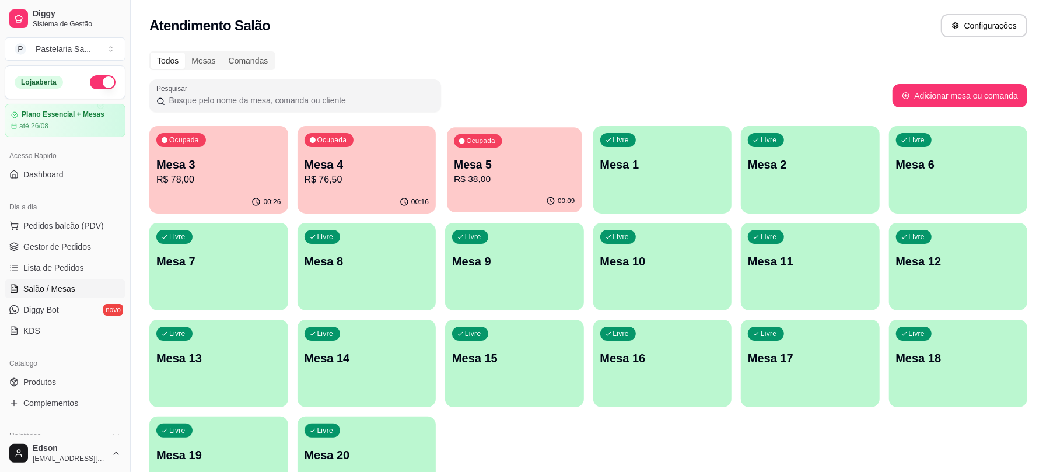
click at [542, 196] on div "00:09" at bounding box center [514, 201] width 134 height 22
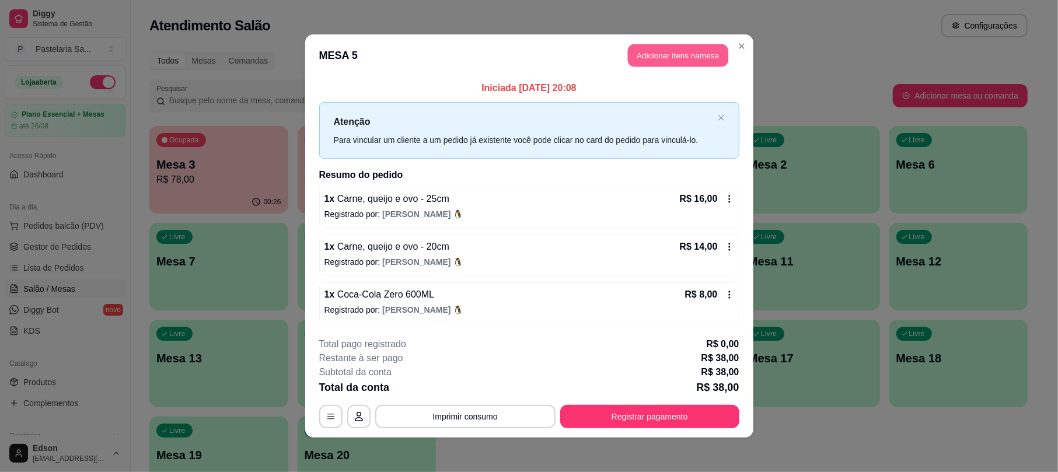
click at [629, 56] on button "Adicionar itens na mesa" at bounding box center [678, 55] width 100 height 23
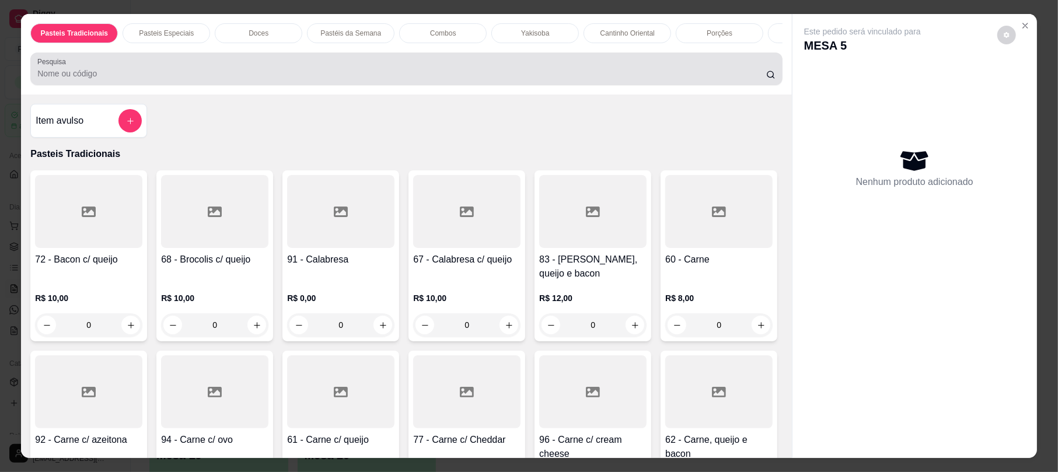
click at [605, 79] on input "Pesquisa" at bounding box center [401, 74] width 729 height 12
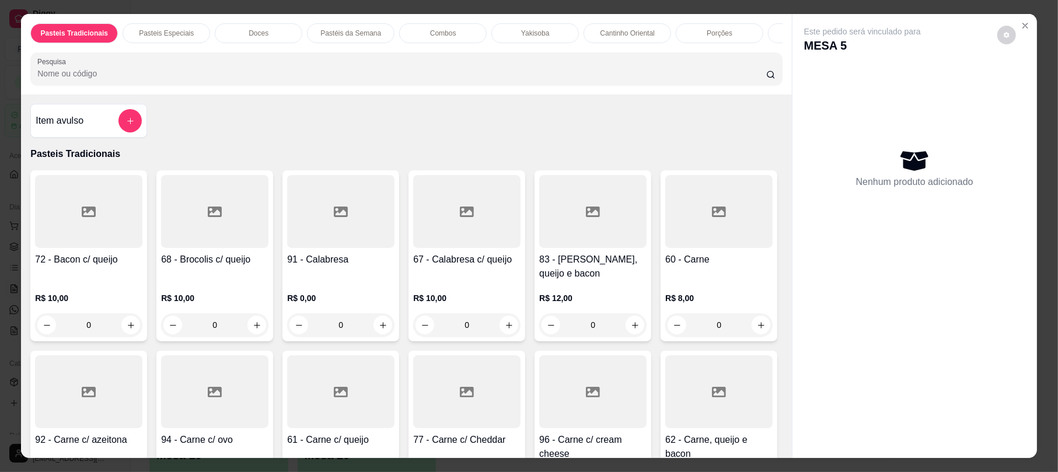
click at [541, 76] on div at bounding box center [405, 68] width 737 height 23
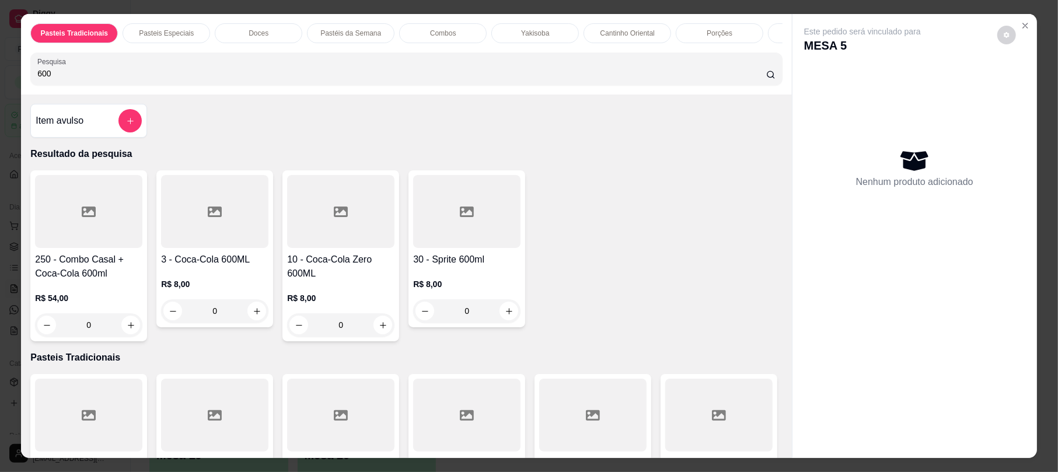
type input "600"
click at [379, 337] on div "0" at bounding box center [340, 324] width 107 height 23
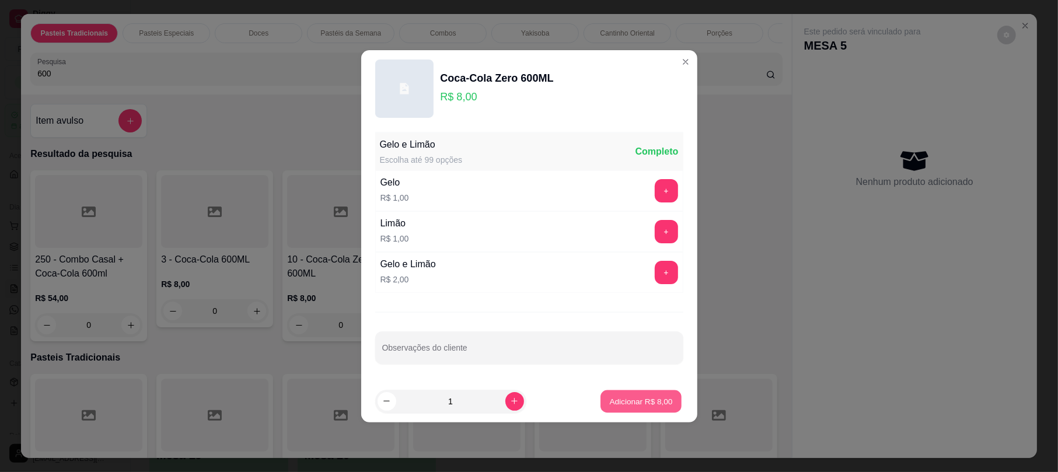
click at [617, 411] on button "Adicionar R$ 8,00" at bounding box center [640, 401] width 81 height 23
type input "1"
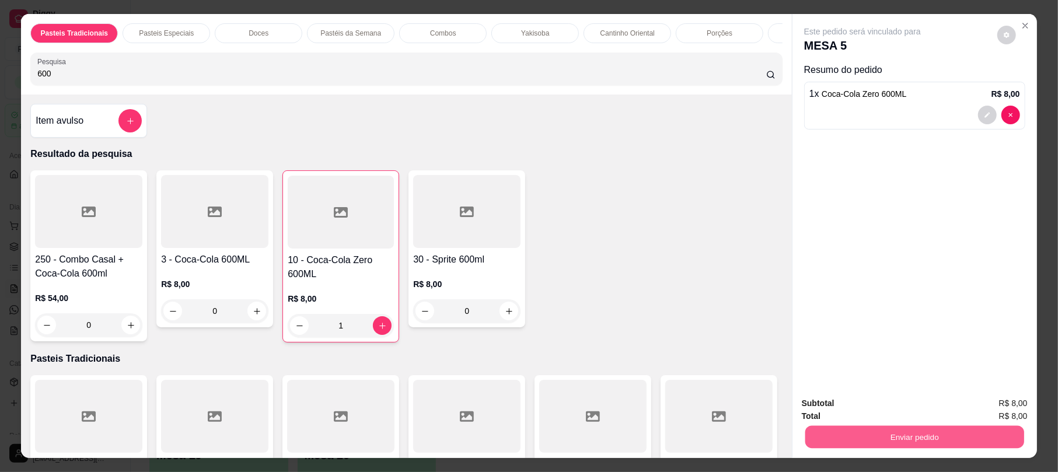
click at [897, 432] on button "Enviar pedido" at bounding box center [914, 436] width 219 height 23
click at [889, 407] on button "Não registrar e enviar pedido" at bounding box center [874, 408] width 121 height 22
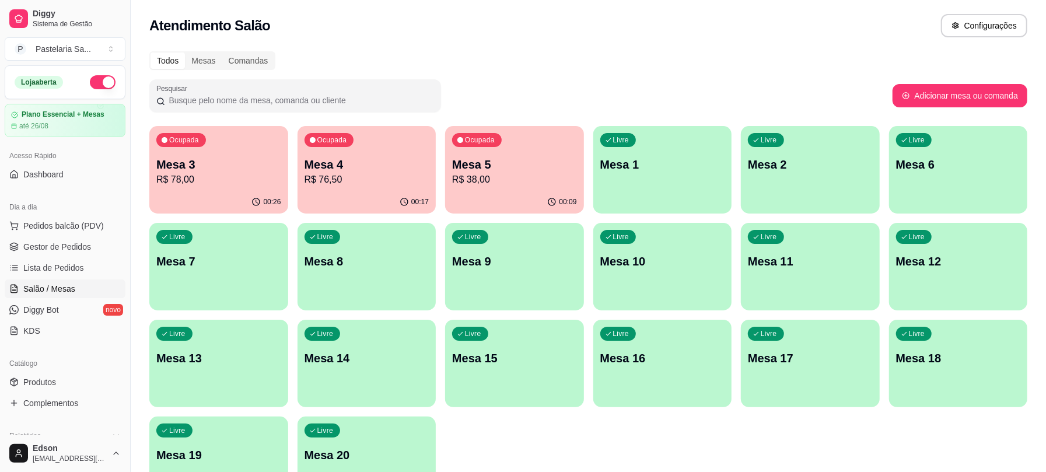
click at [523, 167] on p "Mesa 5" at bounding box center [514, 164] width 125 height 16
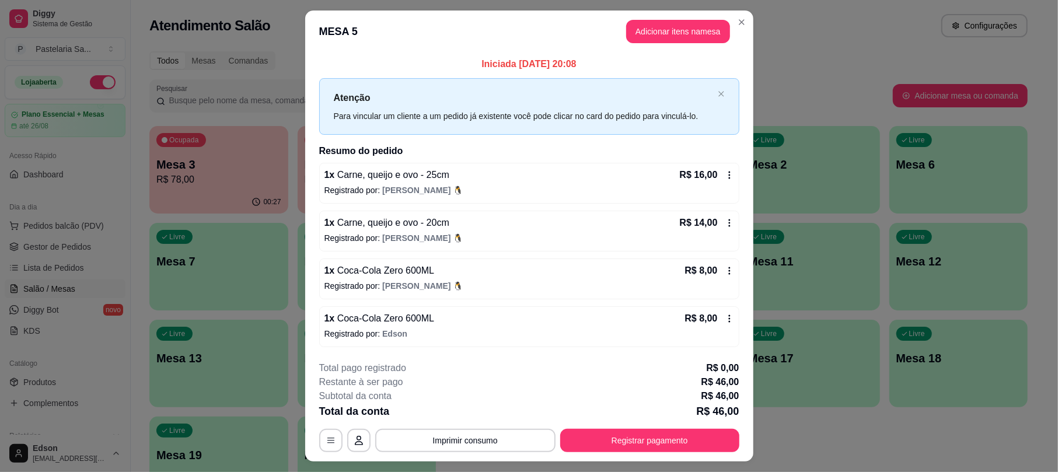
click at [551, 276] on div "1 x Coca-Cola Zero 600ML R$ 8,00" at bounding box center [528, 271] width 409 height 14
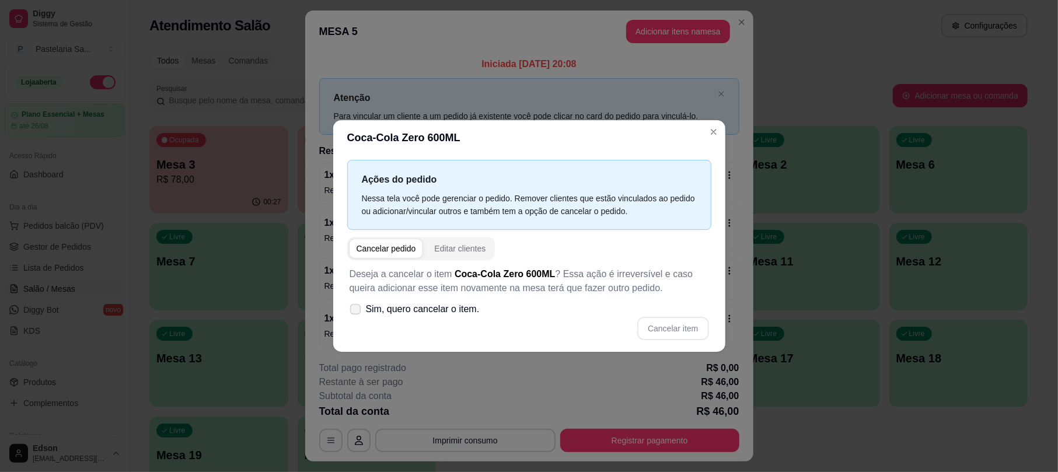
click at [437, 306] on span "Sim, quero cancelar o item." at bounding box center [423, 309] width 114 height 14
click at [356, 311] on input "Sim, quero cancelar o item." at bounding box center [353, 315] width 8 height 8
checkbox input "true"
click at [674, 332] on button "Cancelar item" at bounding box center [672, 328] width 69 height 23
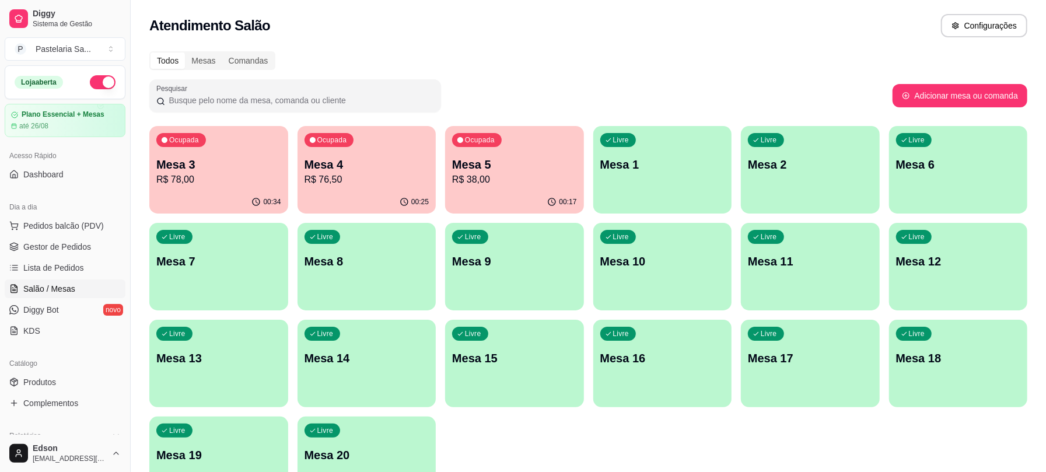
click at [468, 161] on p "Mesa 5" at bounding box center [514, 164] width 125 height 16
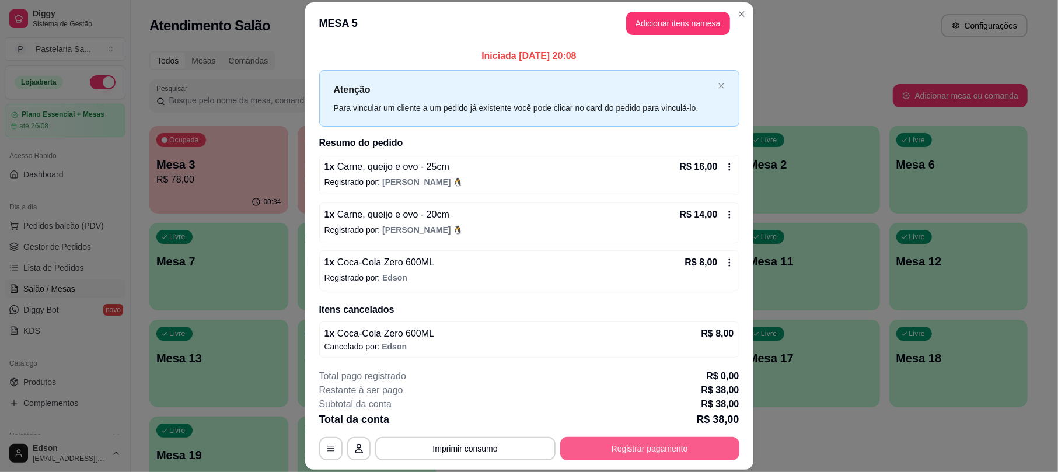
click at [626, 441] on button "Registrar pagamento" at bounding box center [649, 448] width 179 height 23
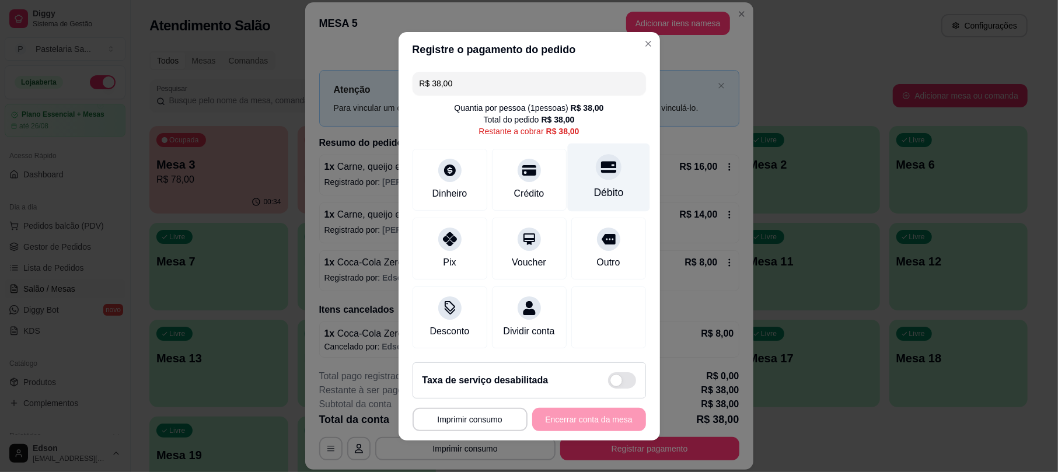
click at [607, 164] on div "Débito" at bounding box center [608, 177] width 82 height 68
type input "R$ 0,00"
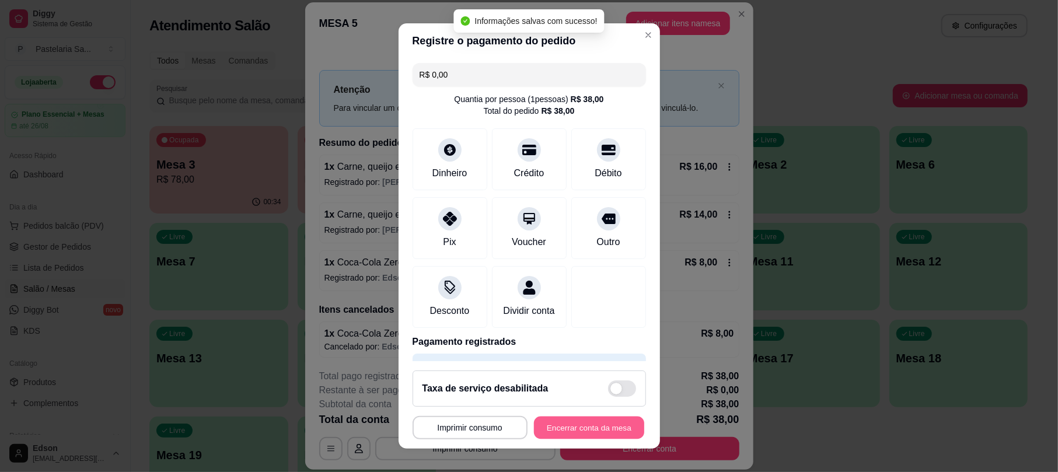
click at [591, 428] on button "Encerrar conta da mesa" at bounding box center [589, 427] width 110 height 23
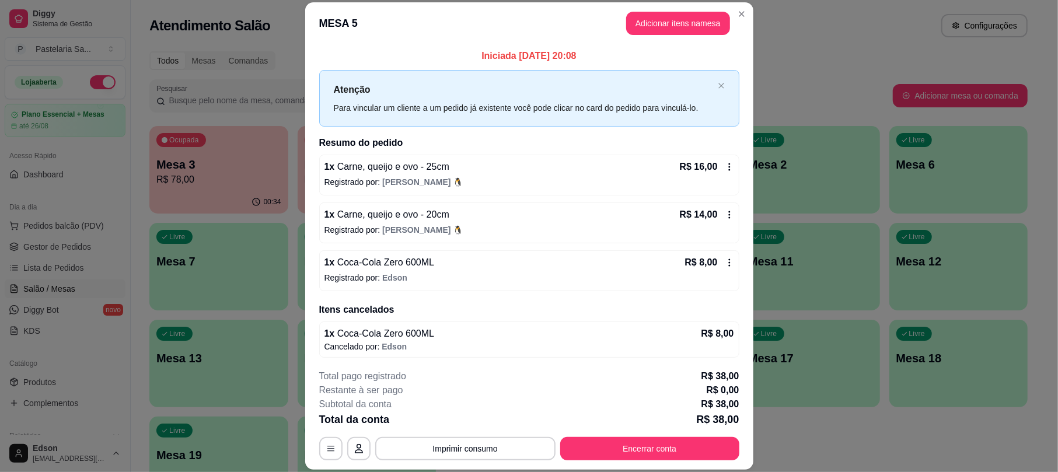
click at [740, 444] on footer "**********" at bounding box center [529, 415] width 448 height 110
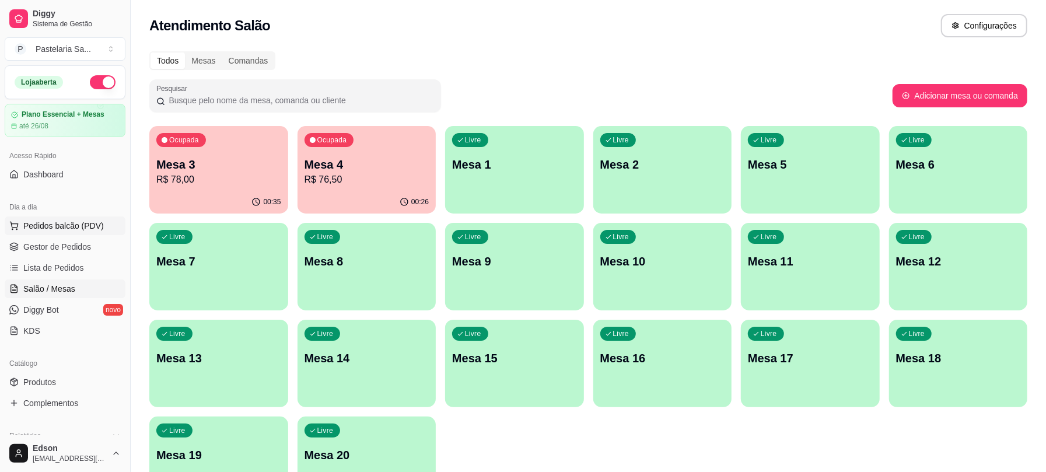
click at [80, 222] on span "Pedidos balcão (PDV)" at bounding box center [63, 226] width 80 height 12
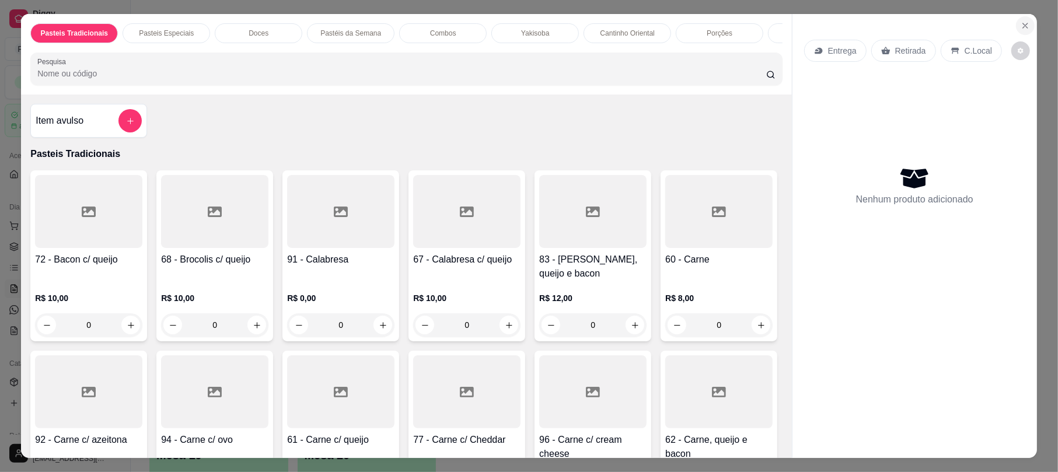
click at [1016, 24] on button "Close" at bounding box center [1025, 25] width 19 height 19
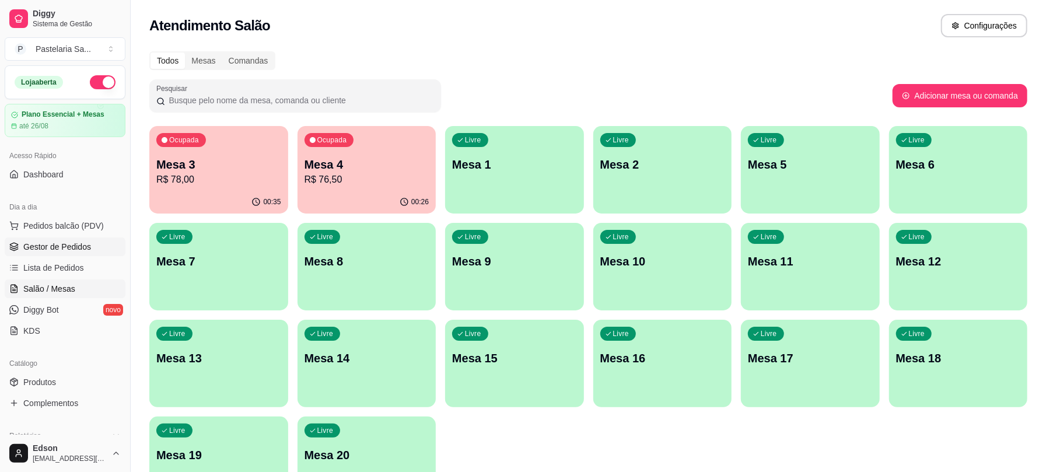
click at [65, 246] on span "Gestor de Pedidos" at bounding box center [57, 247] width 68 height 12
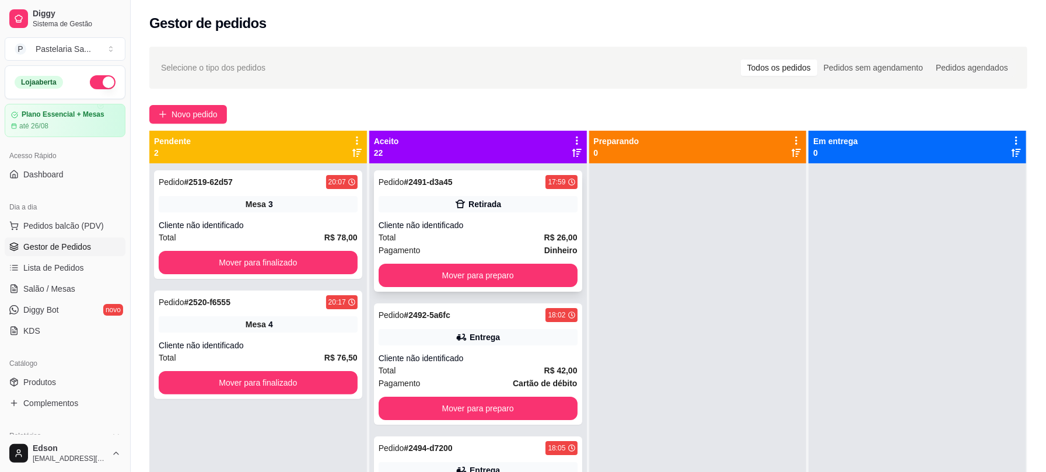
click at [492, 220] on div "Cliente não identificado" at bounding box center [478, 225] width 199 height 12
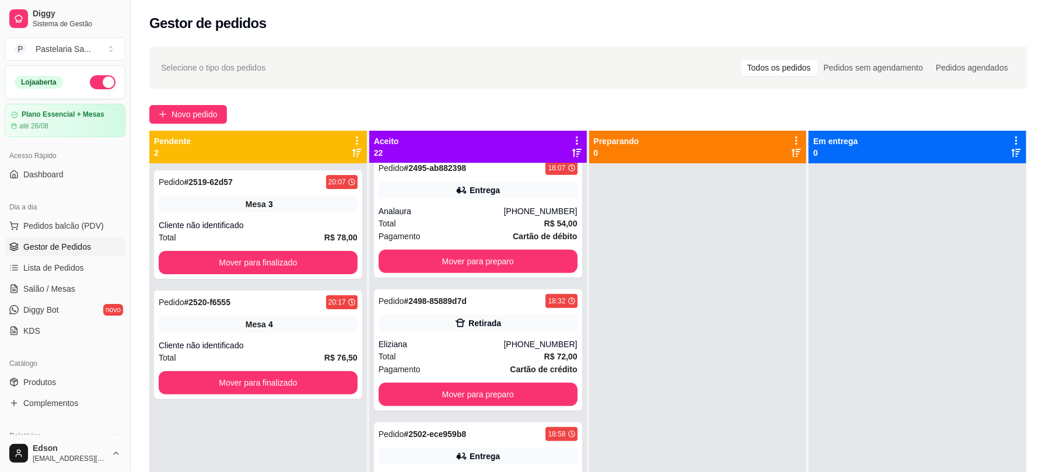
click at [573, 150] on icon at bounding box center [576, 152] width 9 height 9
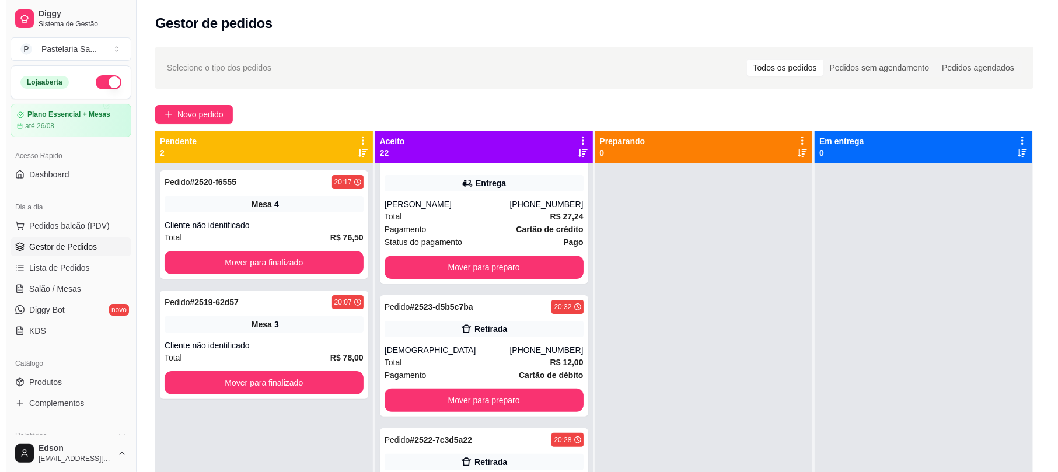
scroll to position [218, 0]
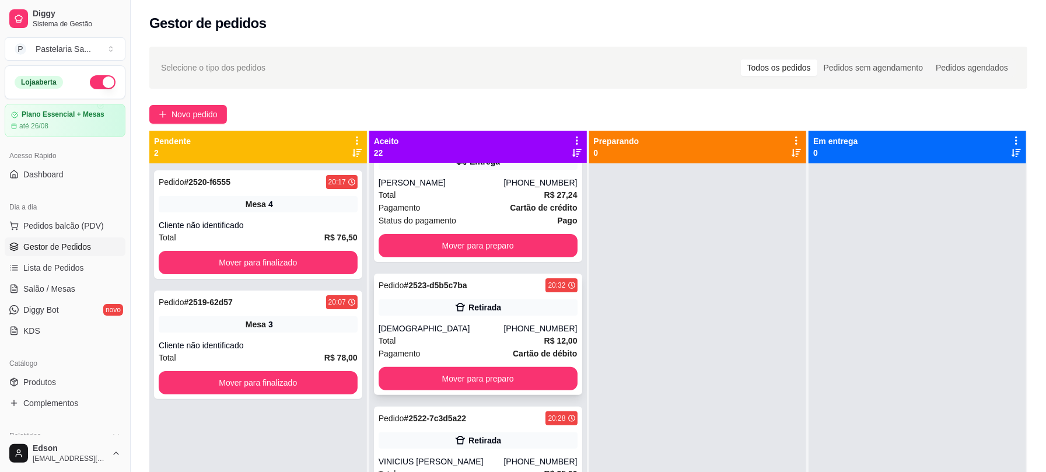
click at [505, 318] on div "Pedido # 2523-d5b5c7ba 20:32 Retirada Cristiane (14) 99155-7075 Total R$ 12,00 …" at bounding box center [478, 334] width 208 height 121
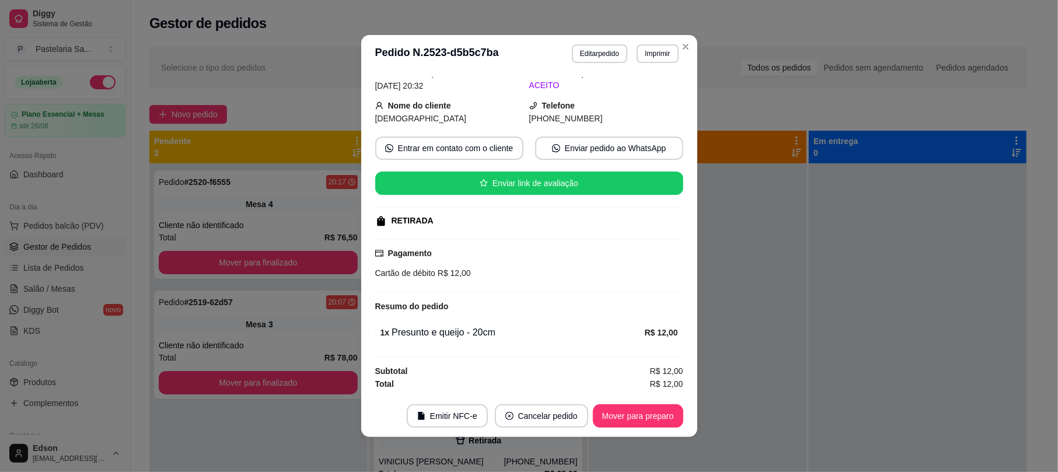
scroll to position [0, 0]
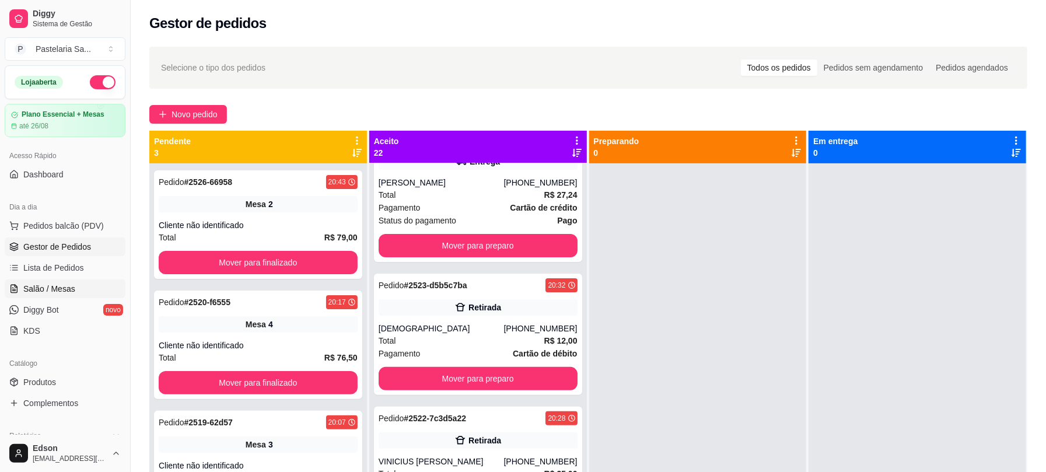
click at [73, 295] on link "Salão / Mesas" at bounding box center [65, 288] width 121 height 19
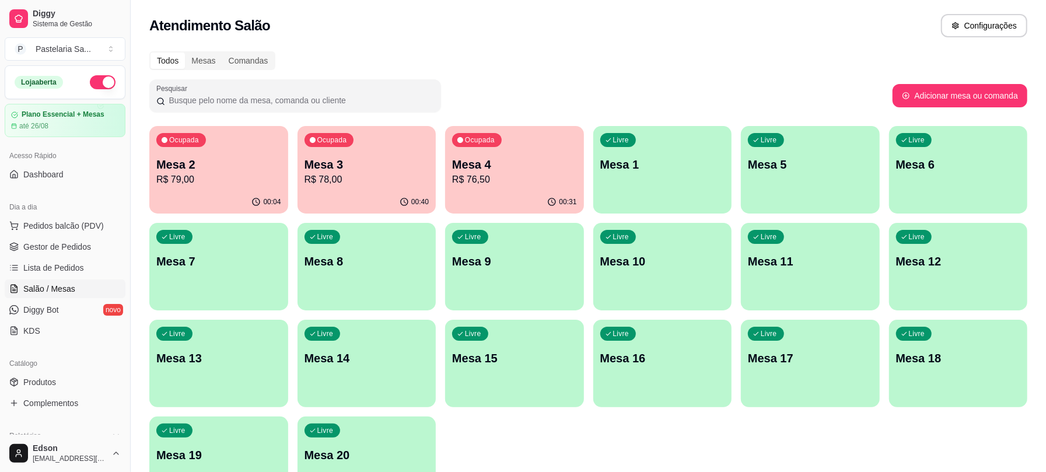
click at [411, 190] on div "Ocupada Mesa 3 R$ 78,00" at bounding box center [366, 158] width 139 height 65
click at [505, 150] on div "Ocupada Mesa 4 R$ 76,50" at bounding box center [514, 158] width 139 height 65
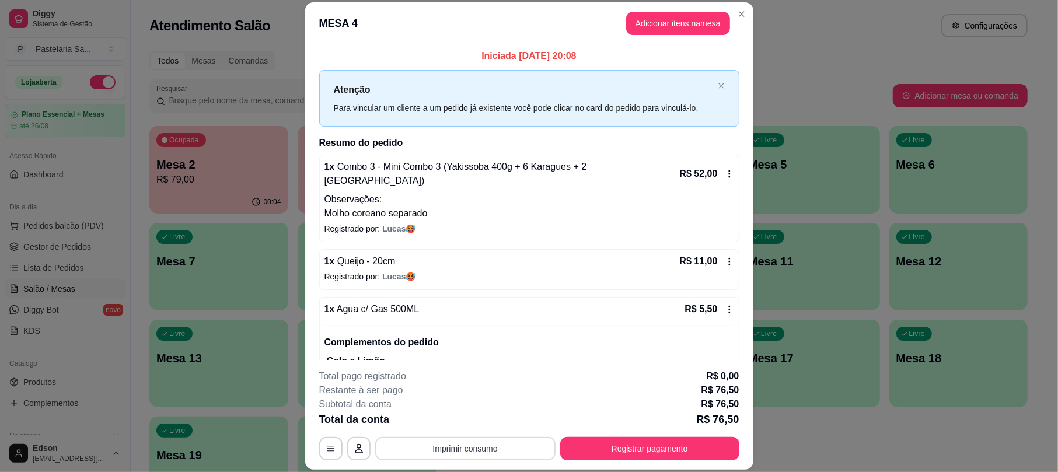
click at [467, 441] on button "Imprimir consumo" at bounding box center [465, 448] width 180 height 23
click at [478, 429] on button "Balcão" at bounding box center [463, 421] width 85 height 19
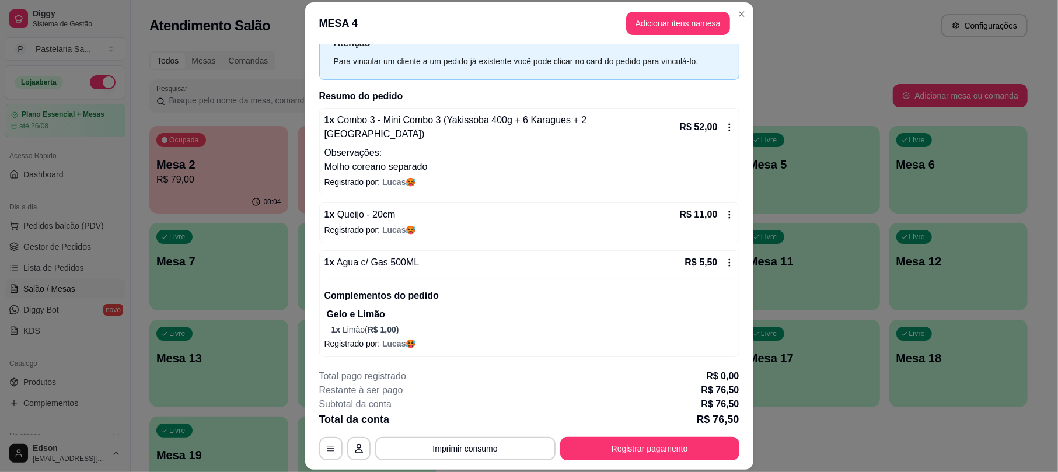
scroll to position [84, 0]
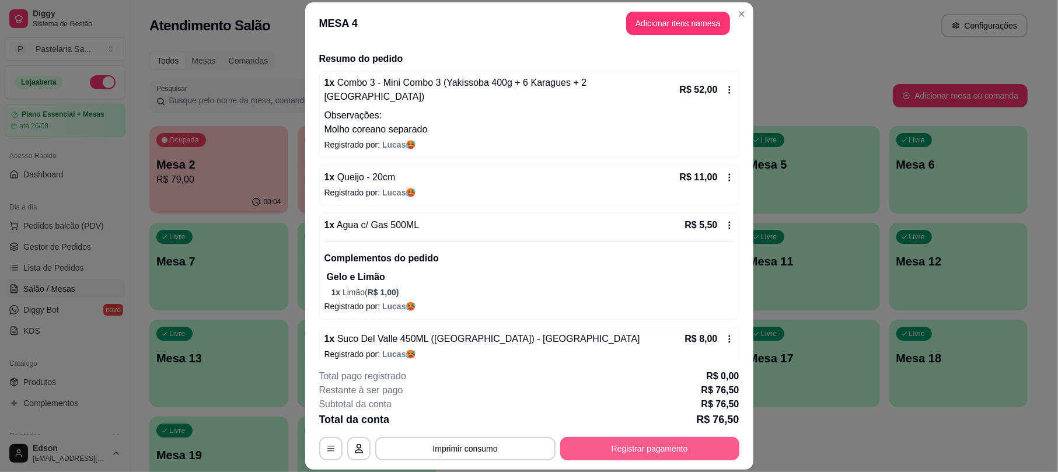
click at [633, 444] on button "Registrar pagamento" at bounding box center [649, 448] width 179 height 23
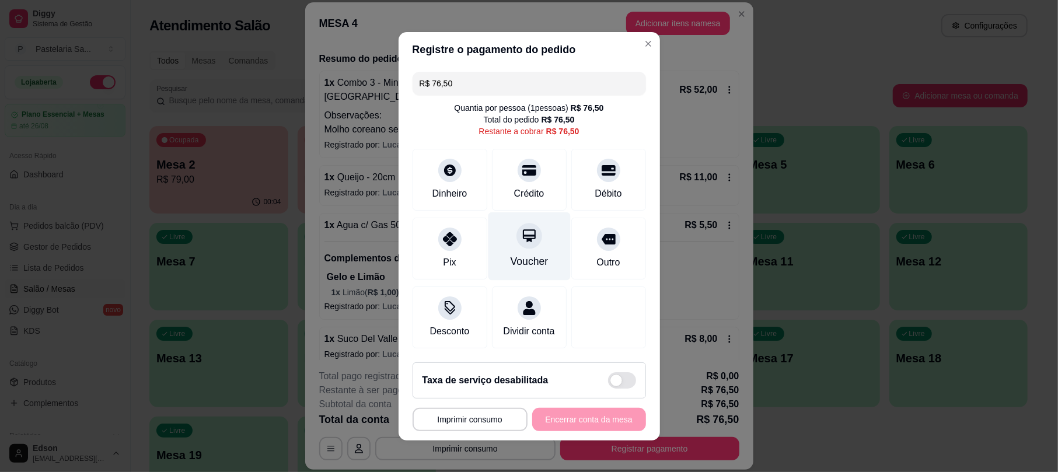
click at [502, 157] on div "Crédito" at bounding box center [529, 180] width 75 height 62
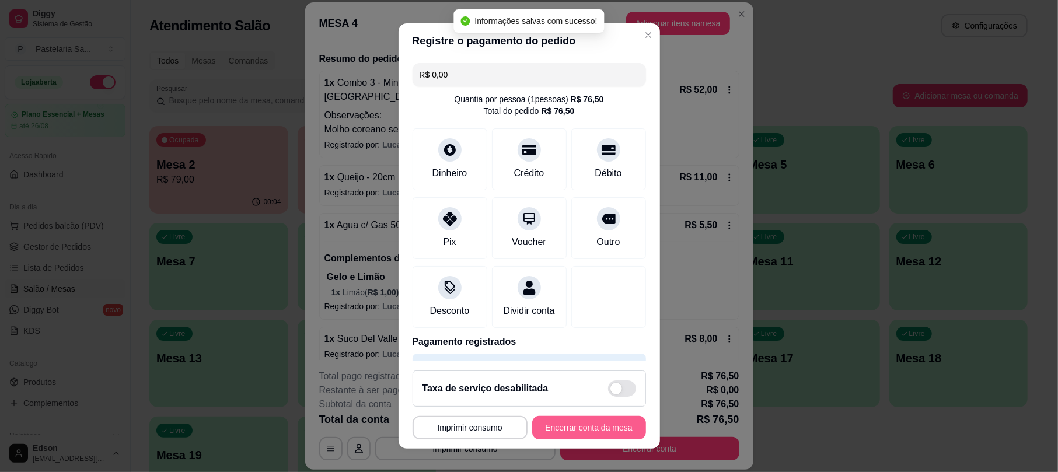
type input "R$ 0,00"
click at [580, 428] on button "Encerrar conta da mesa" at bounding box center [589, 427] width 114 height 23
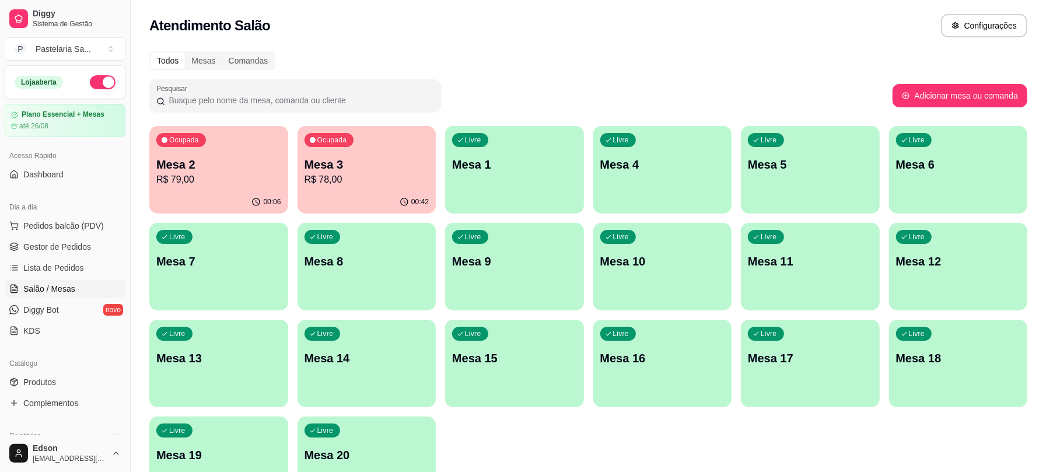
click at [339, 196] on div "00:42" at bounding box center [366, 202] width 139 height 23
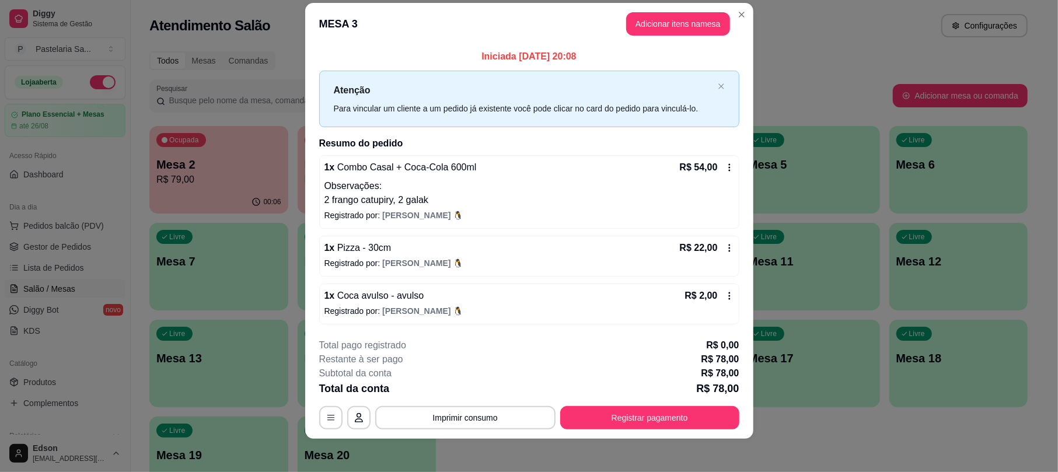
scroll to position [20, 0]
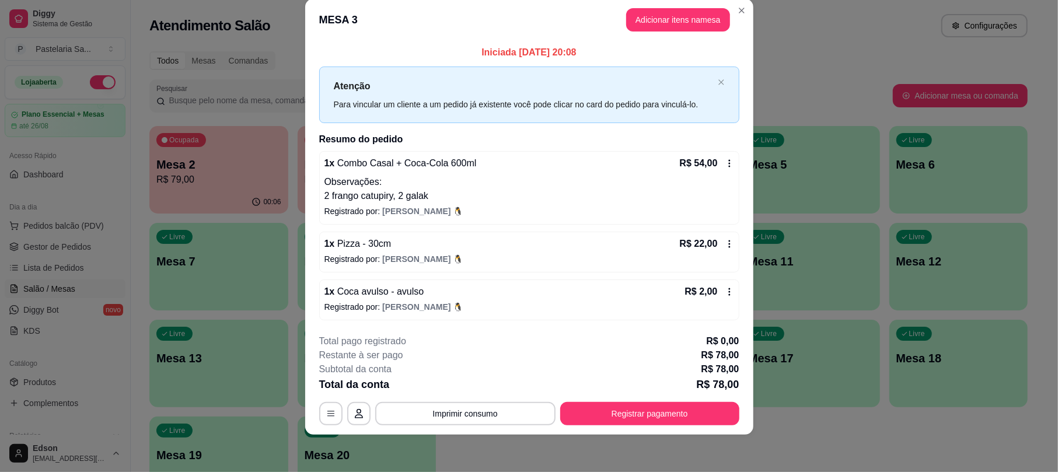
click at [710, 412] on button "Registrar pagamento" at bounding box center [649, 413] width 179 height 23
click at [675, 402] on button "Registrar pagamento" at bounding box center [649, 413] width 179 height 23
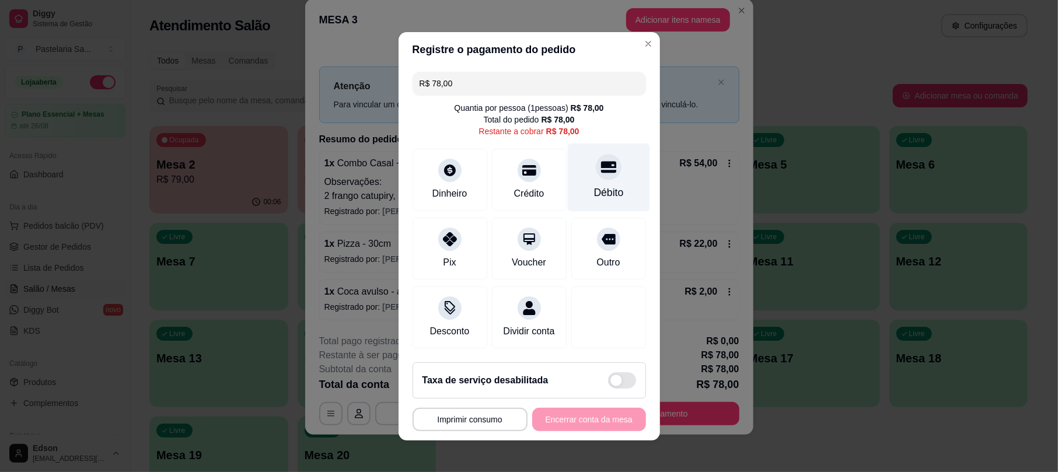
click at [600, 161] on icon at bounding box center [607, 167] width 15 height 12
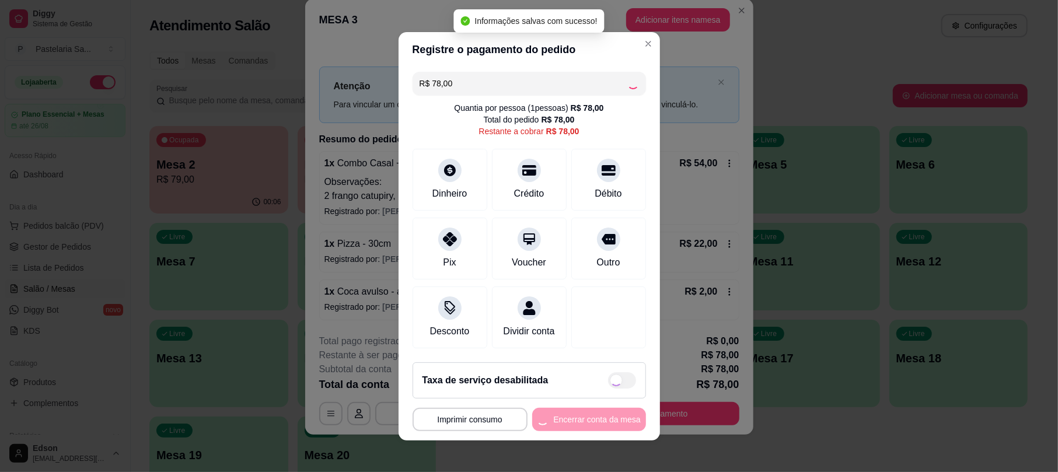
type input "R$ 0,00"
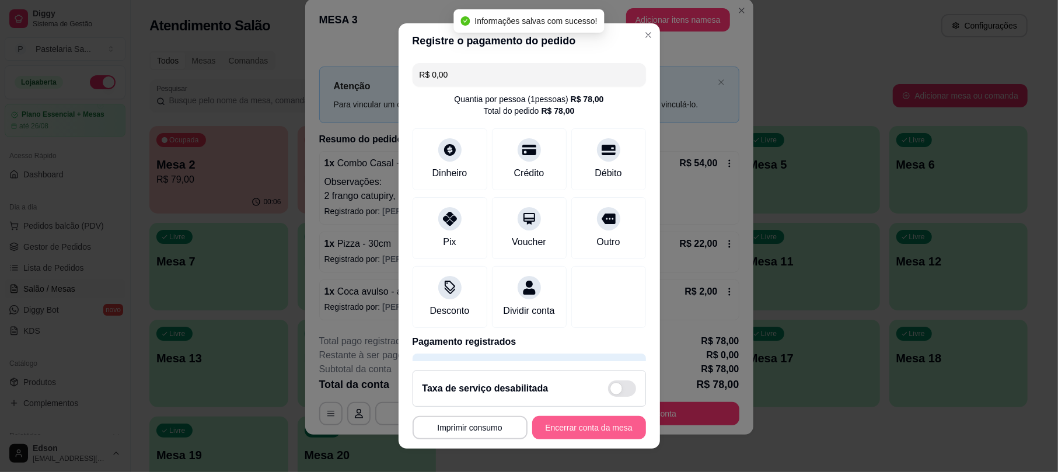
click at [565, 428] on button "Encerrar conta da mesa" at bounding box center [589, 427] width 114 height 23
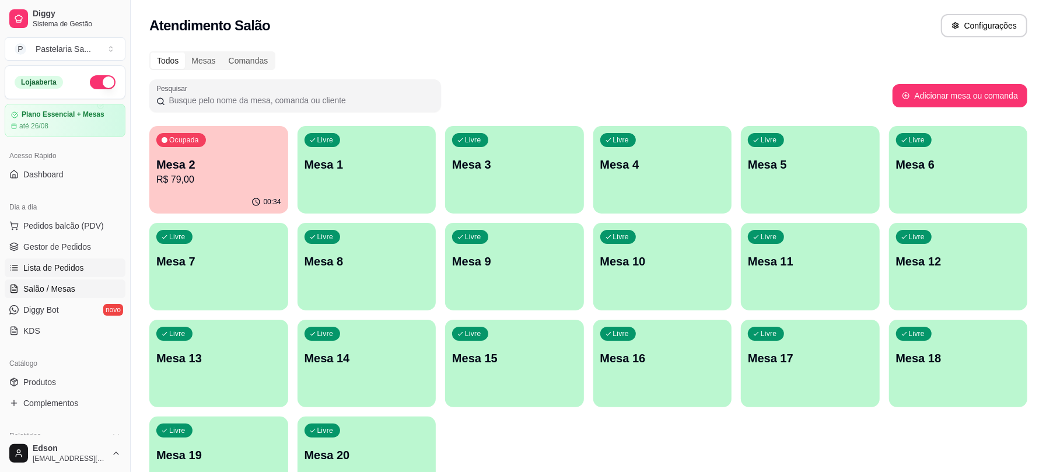
click at [47, 267] on span "Lista de Pedidos" at bounding box center [53, 268] width 61 height 12
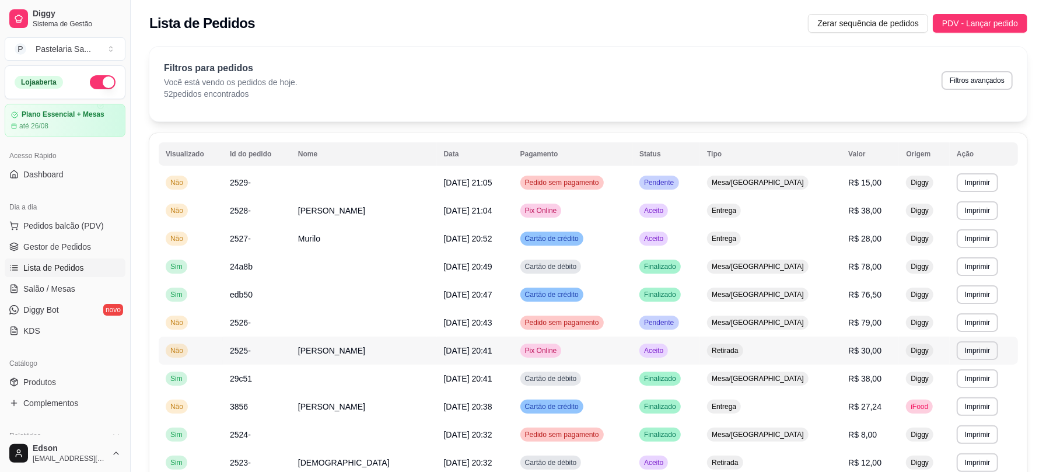
click at [432, 349] on td "Vanessa Cortezin" at bounding box center [364, 351] width 146 height 28
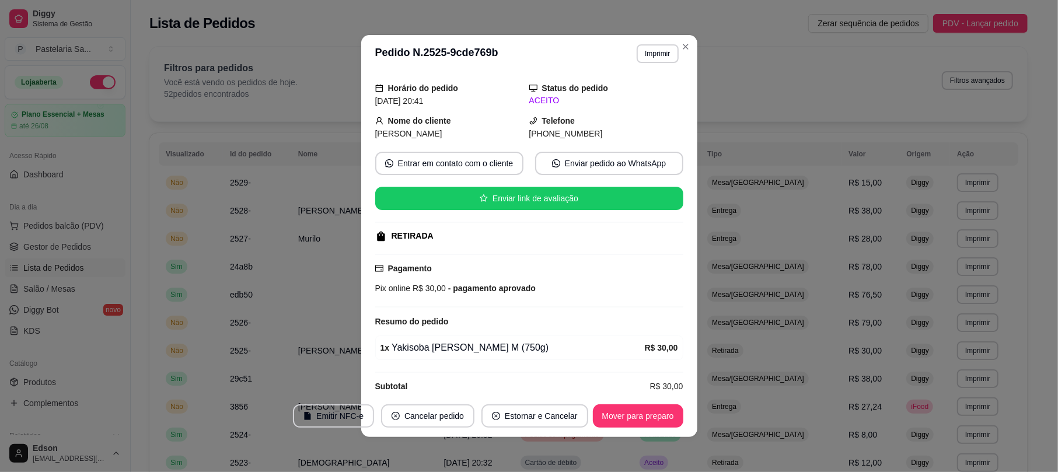
scroll to position [52, 0]
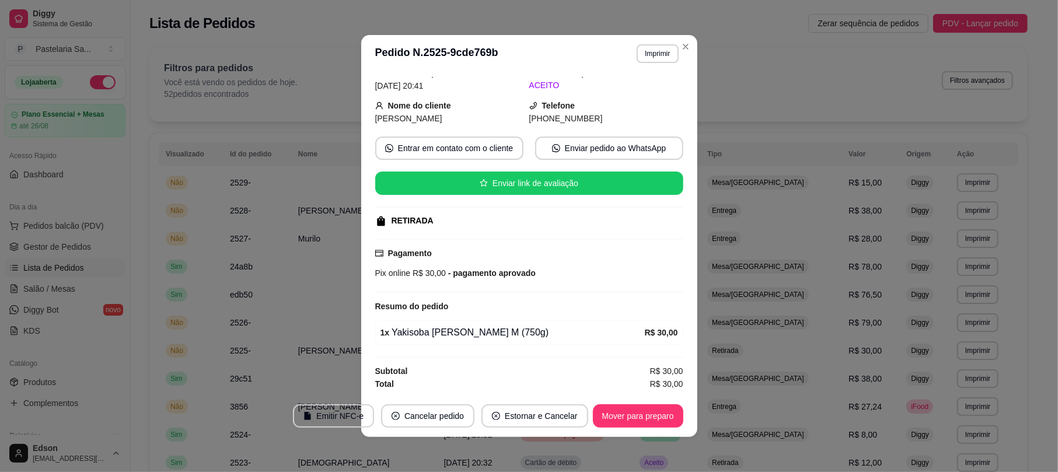
drag, startPoint x: 505, startPoint y: 337, endPoint x: 493, endPoint y: 342, distance: 13.1
click at [493, 342] on div "1 x Yakisoba Frango - Tamanho M (750g) R$ 30,00" at bounding box center [529, 332] width 308 height 24
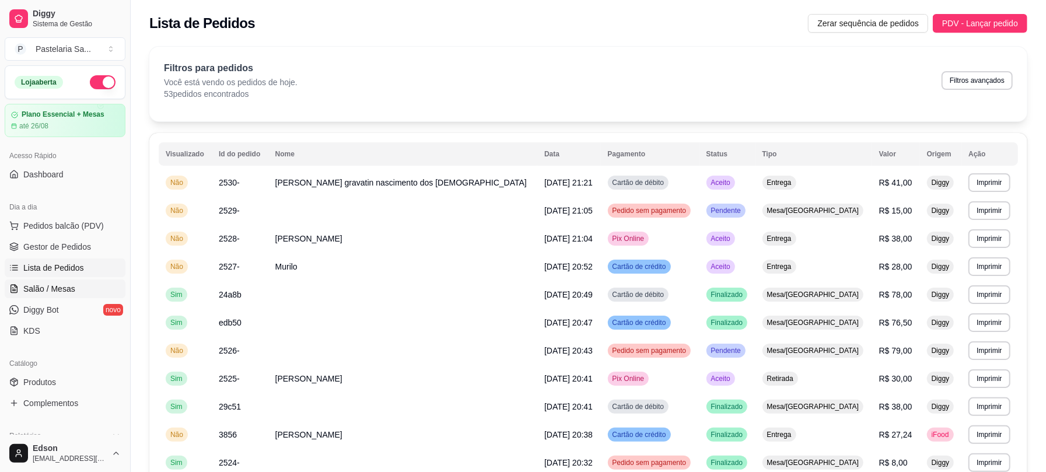
click at [82, 288] on link "Salão / Mesas" at bounding box center [65, 288] width 121 height 19
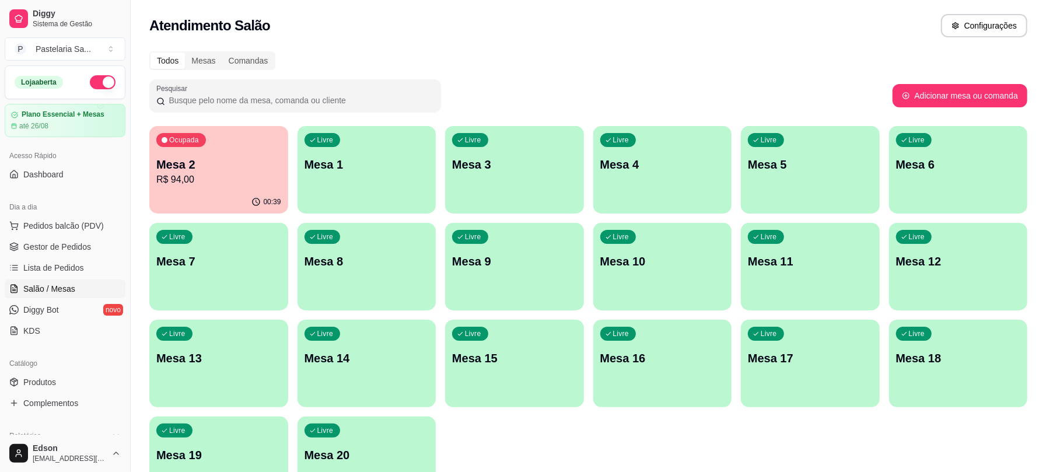
click at [224, 138] on div "Ocupada Mesa 2 R$ 94,00" at bounding box center [218, 158] width 139 height 65
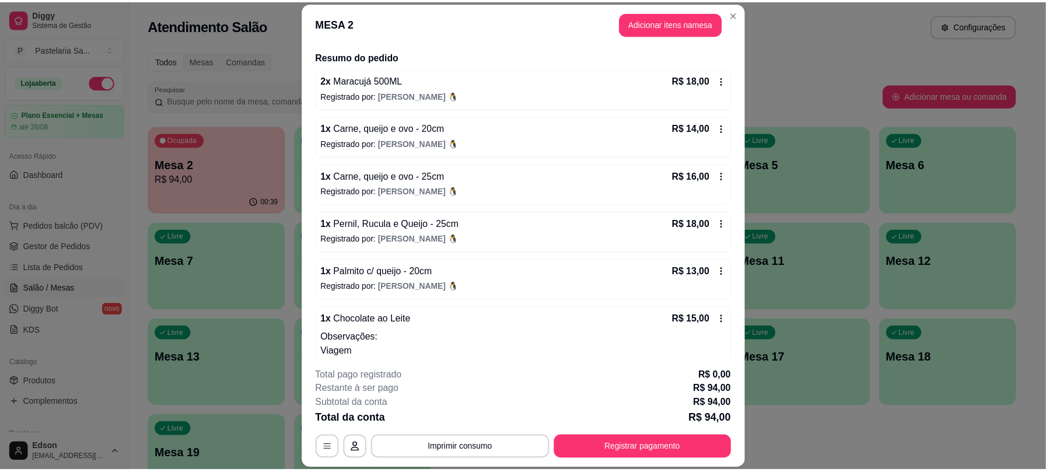
scroll to position [114, 0]
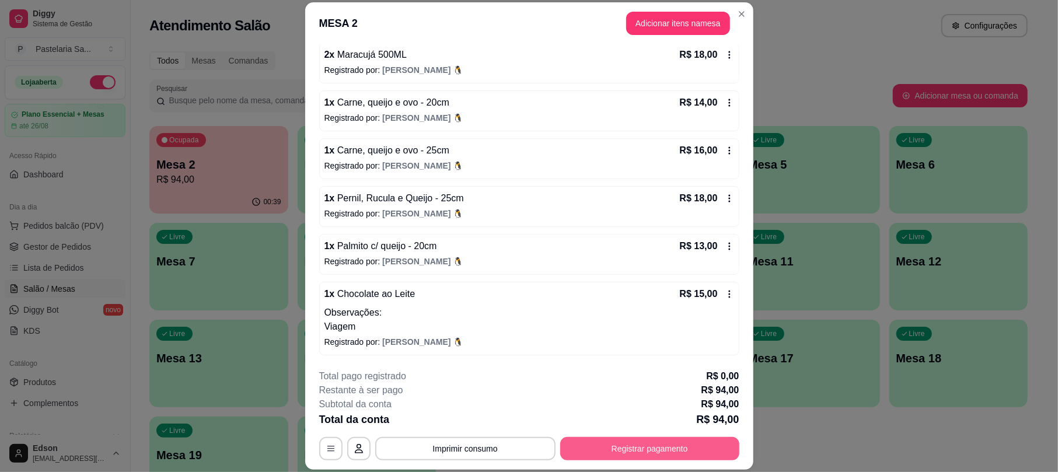
click at [666, 451] on button "Registrar pagamento" at bounding box center [649, 448] width 179 height 23
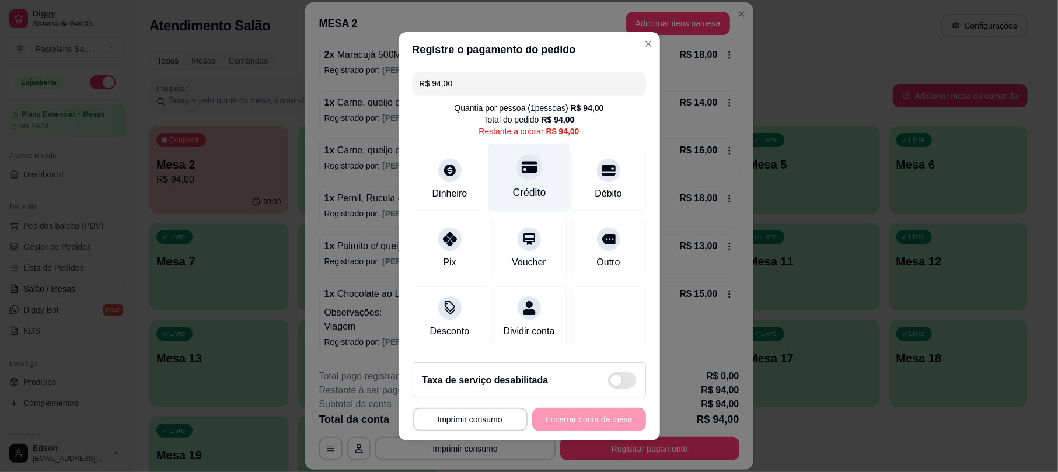
click at [491, 156] on div "Crédito" at bounding box center [529, 177] width 82 height 68
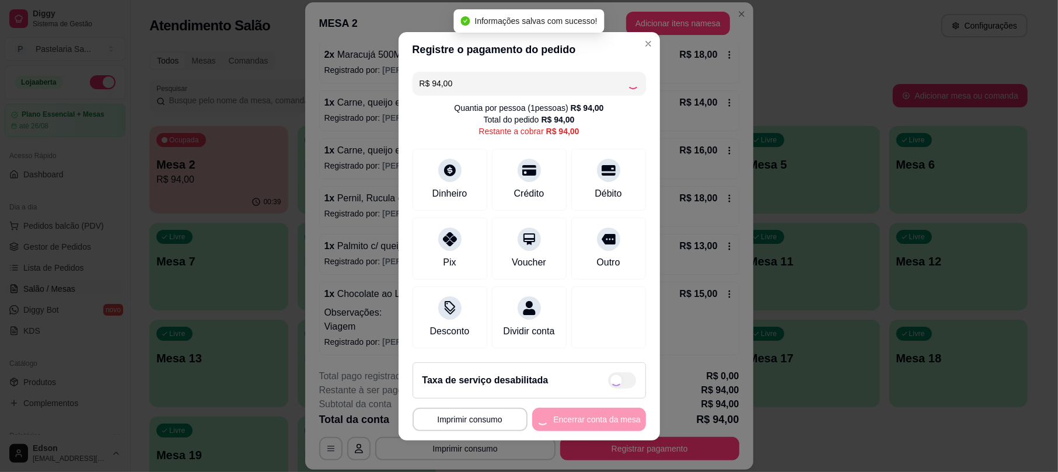
type input "R$ 0,00"
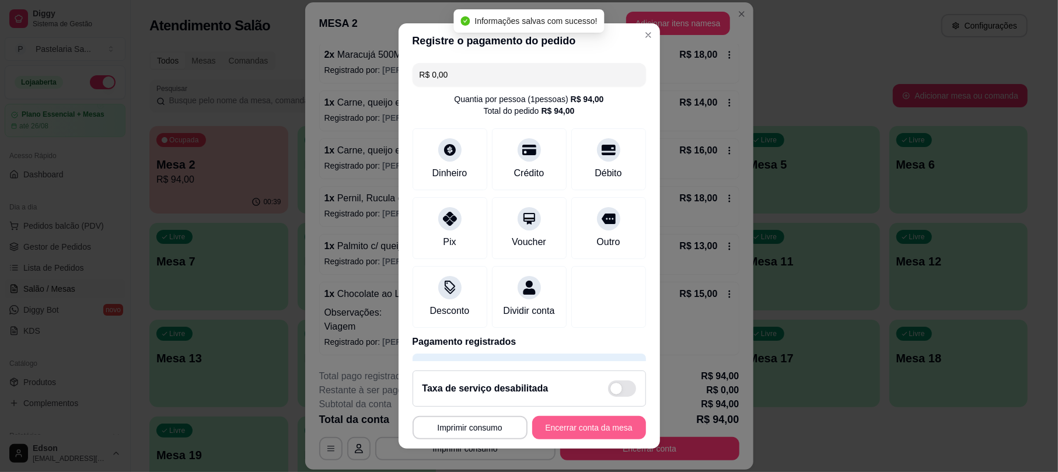
click at [579, 419] on button "Encerrar conta da mesa" at bounding box center [589, 427] width 114 height 23
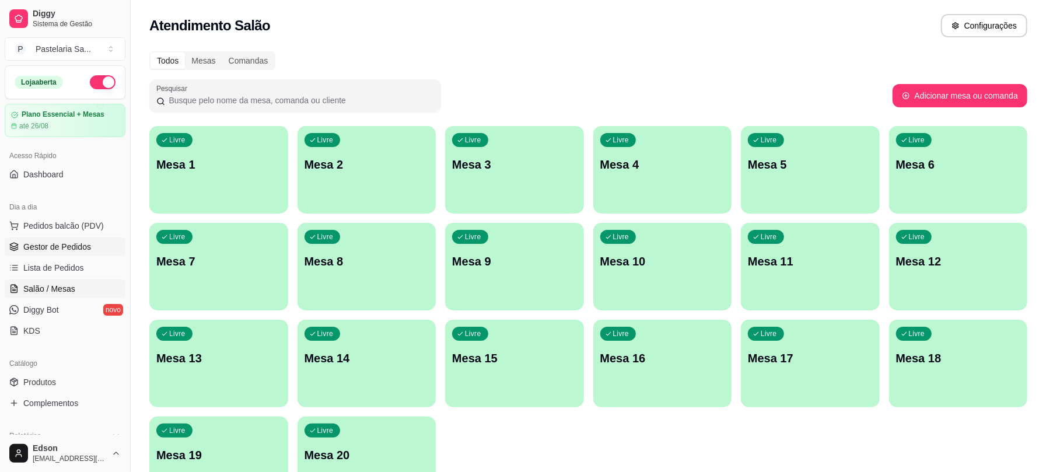
click at [71, 246] on span "Gestor de Pedidos" at bounding box center [57, 247] width 68 height 12
